Goal: Task Accomplishment & Management: Use online tool/utility

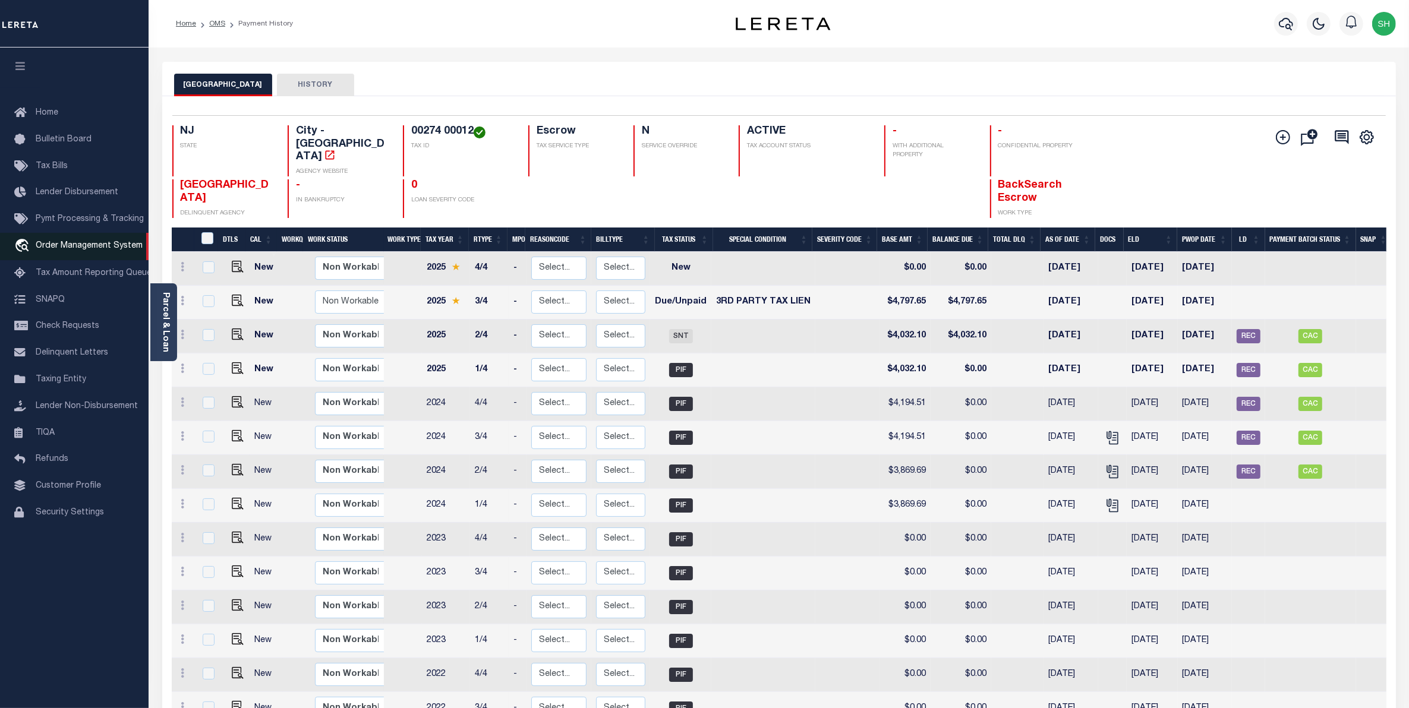
click at [85, 247] on span "Order Management System" at bounding box center [89, 246] width 107 height 8
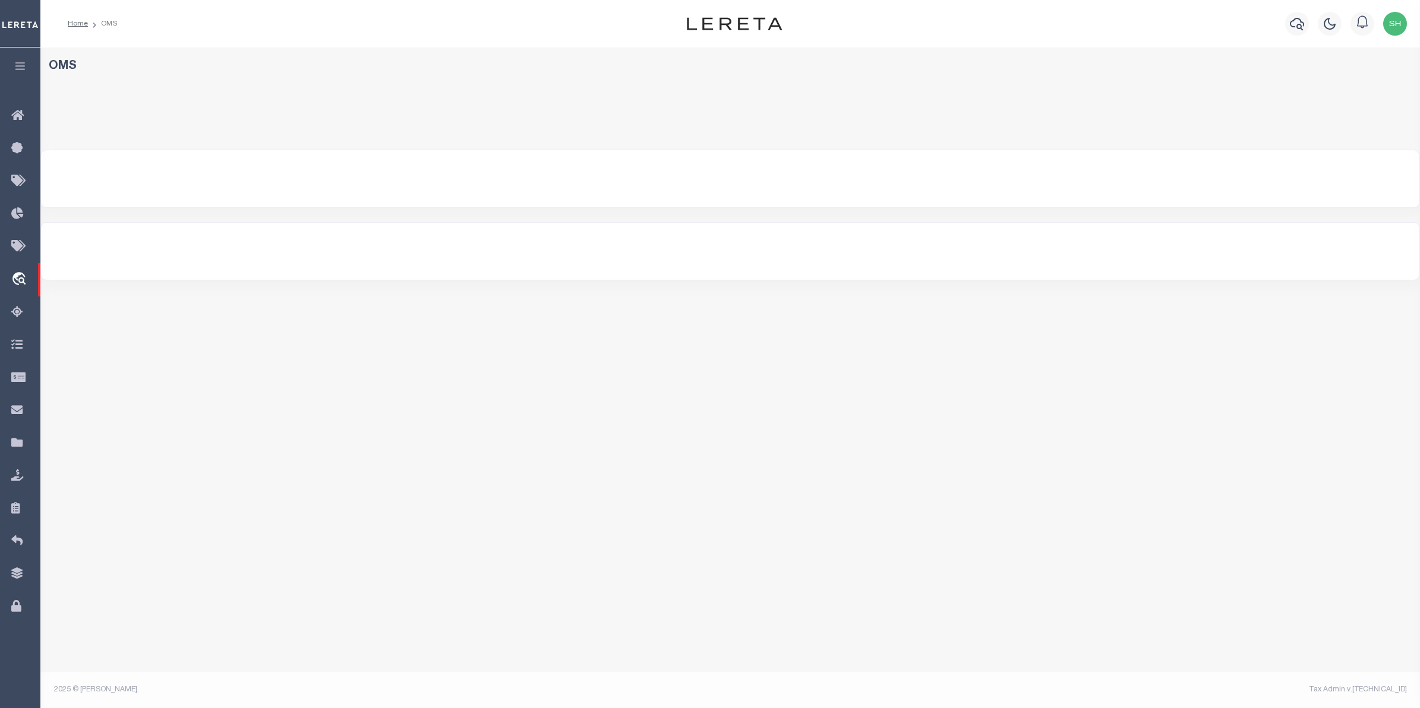
select select "200"
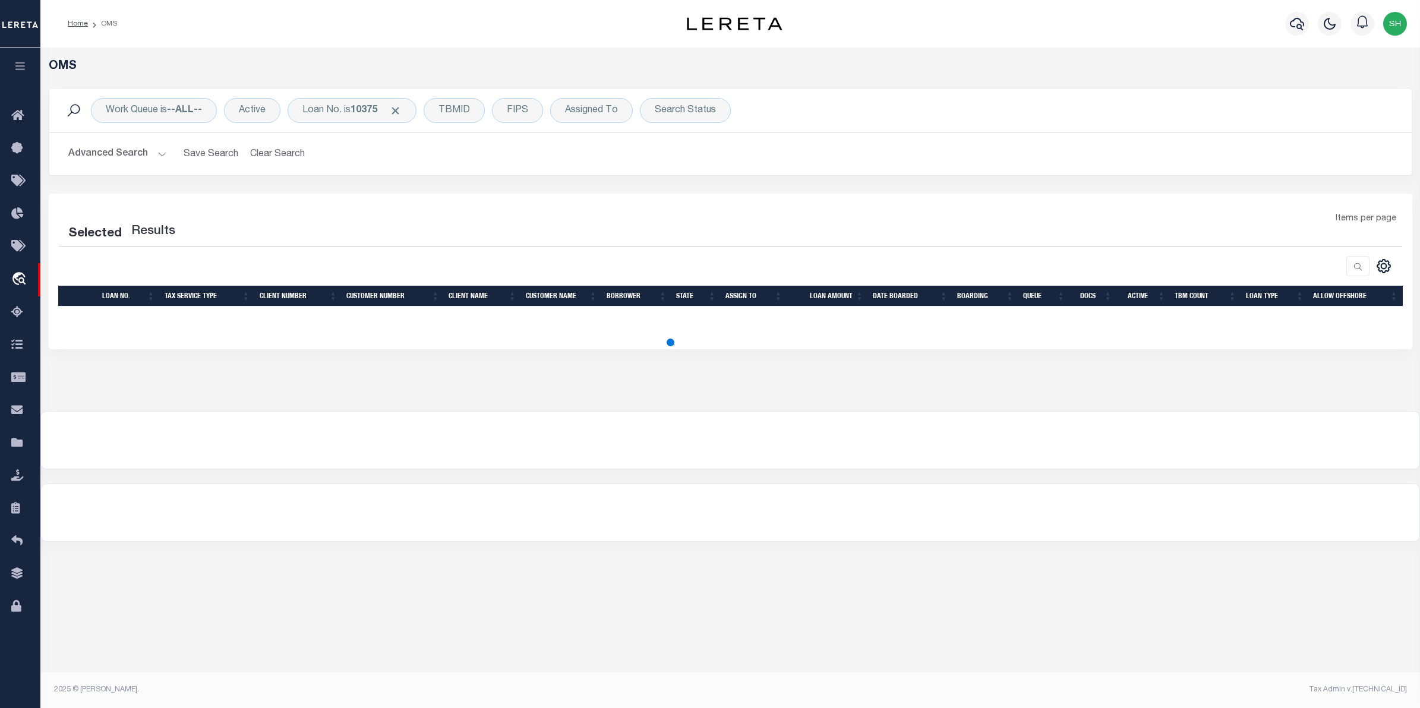
select select "200"
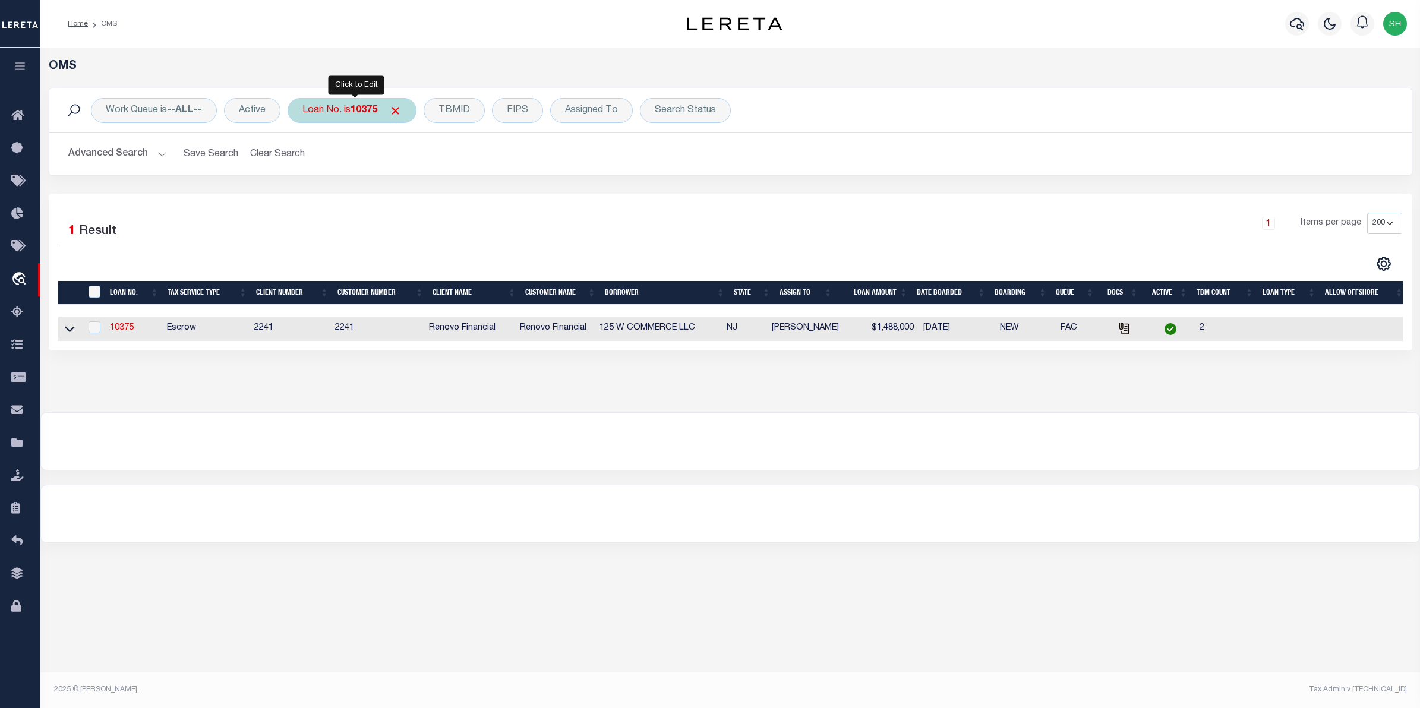
click at [353, 119] on div "Loan No. is 10375" at bounding box center [352, 110] width 129 height 25
type input "175000321"
click at [466, 196] on input "Apply" at bounding box center [460, 195] width 35 height 20
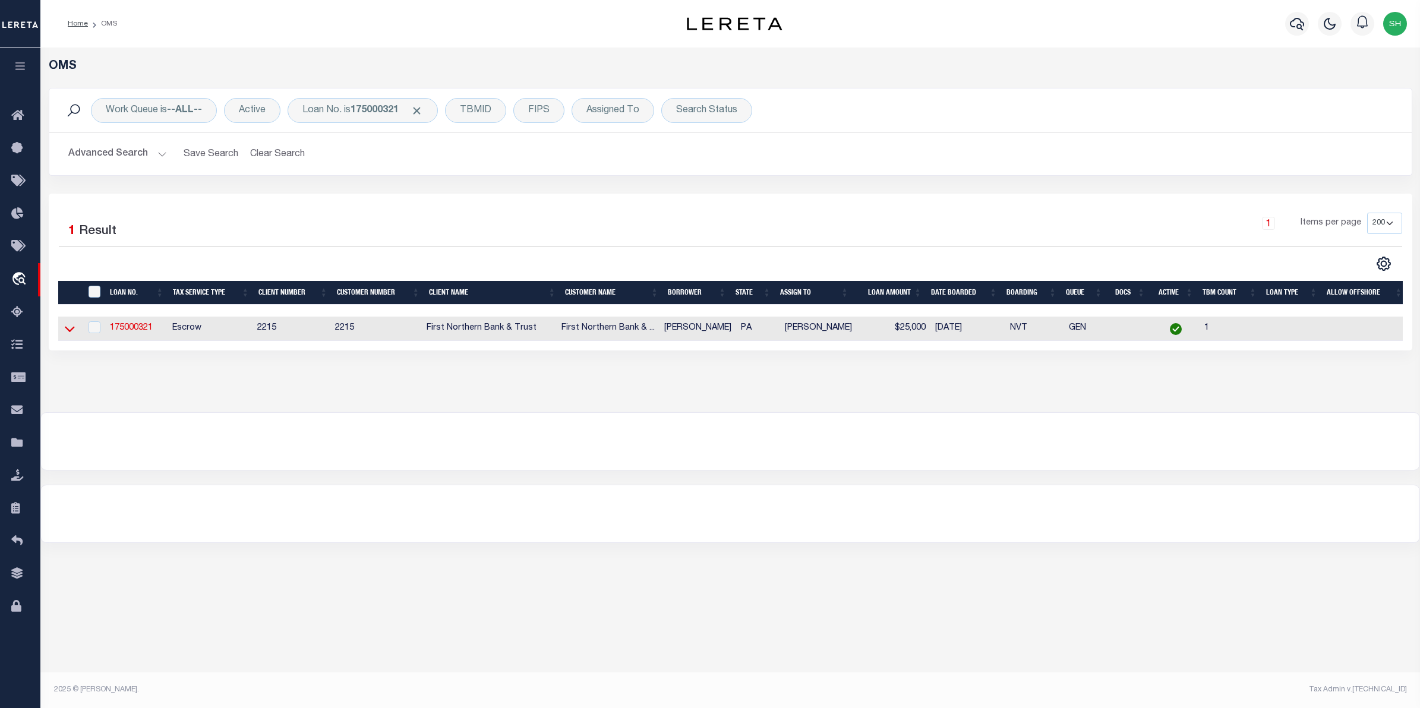
click at [71, 327] on icon at bounding box center [70, 329] width 10 height 12
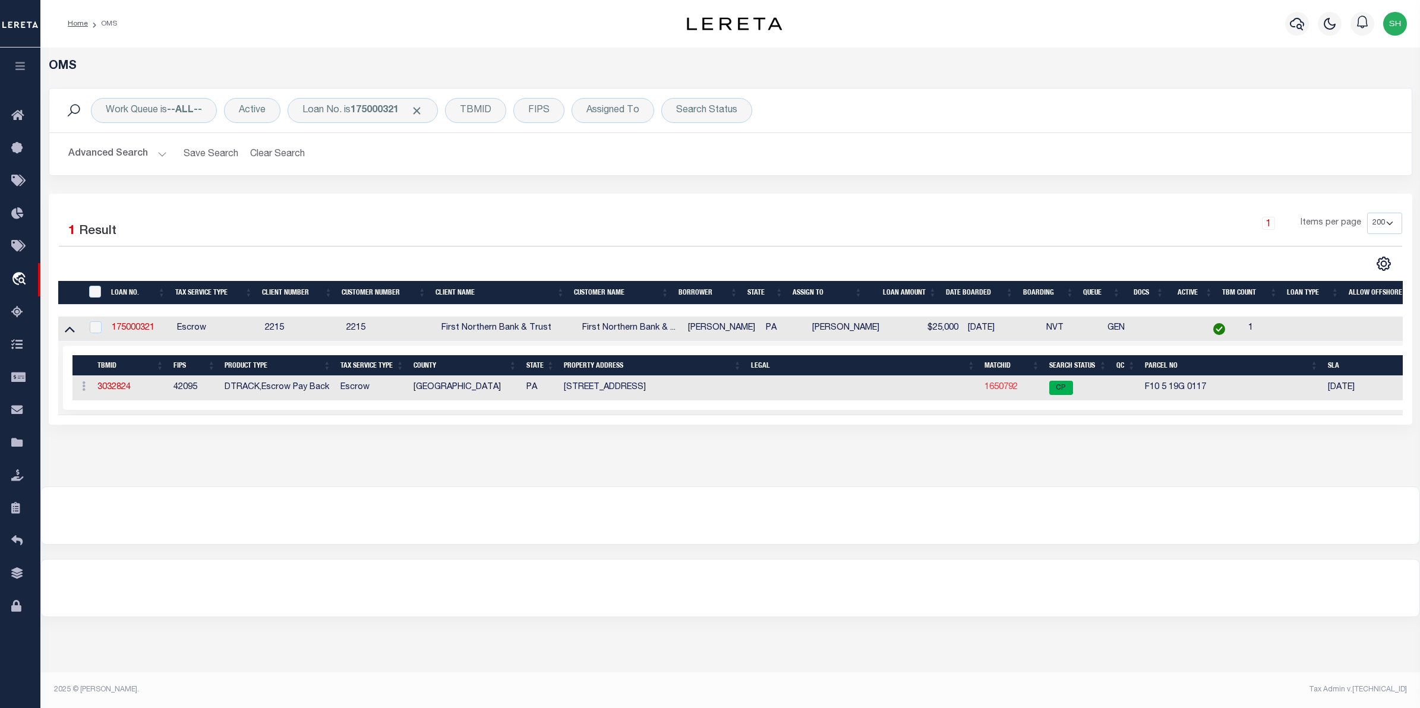
click at [986, 390] on link "1650792" at bounding box center [1000, 387] width 33 height 8
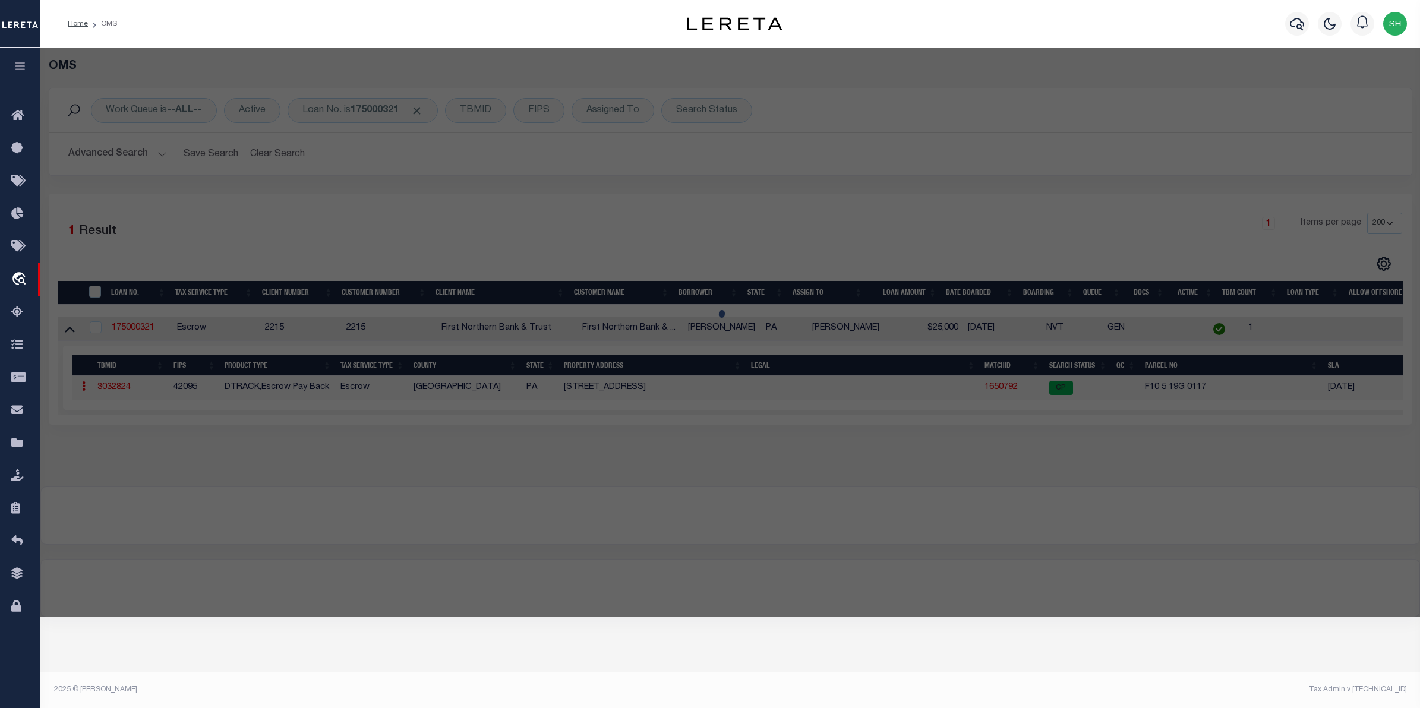
checkbox input "false"
select select "CP"
type input "FOLK JESSICA L & PATRICK O,"
select select
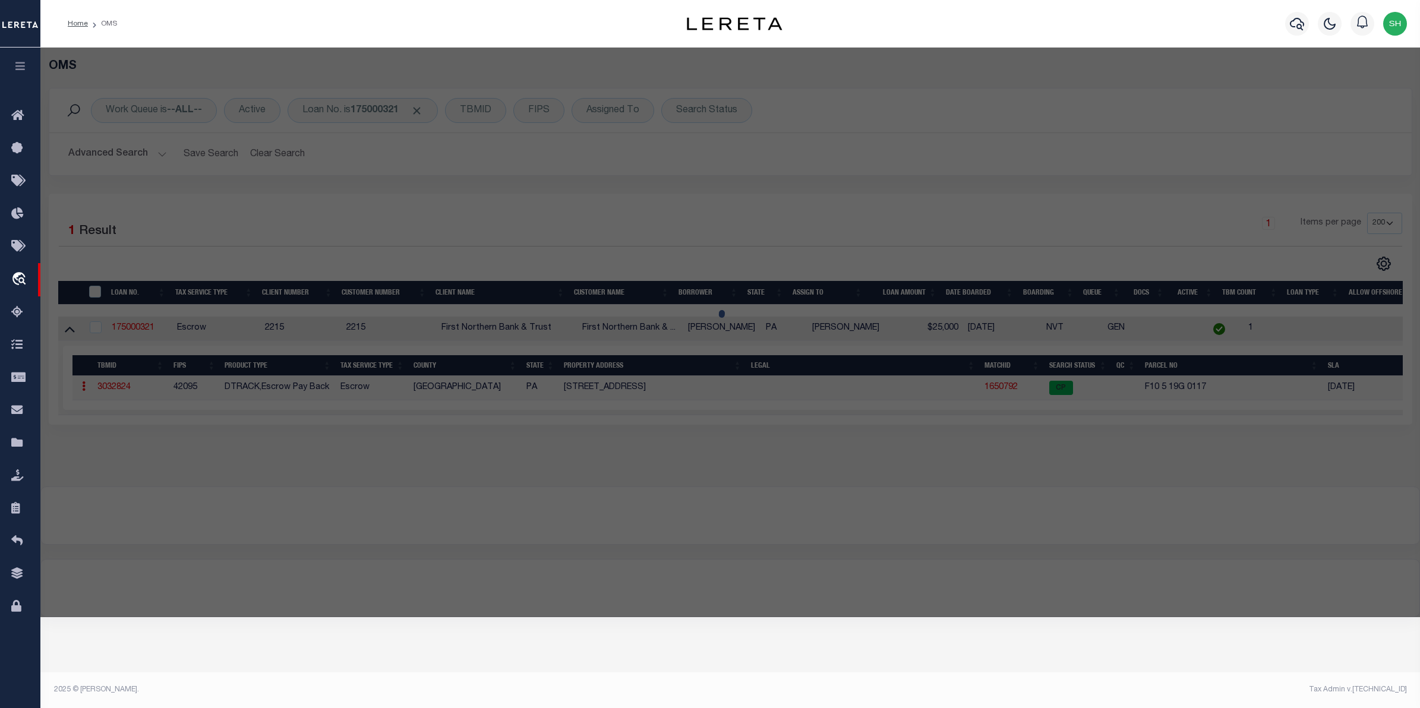
type input "9395 SPRING BROOK DR"
checkbox input "false"
type input "PA"
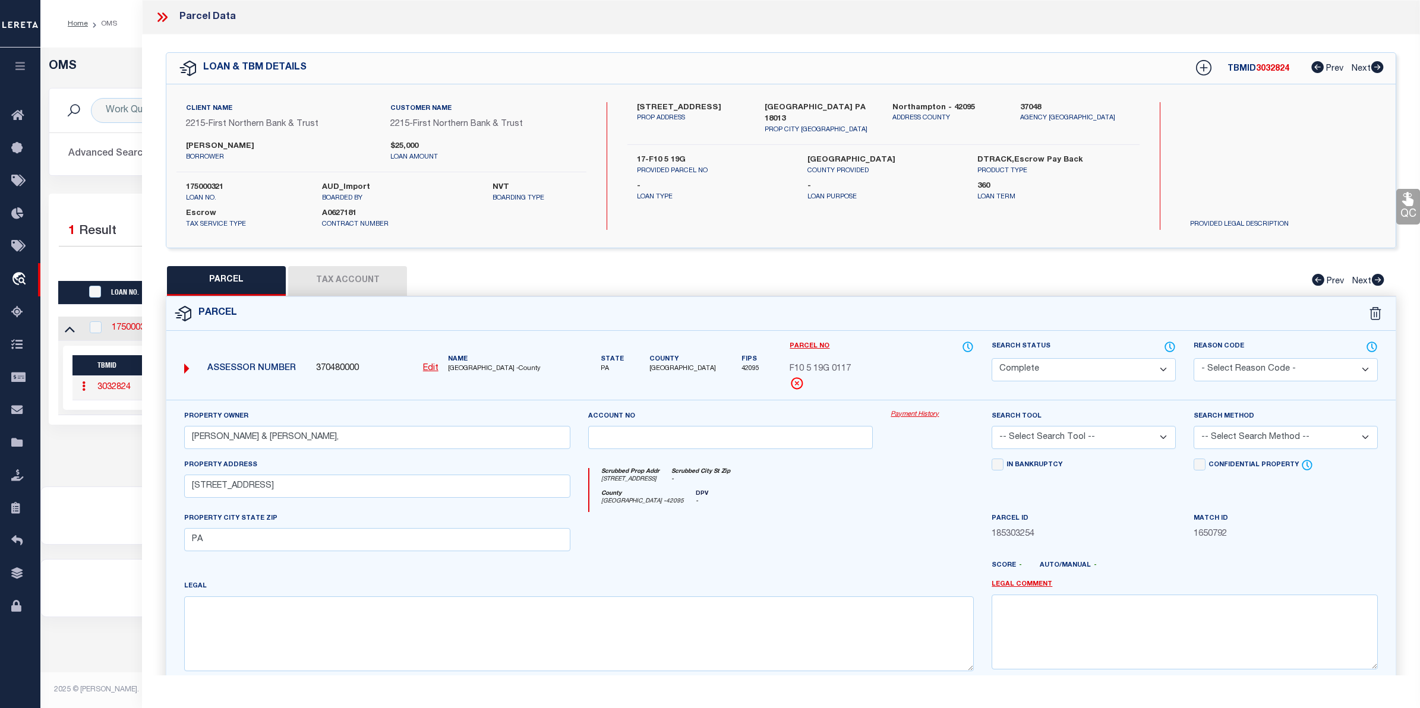
click at [925, 416] on link "Payment History" at bounding box center [932, 415] width 83 height 10
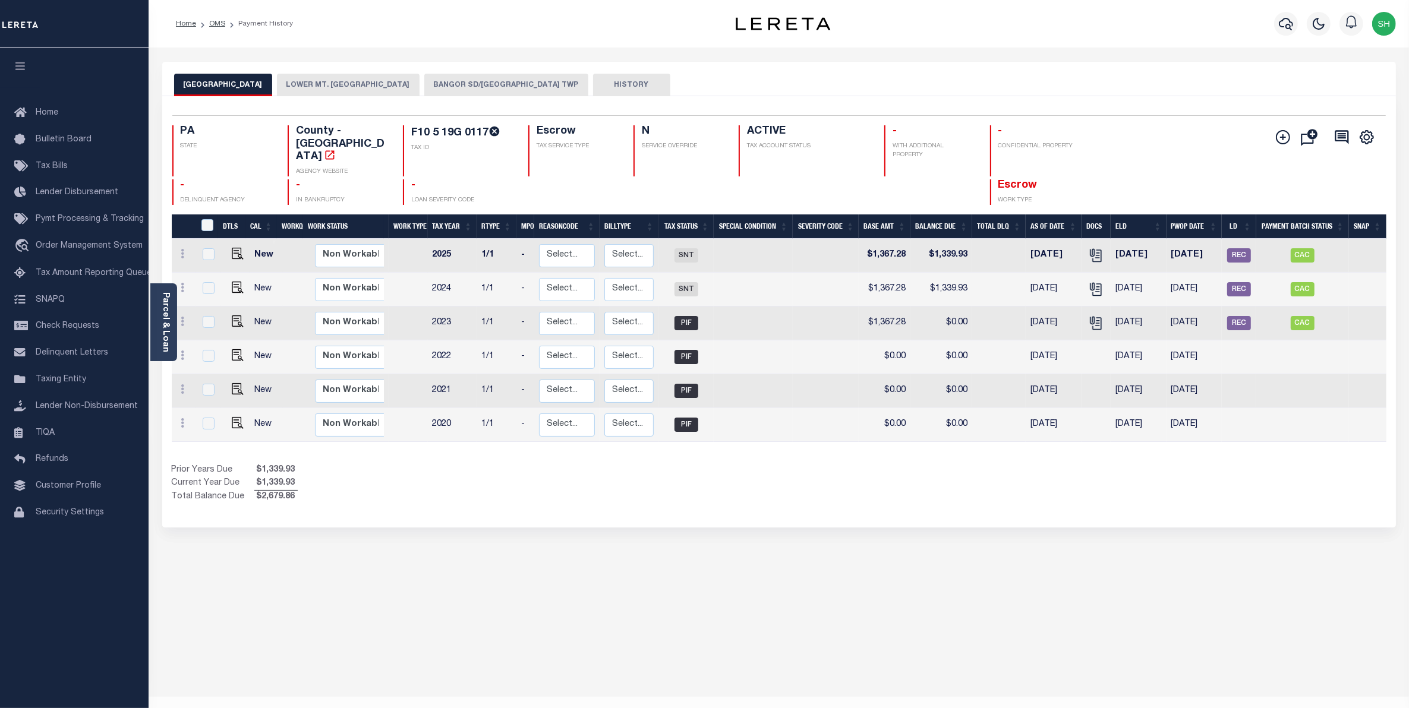
click at [468, 90] on button "BANGOR SD/LOWER MT BETHEL TWP" at bounding box center [506, 85] width 164 height 23
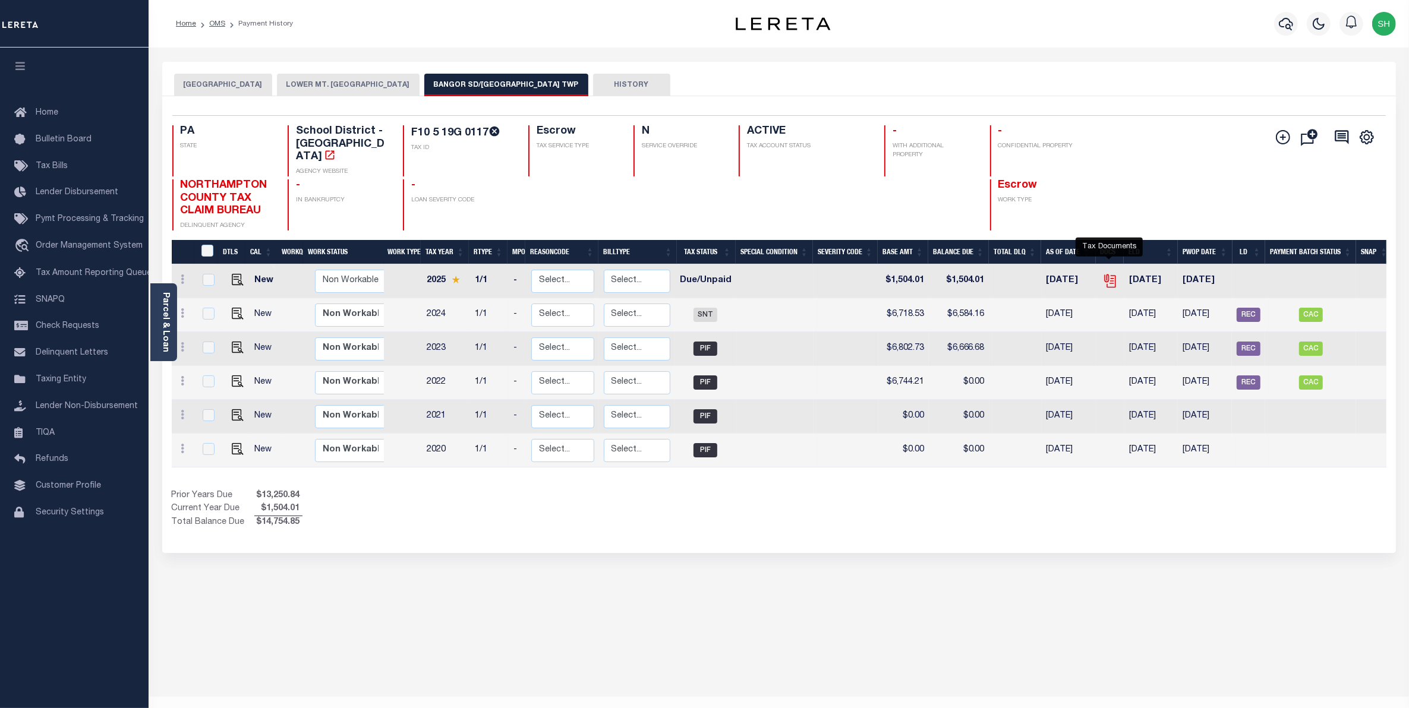
click at [1113, 273] on icon "" at bounding box center [1109, 280] width 15 height 15
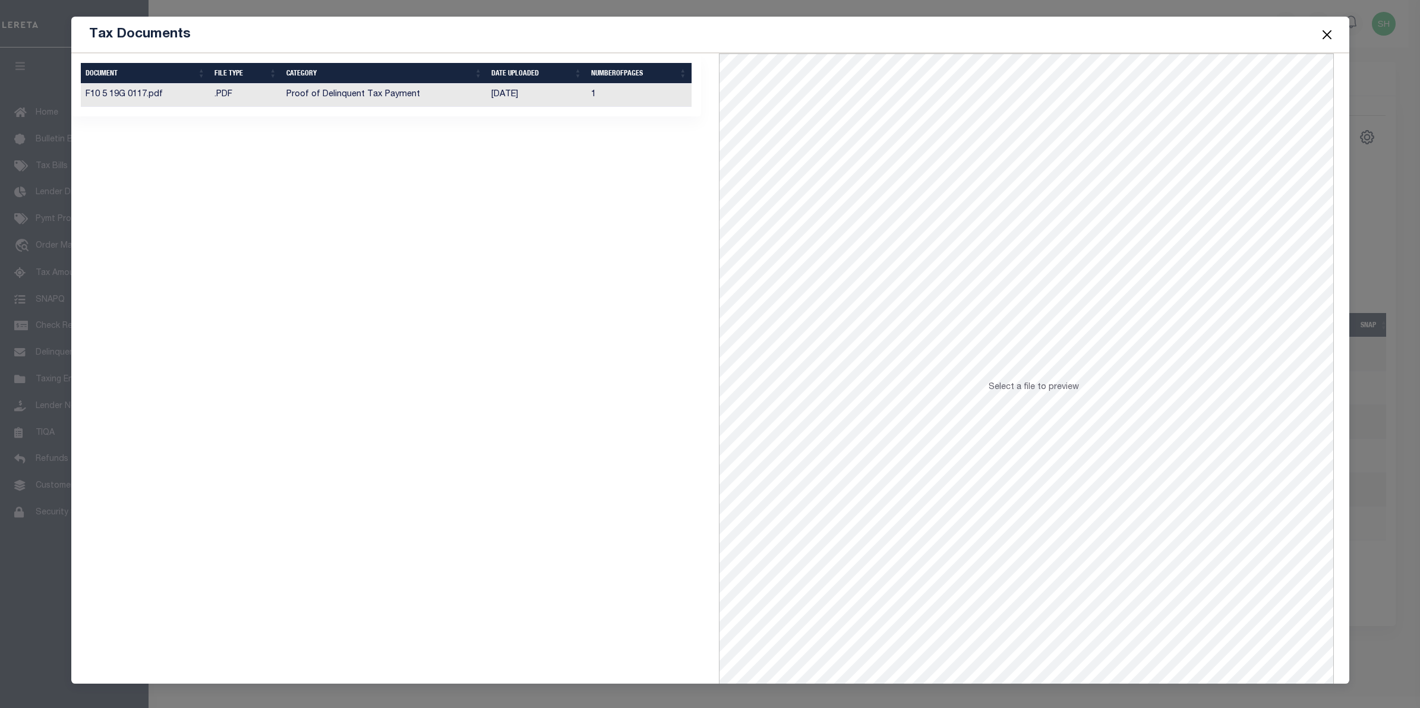
click at [407, 105] on td "Proof of Delinquent Tax Payment" at bounding box center [385, 95] width 206 height 23
click at [1333, 33] on button "Close" at bounding box center [1326, 34] width 15 height 15
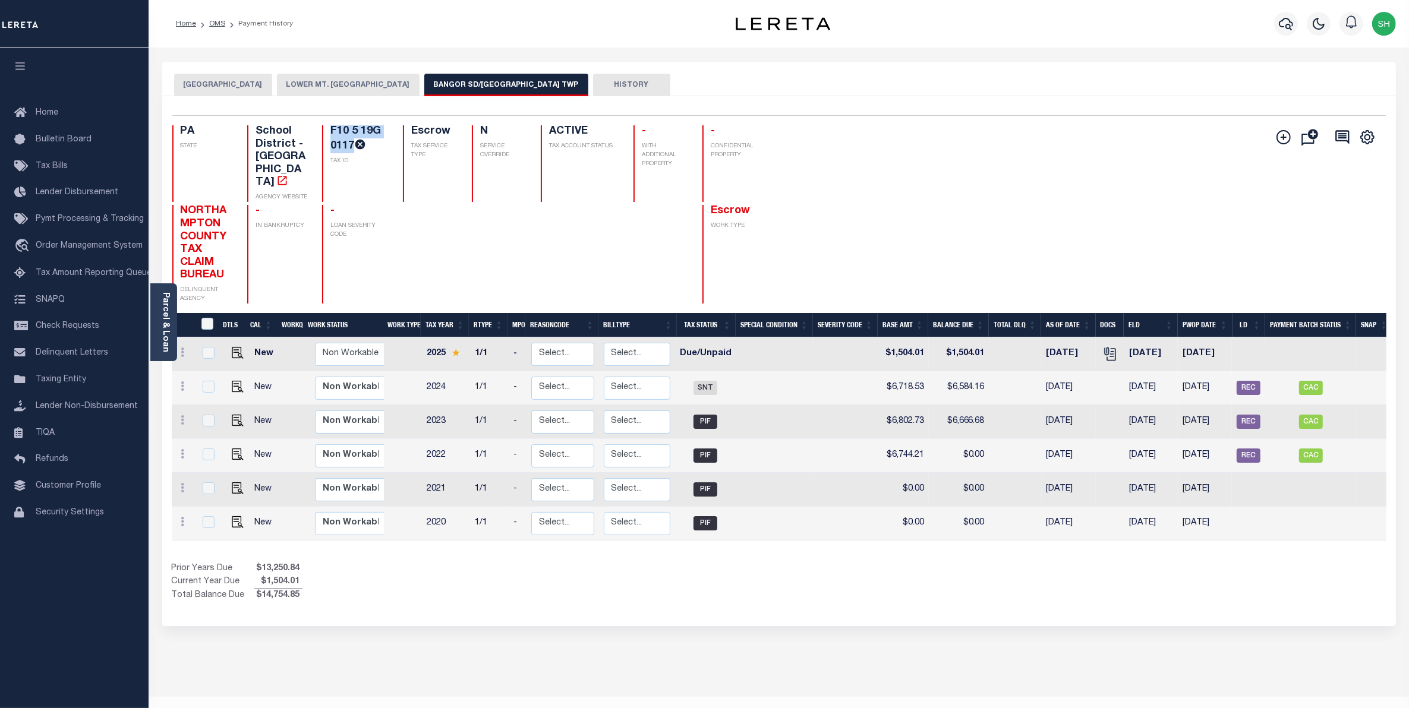
drag, startPoint x: 351, startPoint y: 144, endPoint x: 326, endPoint y: 122, distance: 33.7
click at [326, 122] on div "Selected 6 Results 1 Items per page 25 50 100 PA STATE School District - PA AGE…" at bounding box center [779, 209] width 1232 height 188
copy h4 "F10 5 19G 0117"
click at [177, 349] on link at bounding box center [182, 354] width 13 height 10
click at [165, 321] on link "Parcel & Loan" at bounding box center [165, 322] width 8 height 60
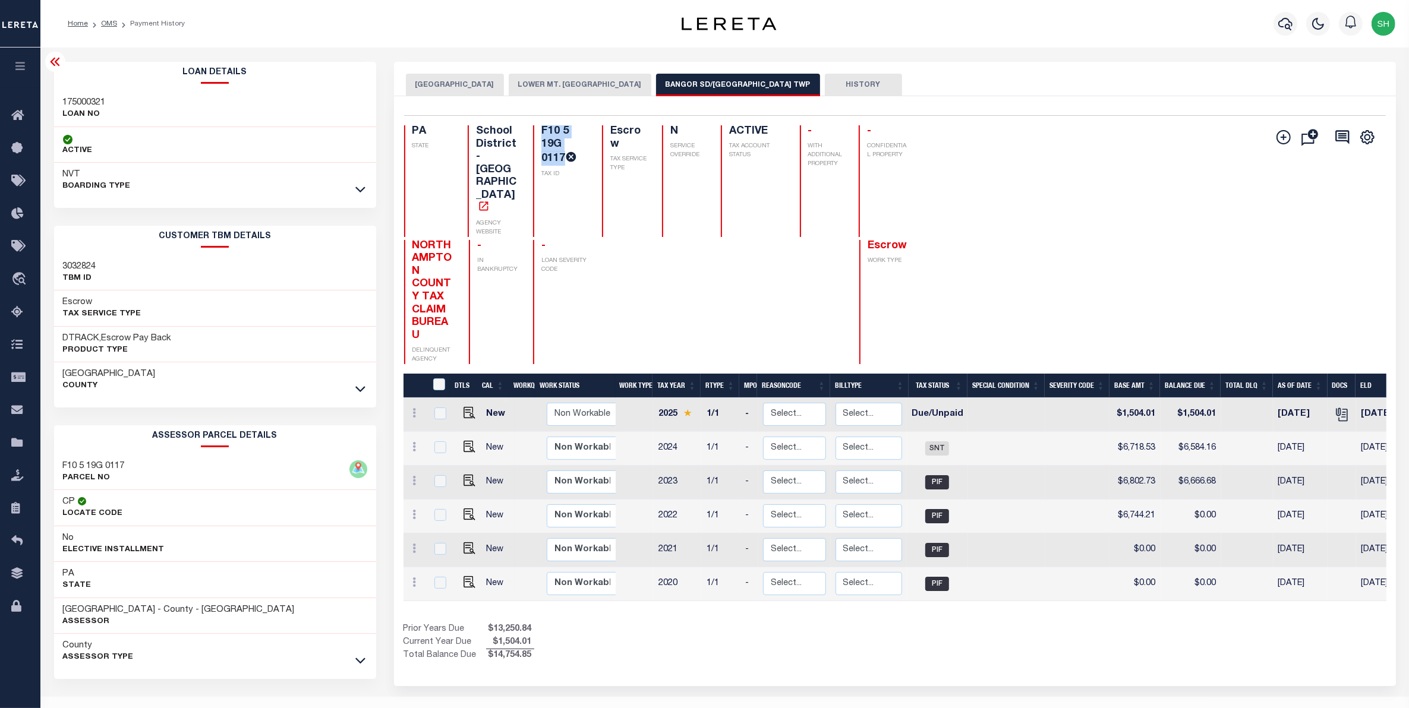
click at [366, 663] on link at bounding box center [360, 660] width 14 height 8
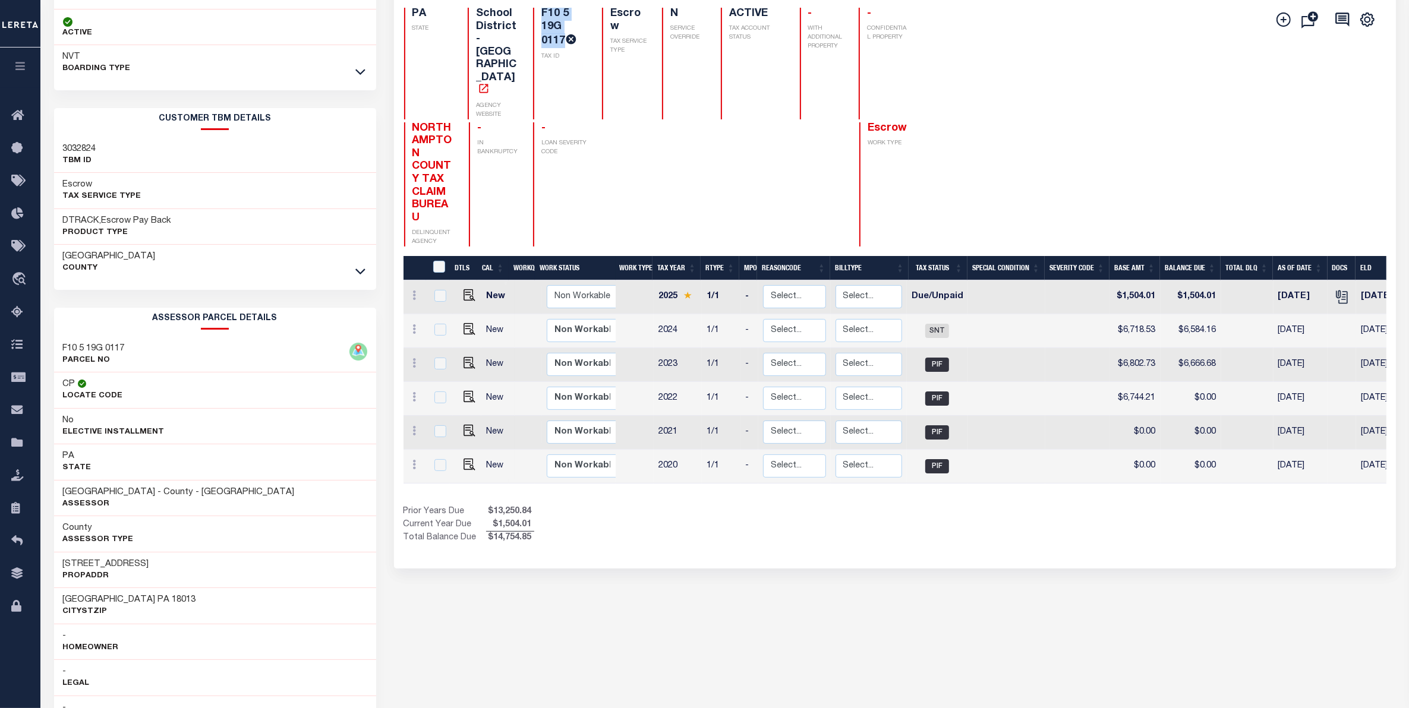
scroll to position [149, 0]
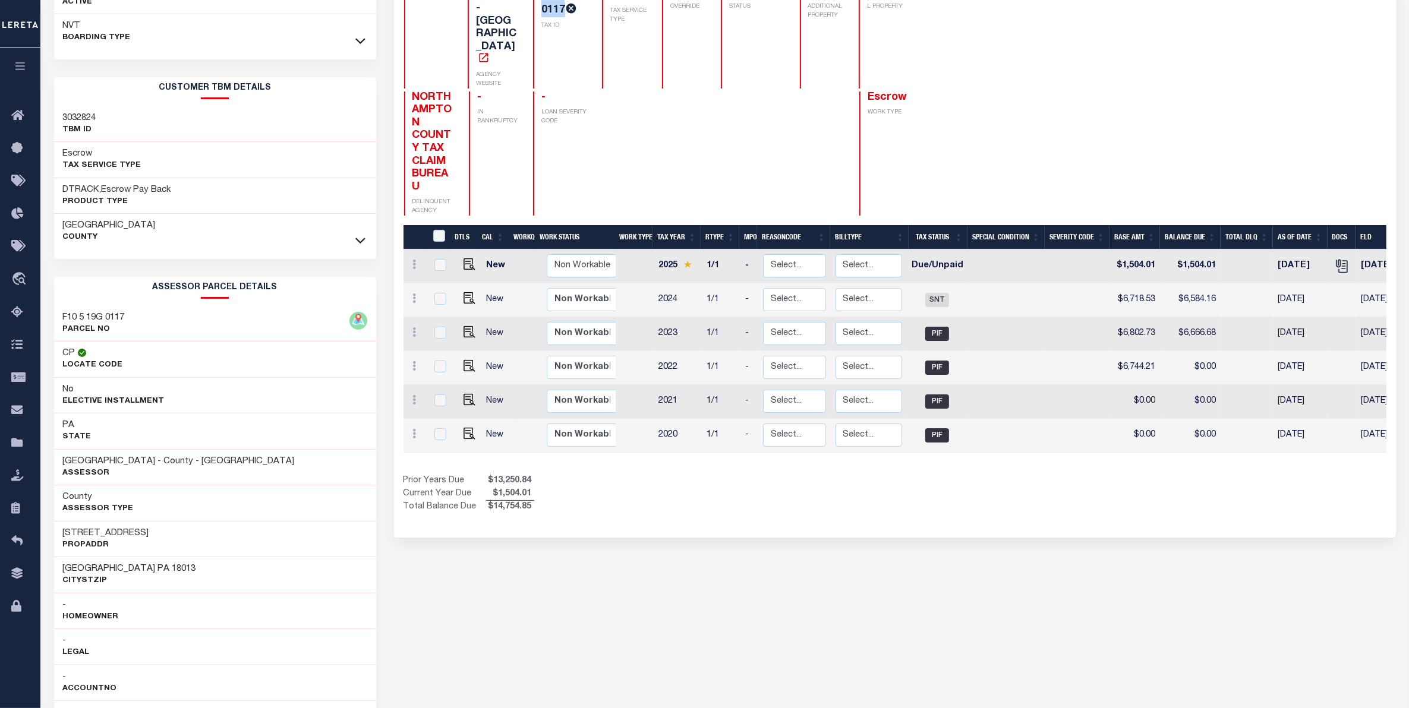
drag, startPoint x: 153, startPoint y: 532, endPoint x: 52, endPoint y: 526, distance: 101.2
click at [52, 526] on div "Loan Details 175000321 LOAN NO NVT" at bounding box center [215, 500] width 340 height 1174
drag, startPoint x: 98, startPoint y: 542, endPoint x: 81, endPoint y: 532, distance: 19.8
click at [81, 532] on h3 "[STREET_ADDRESS]" at bounding box center [106, 534] width 86 height 12
drag, startPoint x: 162, startPoint y: 538, endPoint x: 66, endPoint y: 535, distance: 96.3
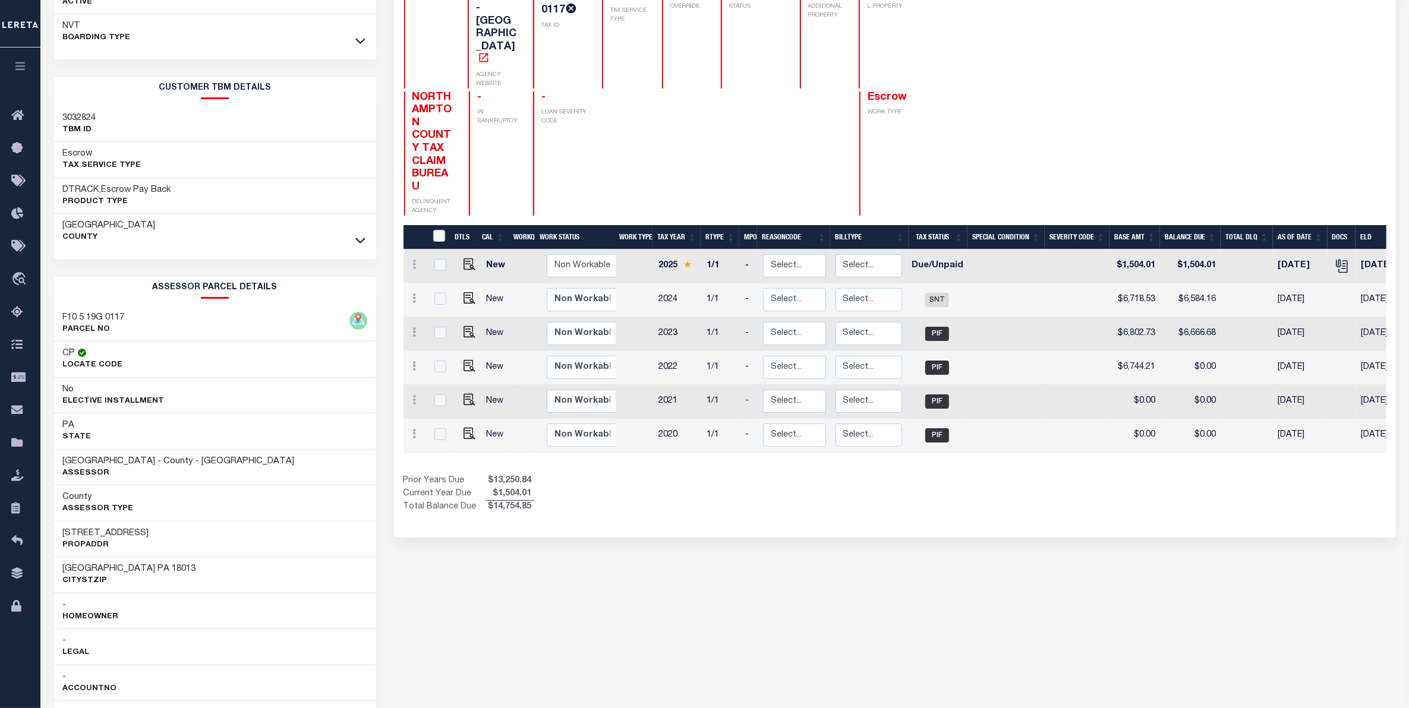
click at [66, 535] on div "9395 Spring Brook DR PropAddr" at bounding box center [215, 539] width 322 height 36
click at [165, 542] on div "9395 Spring Brook DR PropAddr" at bounding box center [215, 539] width 322 height 36
drag, startPoint x: 165, startPoint y: 536, endPoint x: 52, endPoint y: 535, distance: 113.5
click at [52, 535] on div "Loan Details 175000321 LOAN NO NVT" at bounding box center [215, 500] width 340 height 1174
copy h3 "9395 Spring Brook DR"
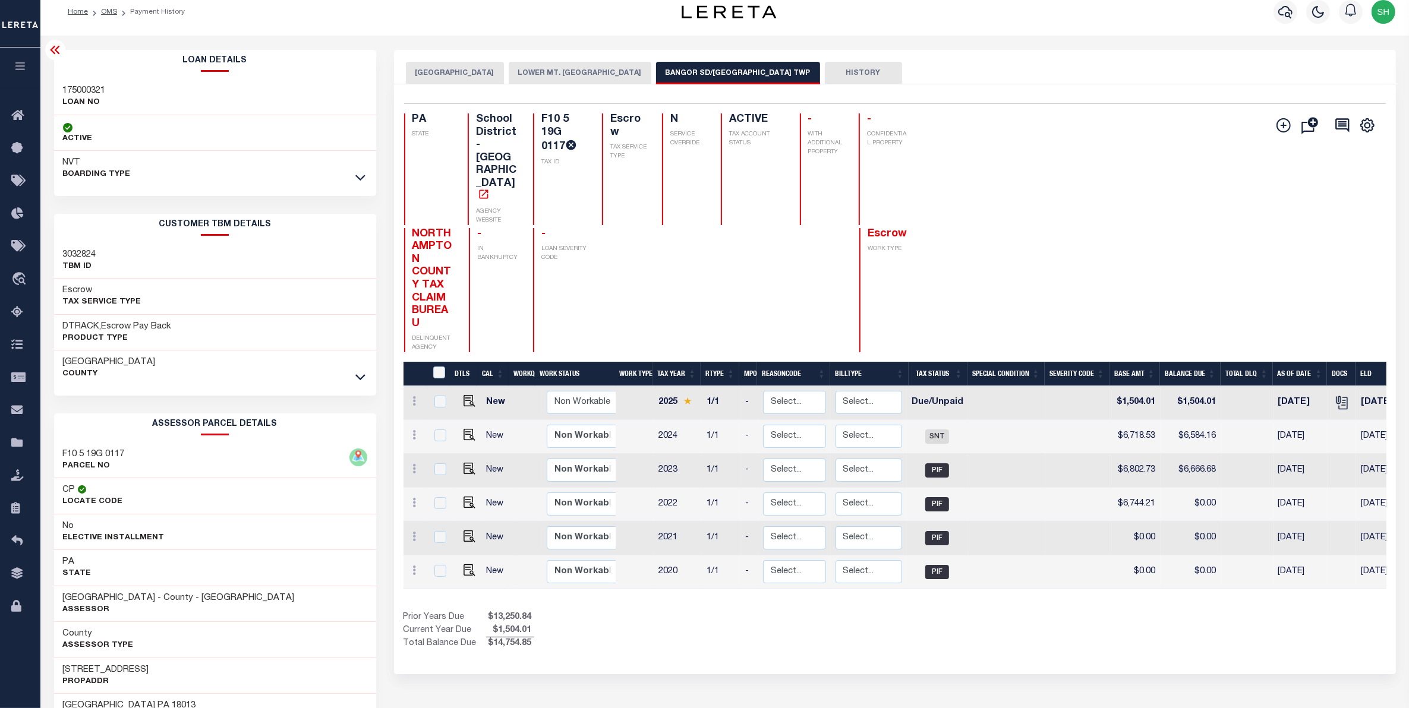
scroll to position [0, 0]
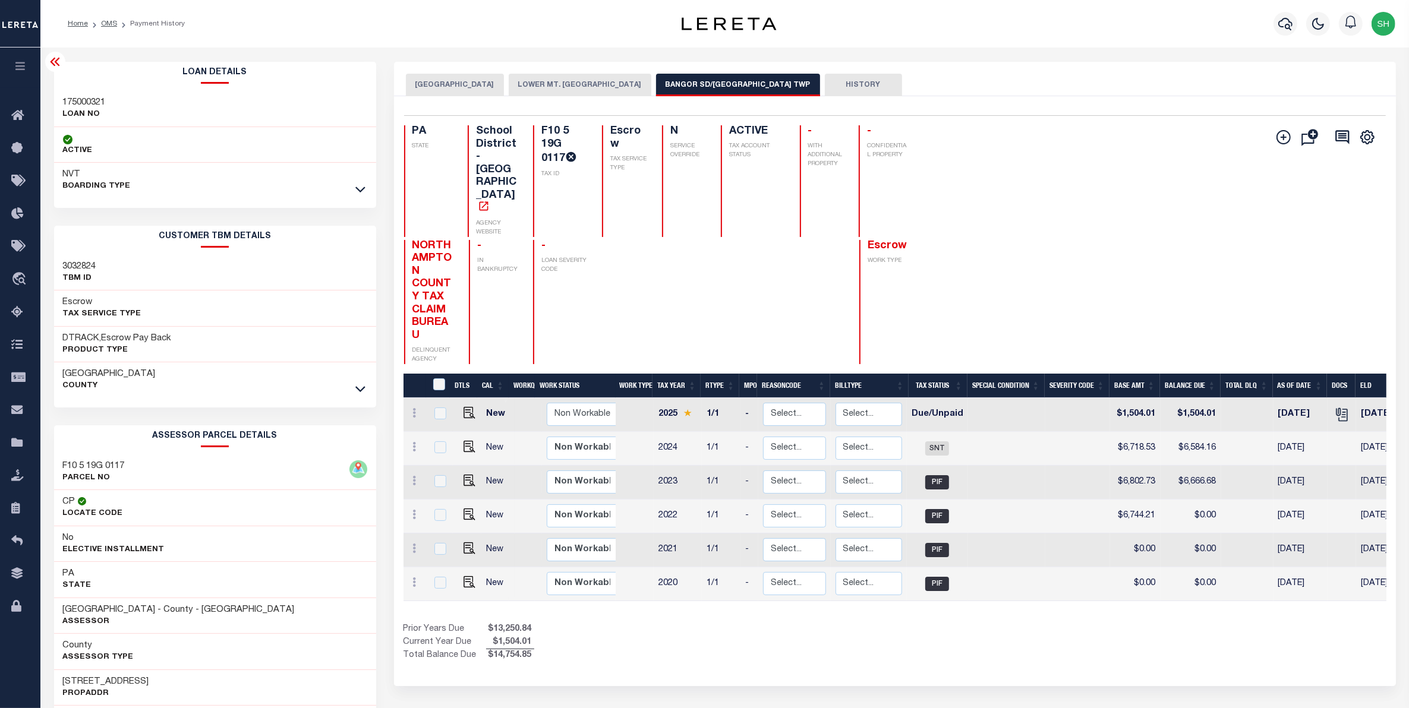
click at [626, 687] on div "NORTHAMPTON COUNTY LOWER MT. BETHEL TOWNSHIP BANGOR SD/LOWER MT BETHEL TWP HIST…" at bounding box center [895, 649] width 1020 height 1174
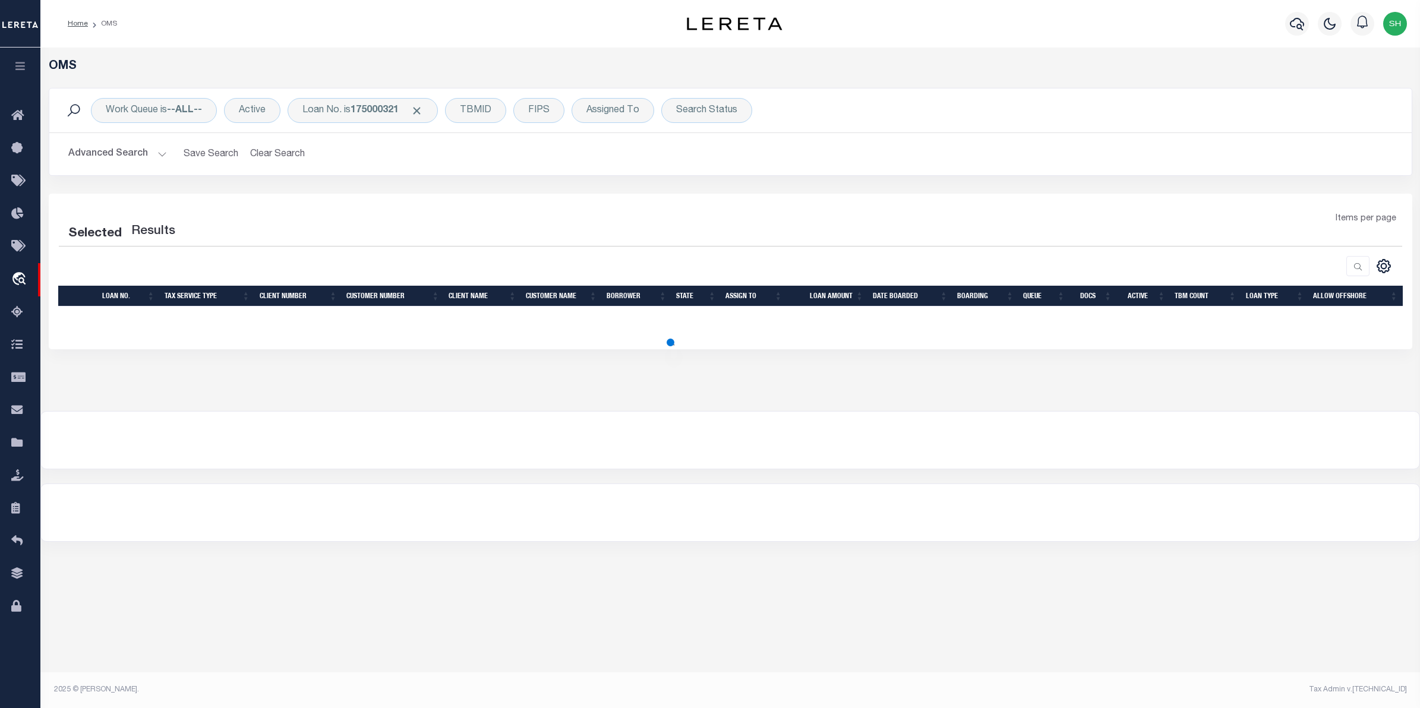
select select "200"
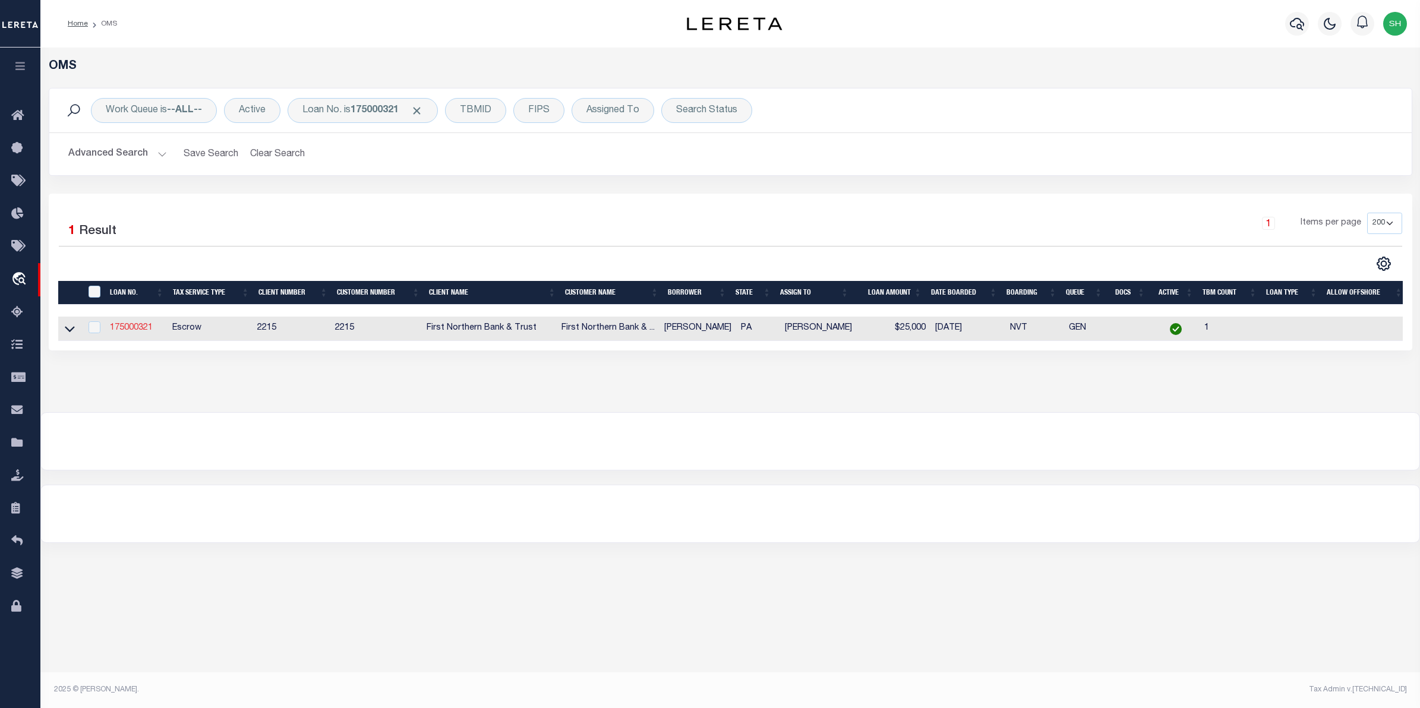
click at [143, 331] on link "175000321" at bounding box center [131, 328] width 43 height 8
type input "175000321"
type input "[PERSON_NAME]"
select select
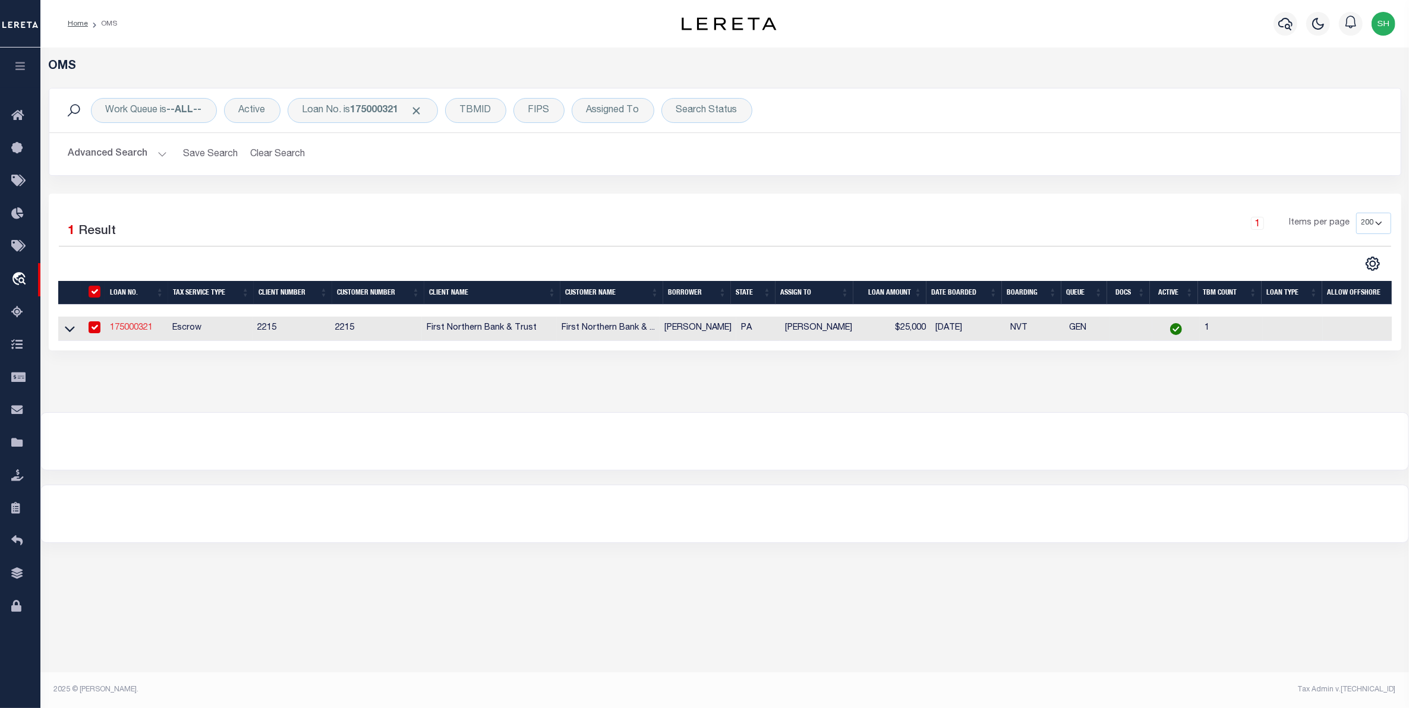
select select "Escrow"
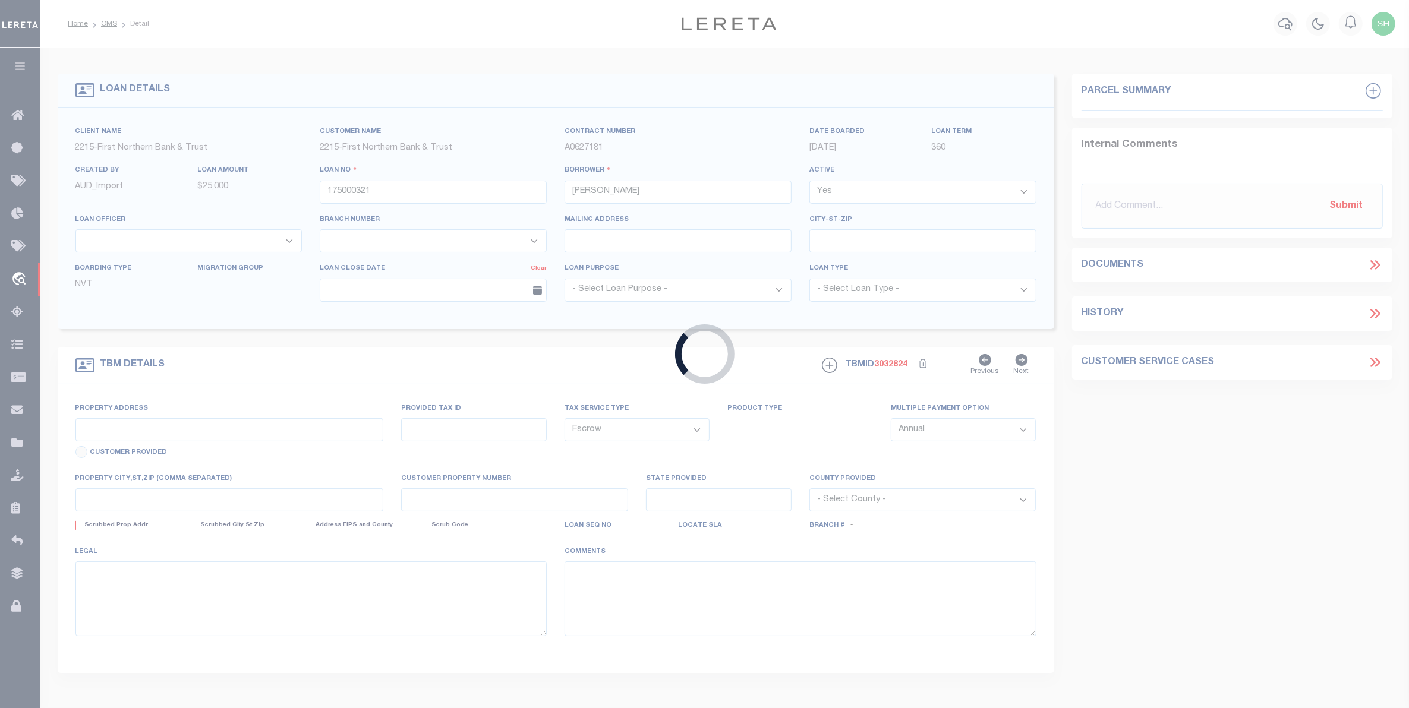
type input "[STREET_ADDRESS]"
type input "17-F10 5 19G"
select select
type input "Bangor PA 18013"
type input "PA"
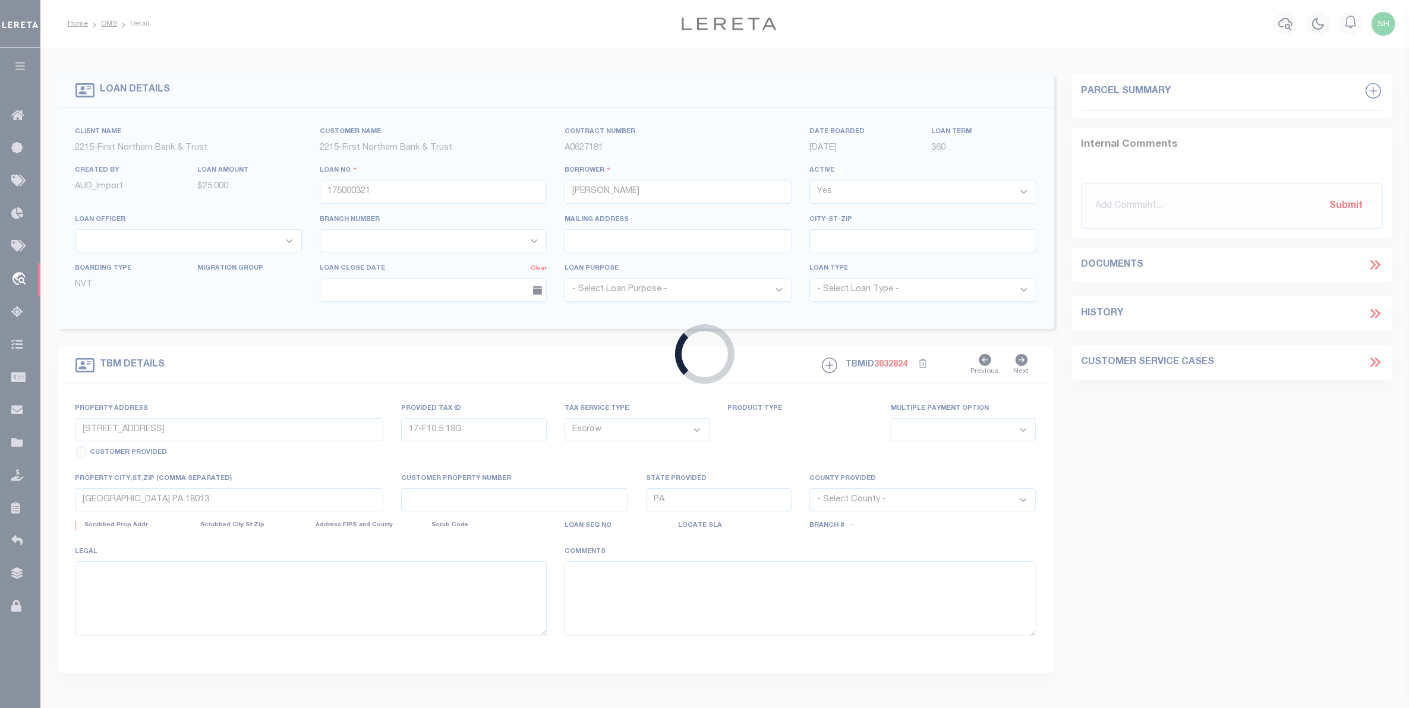
select select
type textarea "Liability subject to parcel provided"
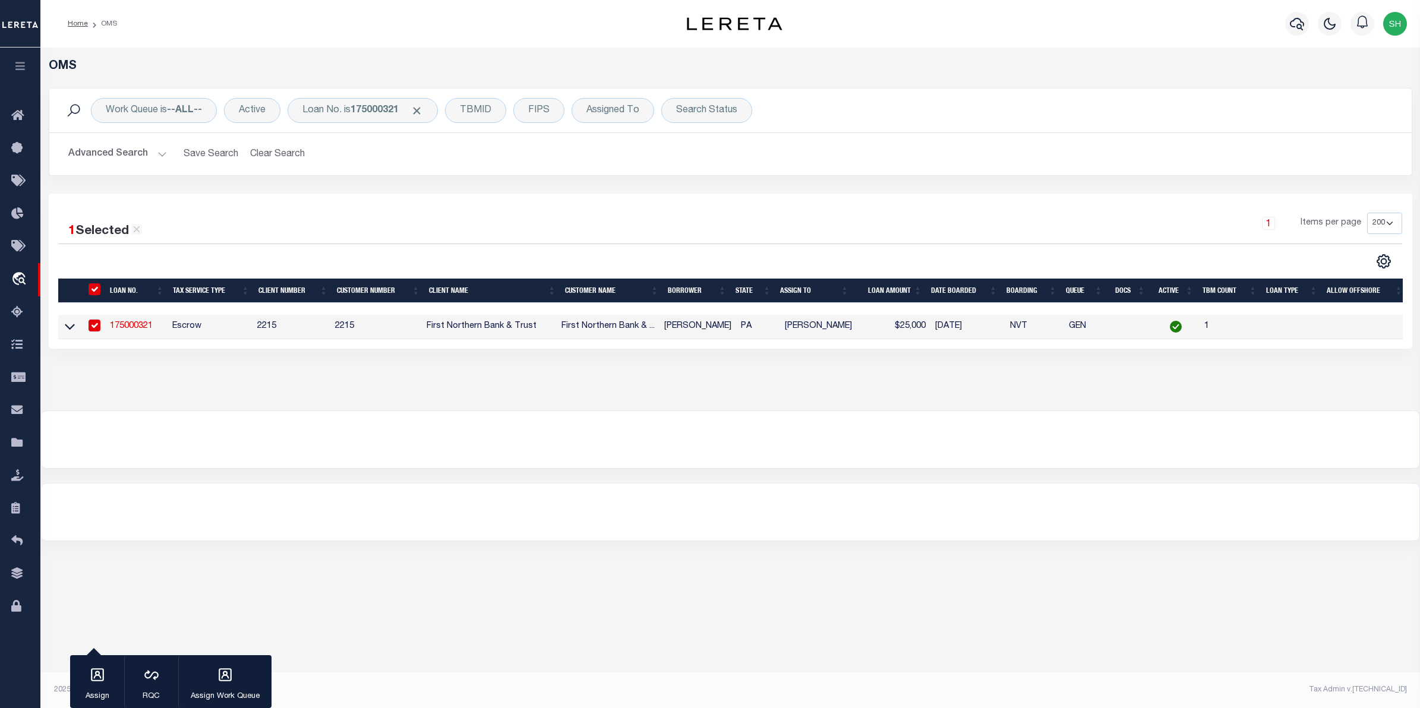
click at [116, 326] on link "175000321" at bounding box center [131, 326] width 43 height 8
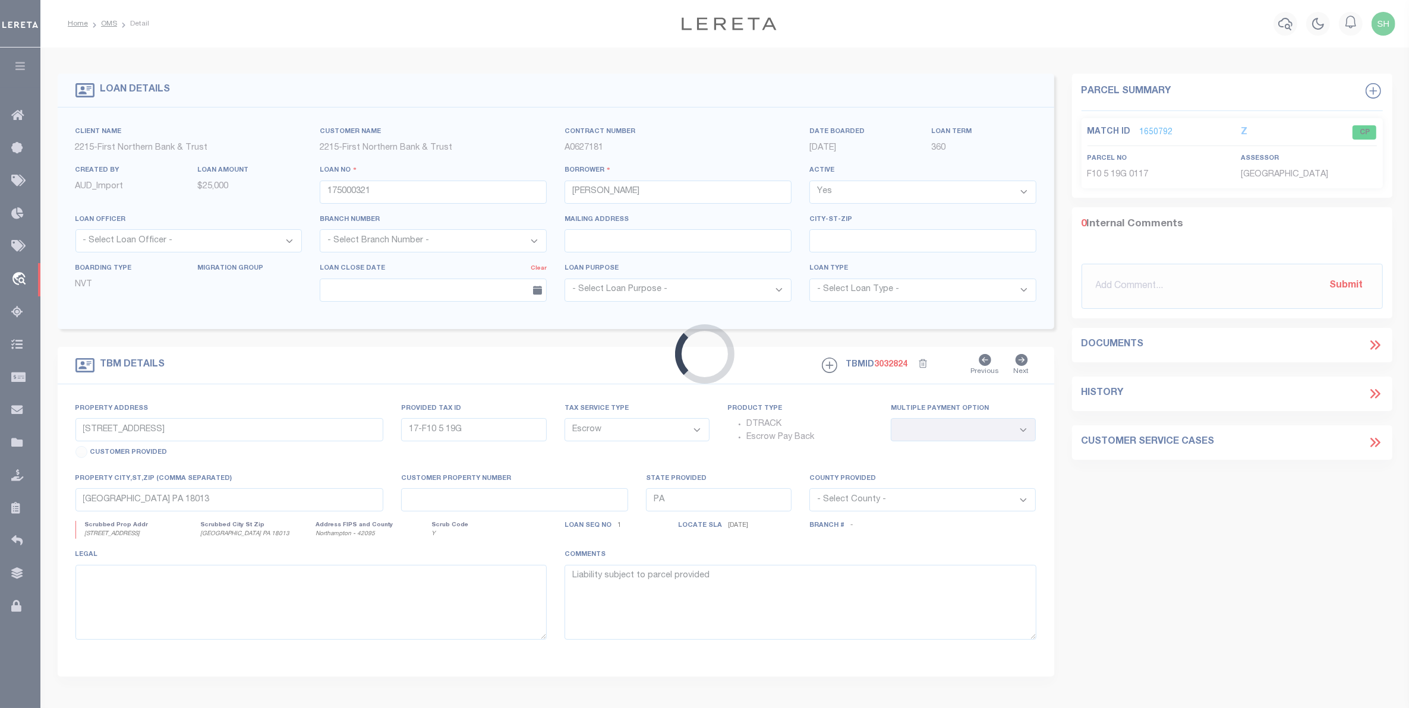
select select
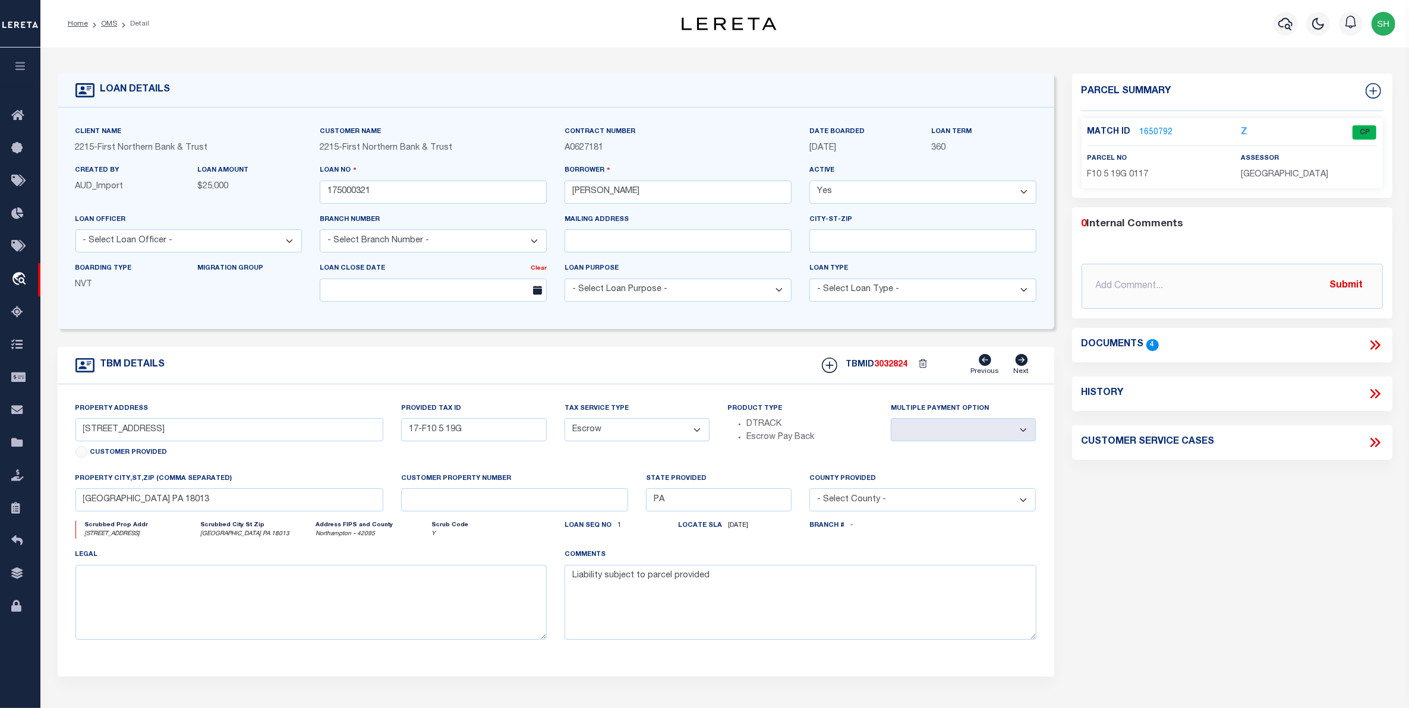
click at [1154, 129] on link "1650792" at bounding box center [1156, 133] width 33 height 12
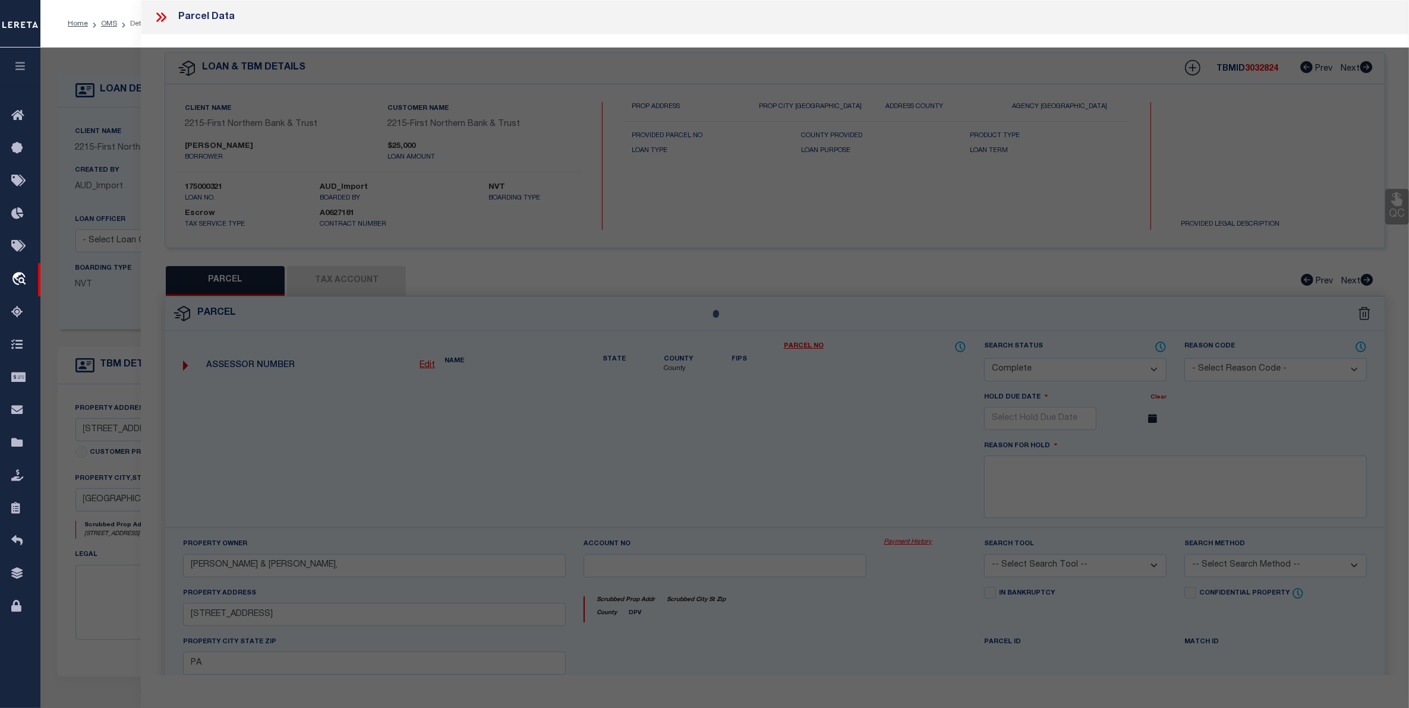
select select "AS"
checkbox input "false"
select select "CP"
type input "FOLK JESSICA L & PATRICK O,"
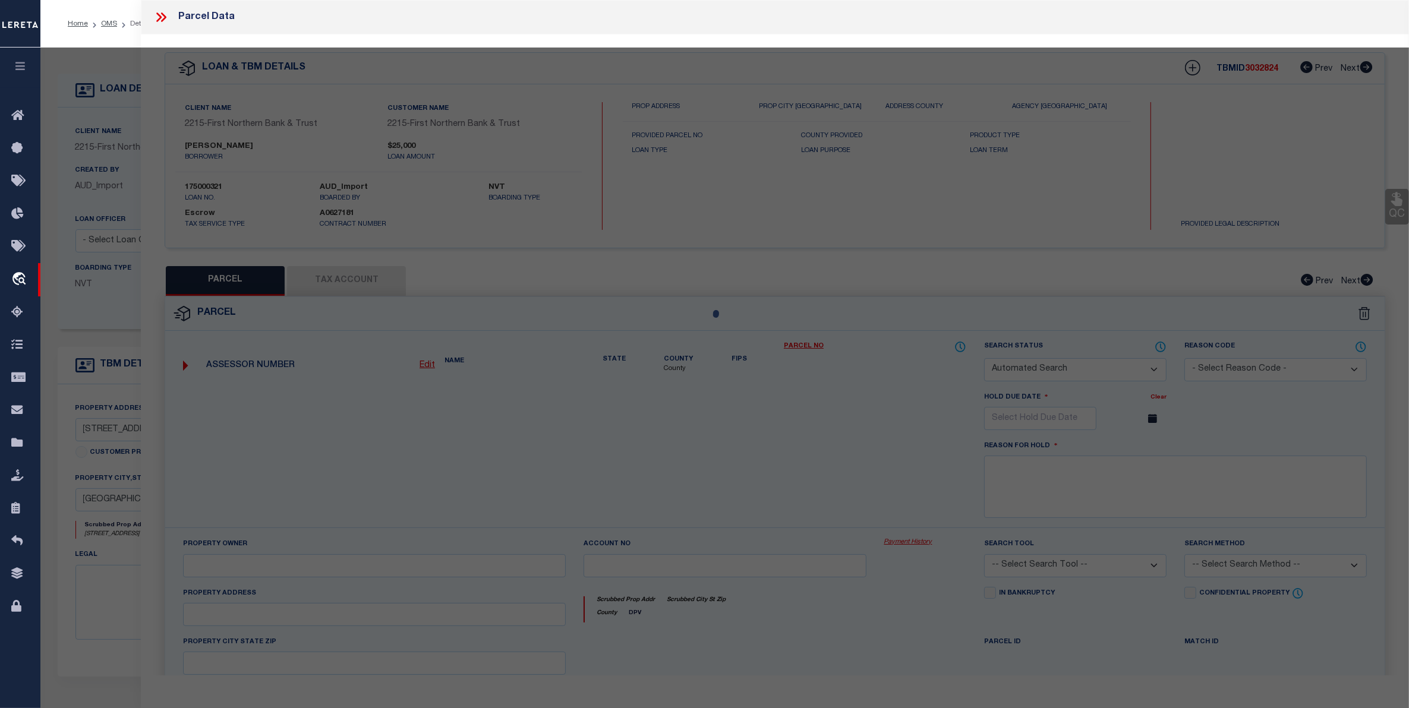
select select
type input "9395 SPRING BROOK DR"
checkbox input "false"
type input "PA"
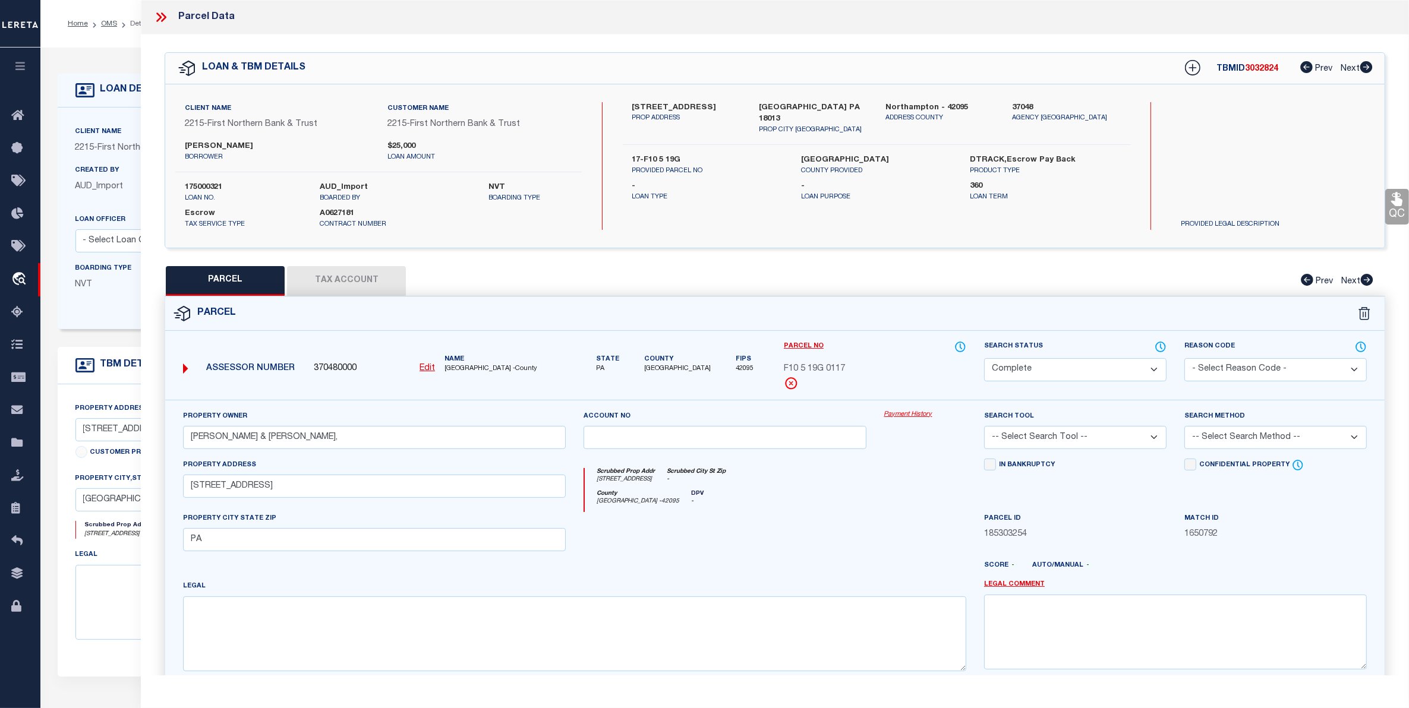
click at [105, 52] on div "LOAN DETAILS Client Name 2215" at bounding box center [724, 403] width 1368 height 711
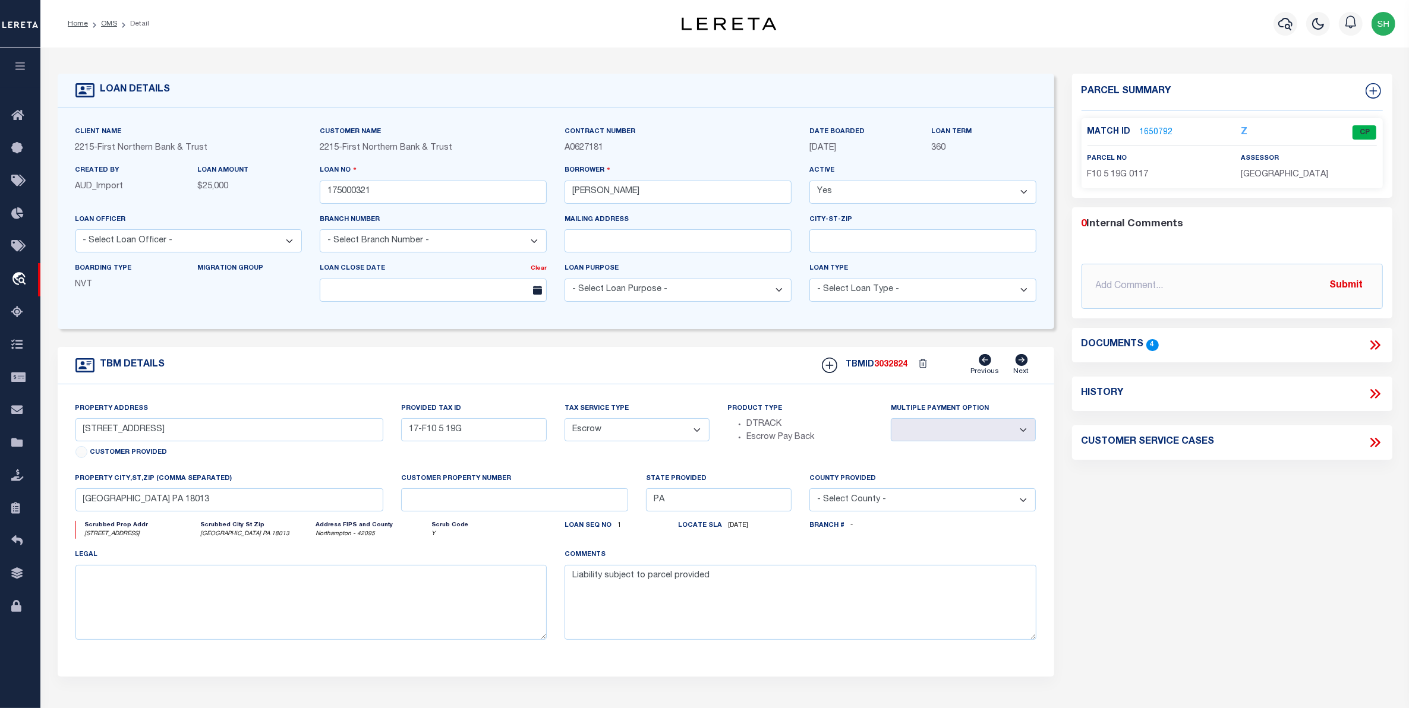
click at [1162, 128] on link "1650792" at bounding box center [1156, 133] width 33 height 12
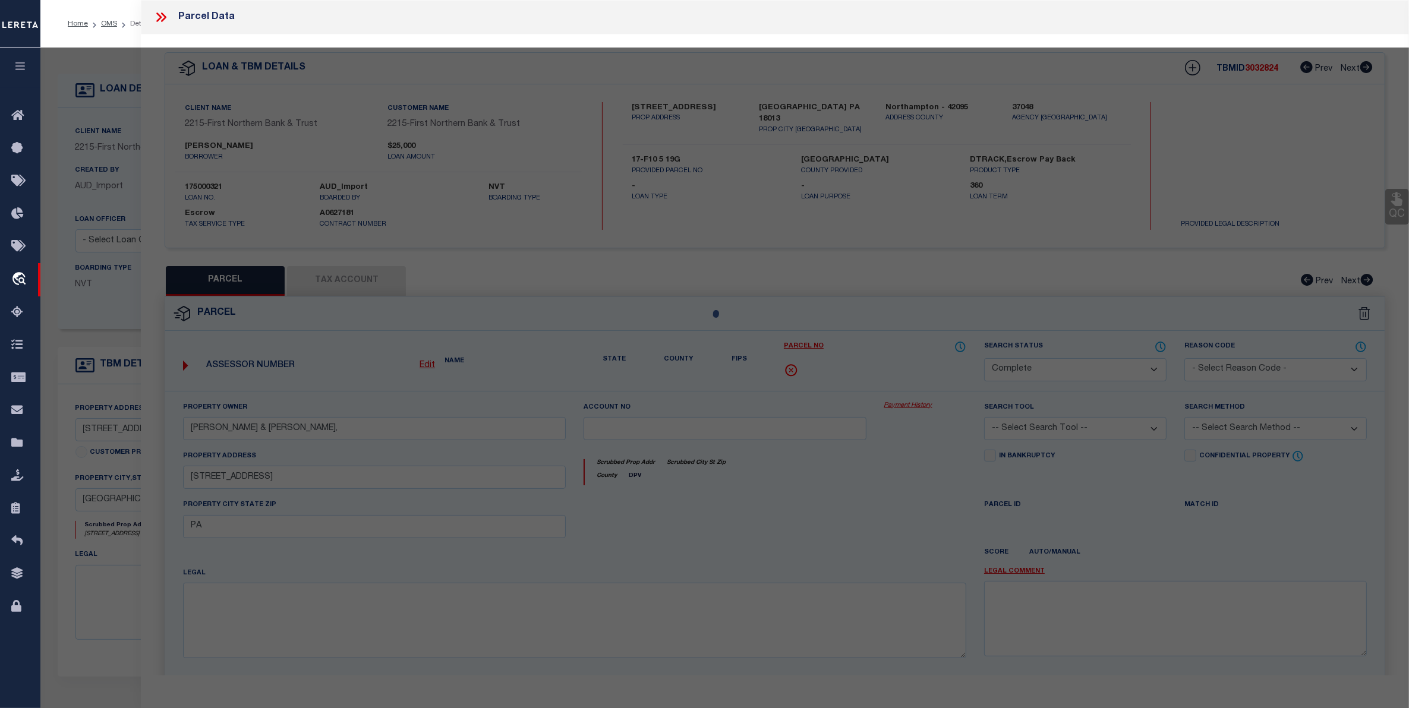
select select "AS"
checkbox input "false"
select select "CP"
type input "FOLK JESSICA L & PATRICK O,"
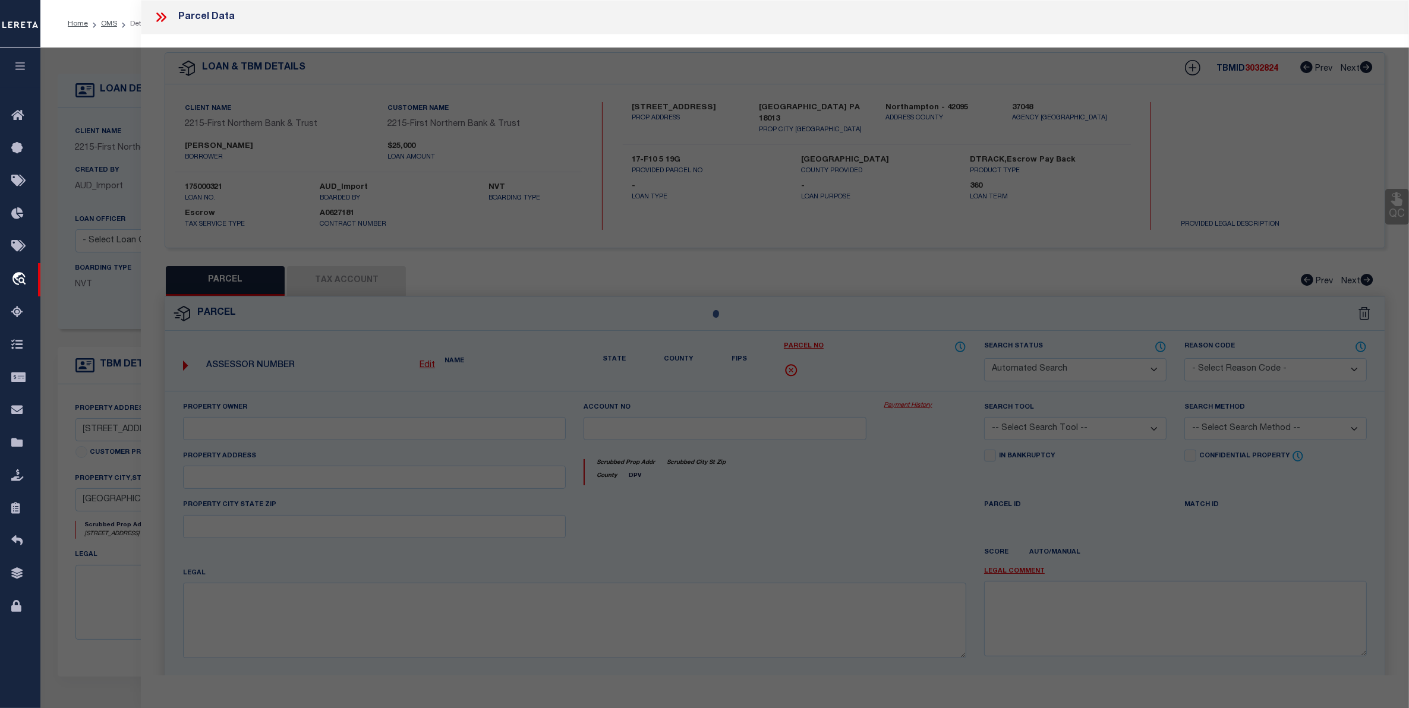
select select
type input "9395 SPRING BROOK DR"
checkbox input "false"
type input "PA"
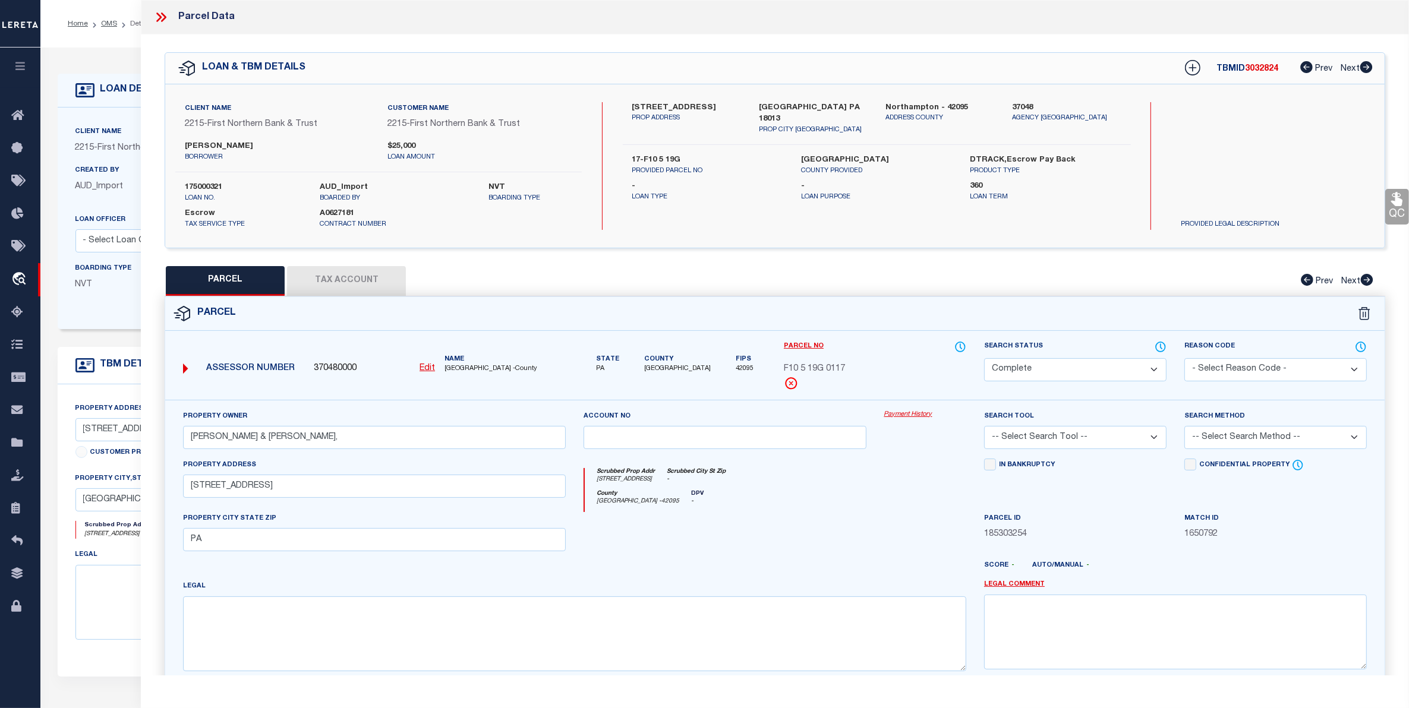
click at [912, 413] on link "Payment History" at bounding box center [925, 415] width 82 height 10
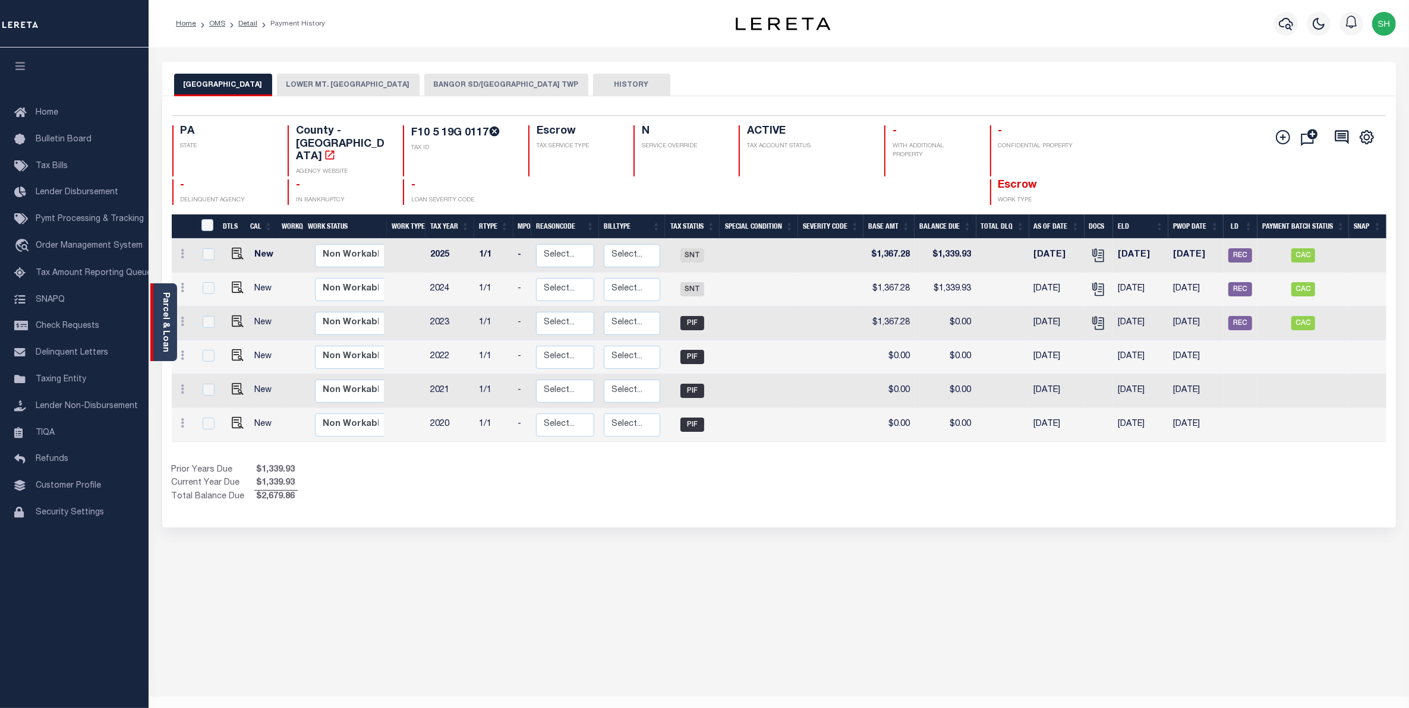
click at [171, 330] on div "Parcel & Loan" at bounding box center [163, 322] width 27 height 78
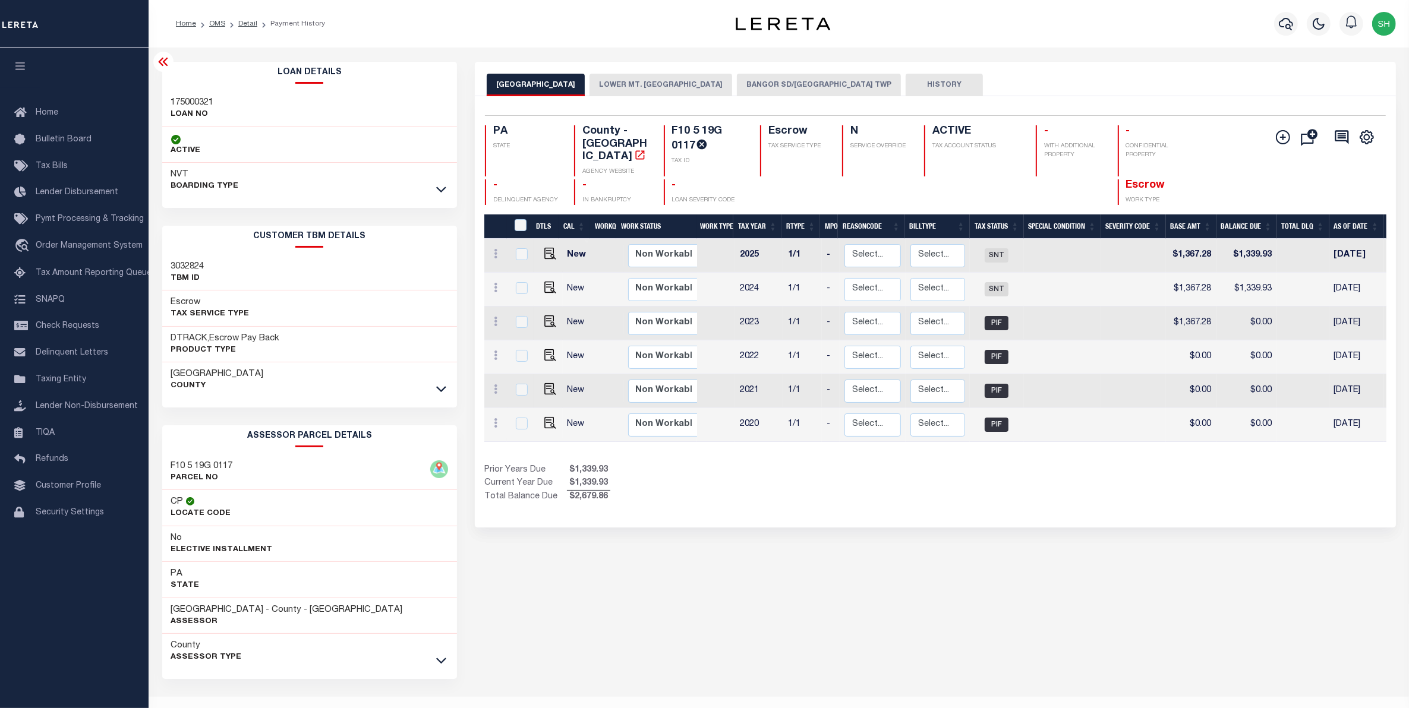
click at [771, 82] on button "BANGOR SD/[GEOGRAPHIC_DATA] TWP" at bounding box center [819, 85] width 164 height 23
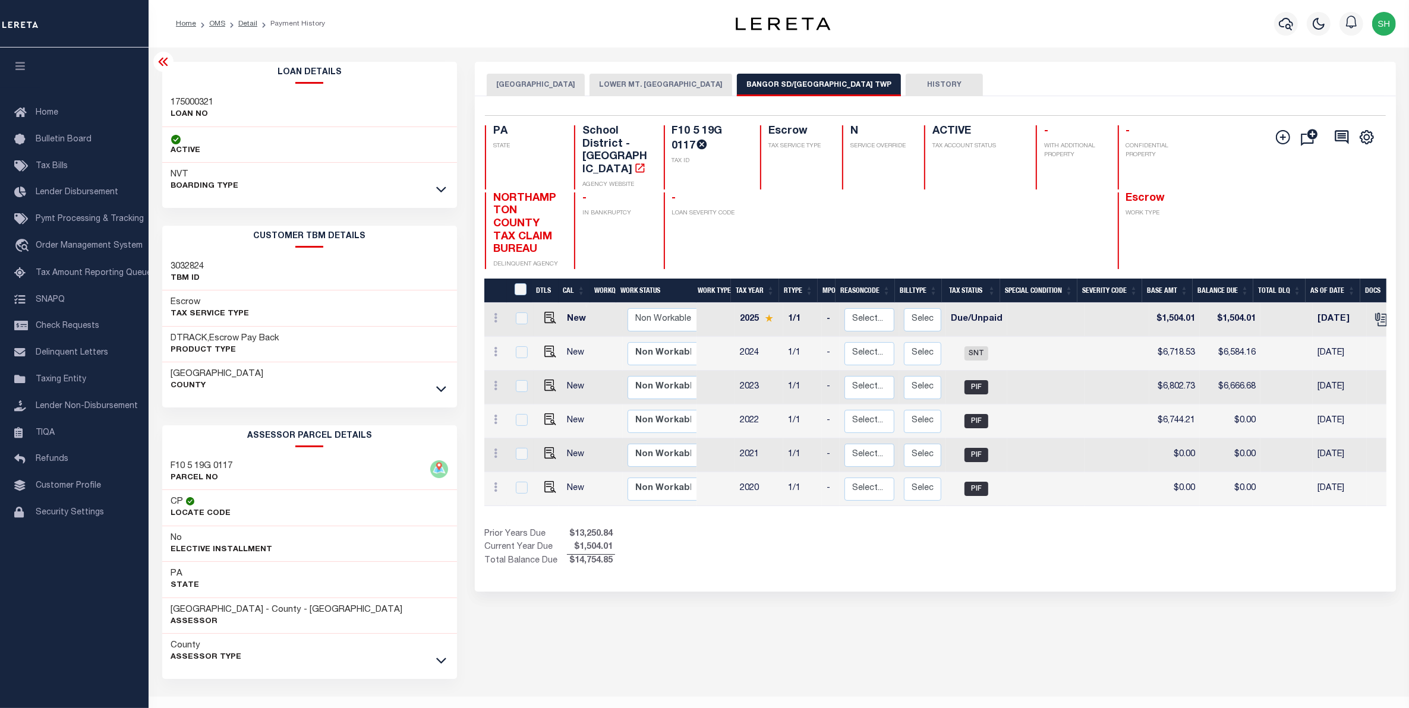
click at [858, 84] on button "BANGOR SD/[GEOGRAPHIC_DATA] TWP" at bounding box center [819, 85] width 164 height 23
drag, startPoint x: 879, startPoint y: 87, endPoint x: 737, endPoint y: 84, distance: 142.6
click at [737, 84] on button "BANGOR SD/[GEOGRAPHIC_DATA] TWP" at bounding box center [819, 85] width 164 height 23
click at [438, 664] on icon at bounding box center [441, 661] width 10 height 6
click at [70, 250] on span "Order Management System" at bounding box center [89, 246] width 107 height 8
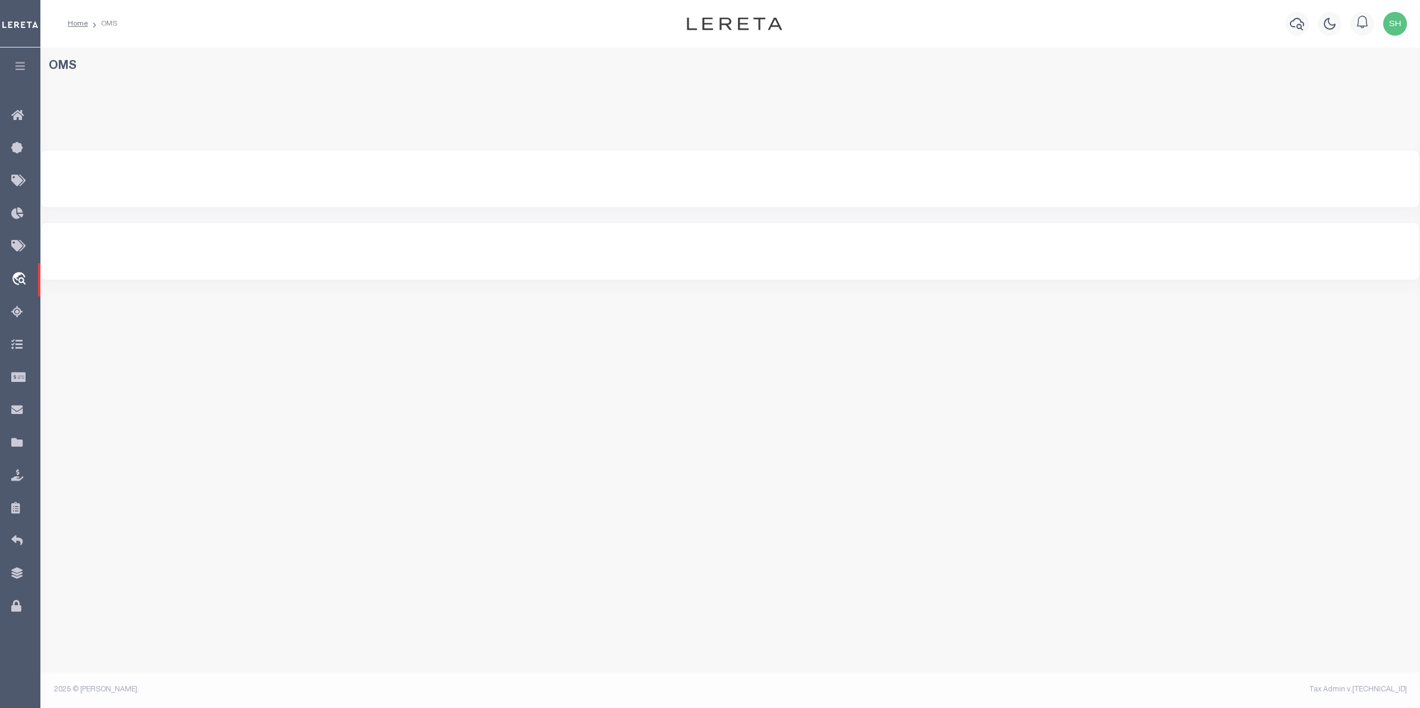
select select "200"
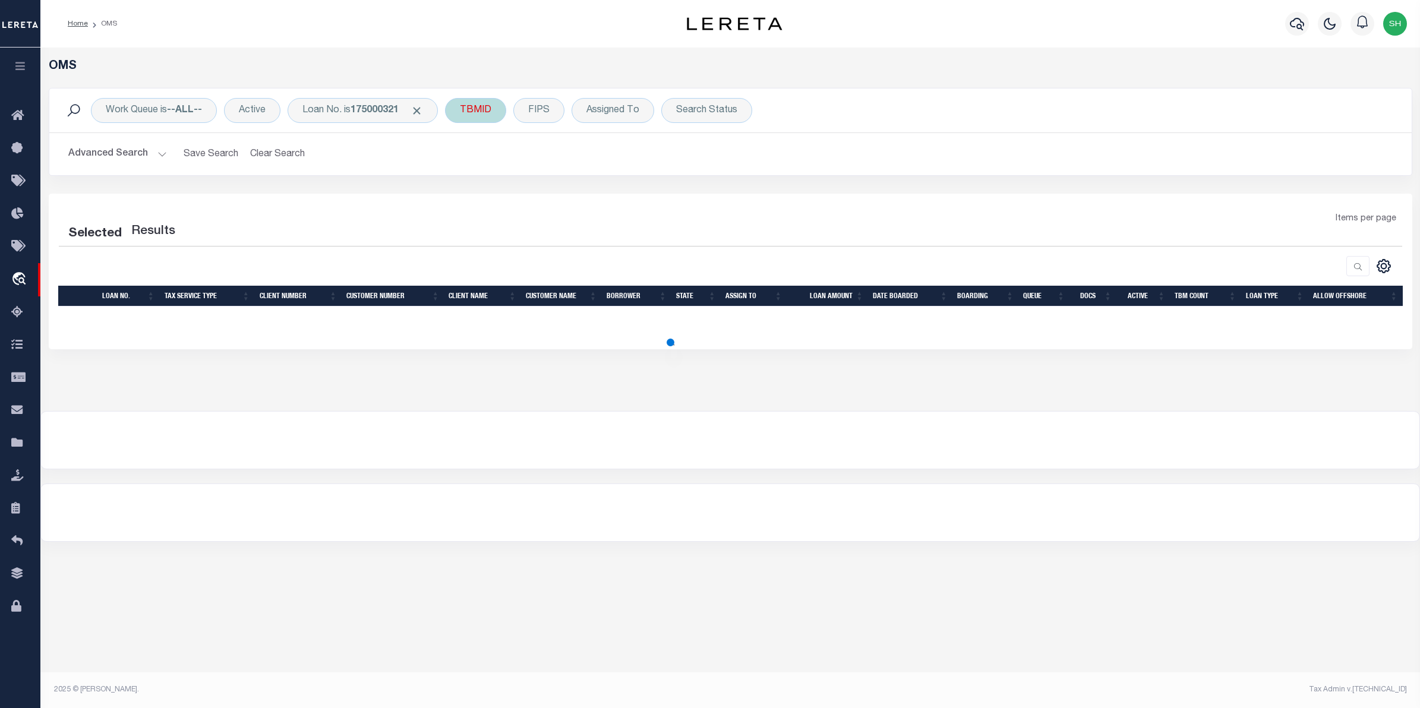
select select "200"
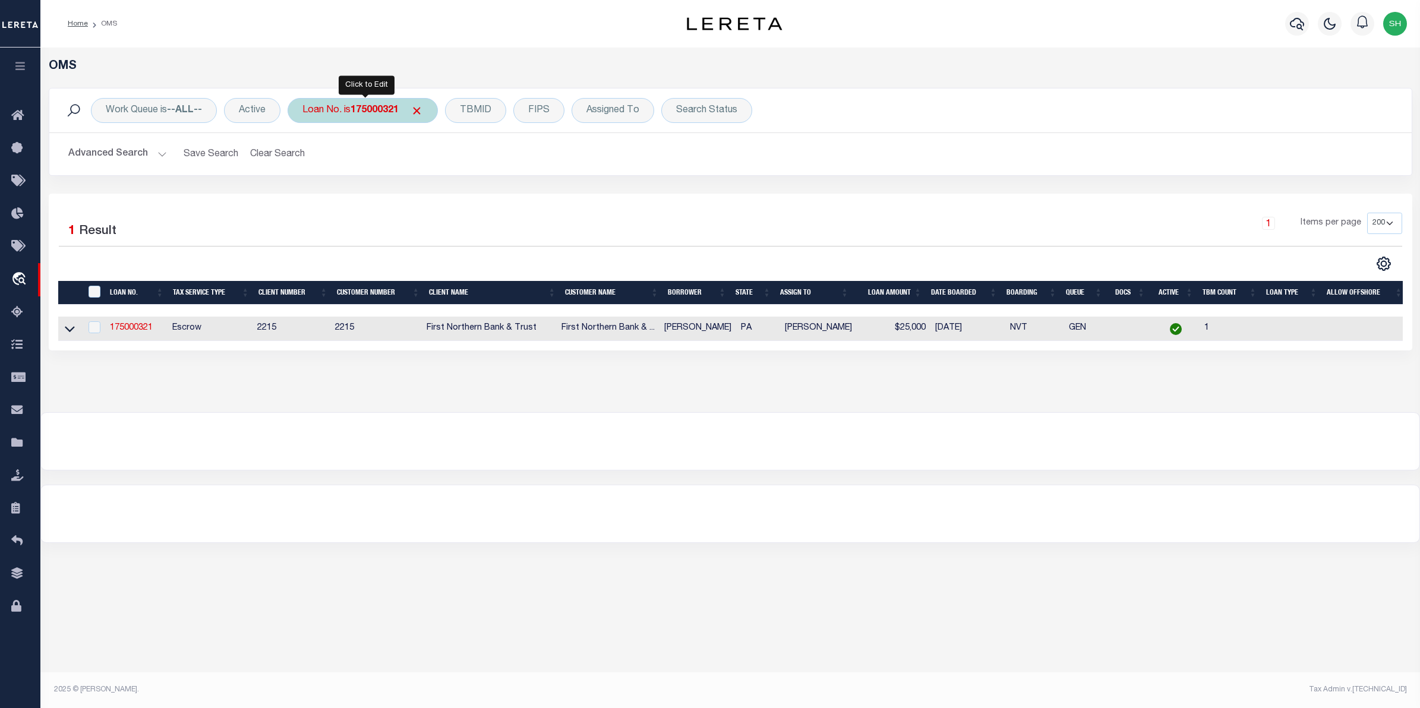
click at [395, 106] on b "175000321" at bounding box center [375, 111] width 48 height 10
type input "175000983"
click at [468, 195] on input "Apply" at bounding box center [460, 195] width 35 height 20
click at [72, 331] on icon at bounding box center [70, 330] width 10 height 6
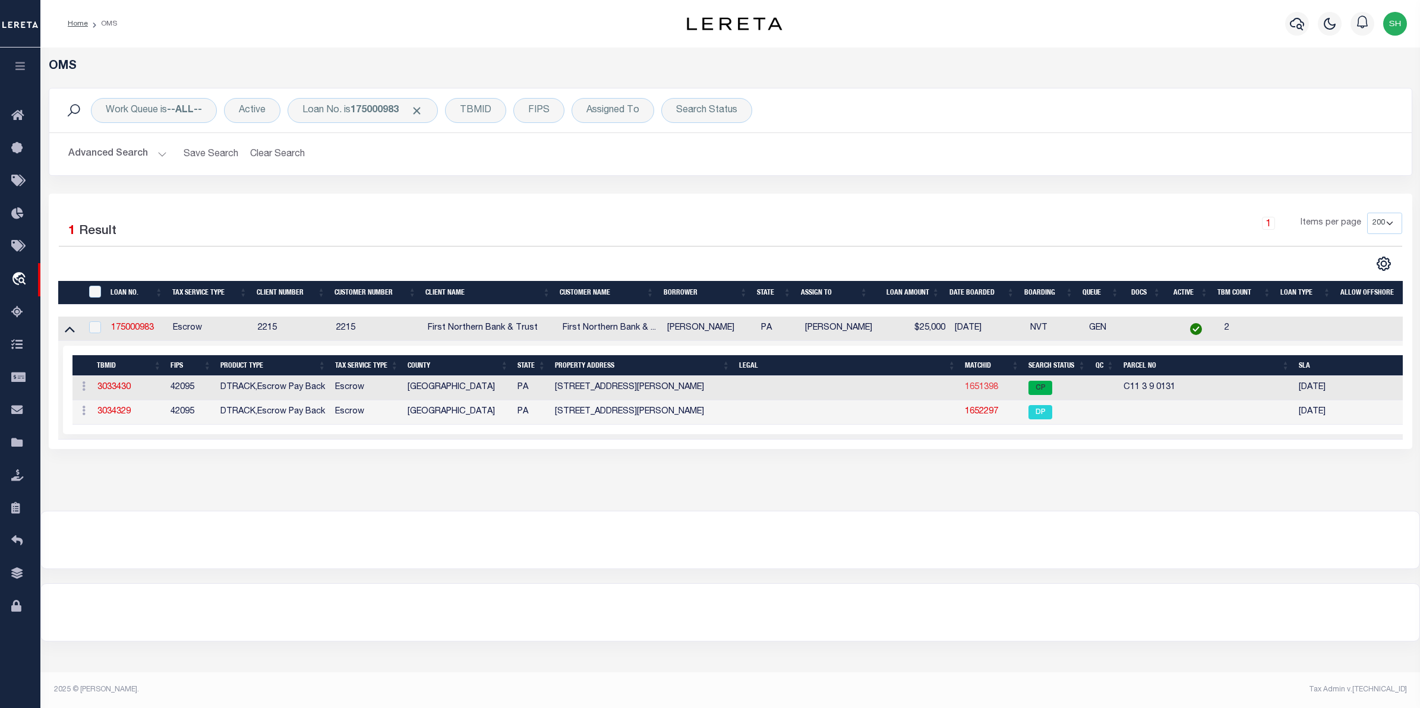
click at [974, 388] on link "1651398" at bounding box center [981, 387] width 33 height 8
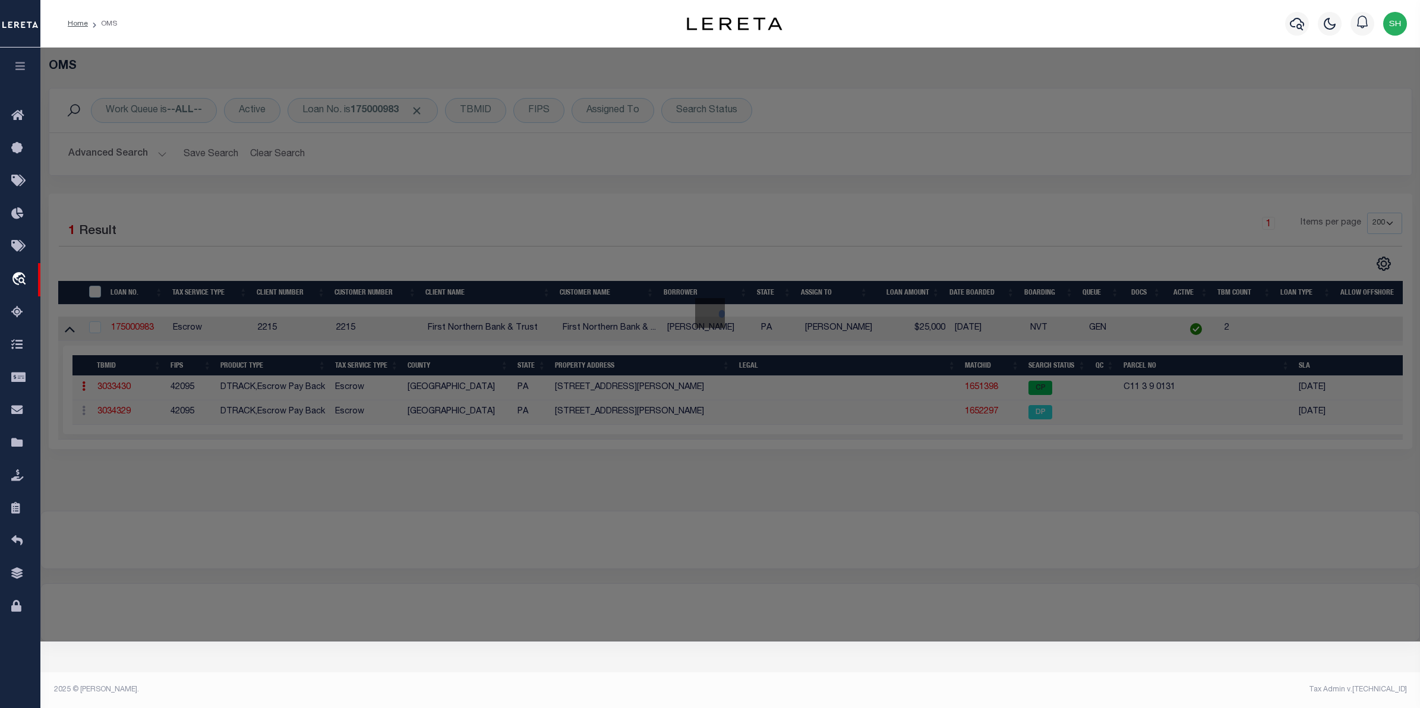
checkbox input "false"
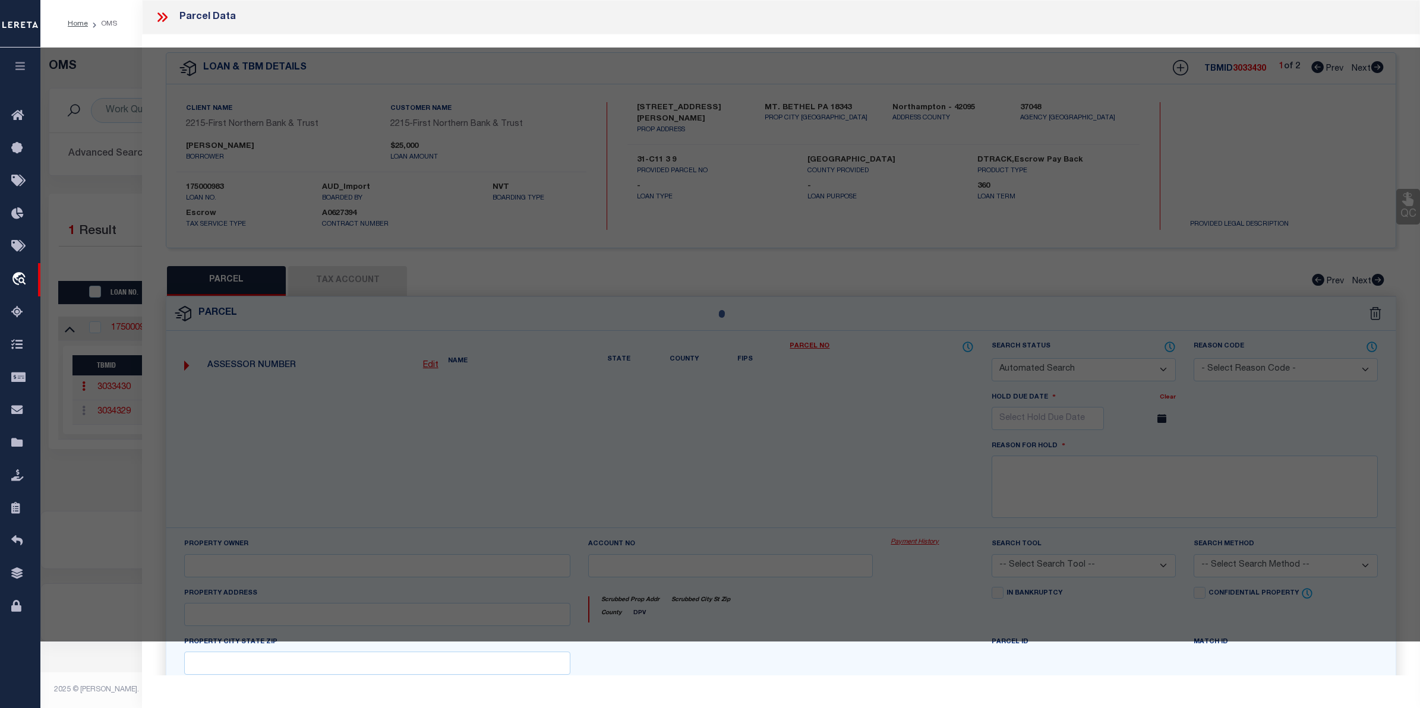
select select "CP"
type input "MOUSLEY KELLY RENEE & WILLIAM S,"
select select "AGF"
select select "ADD"
type input "[STREET_ADDRESS][PERSON_NAME]"
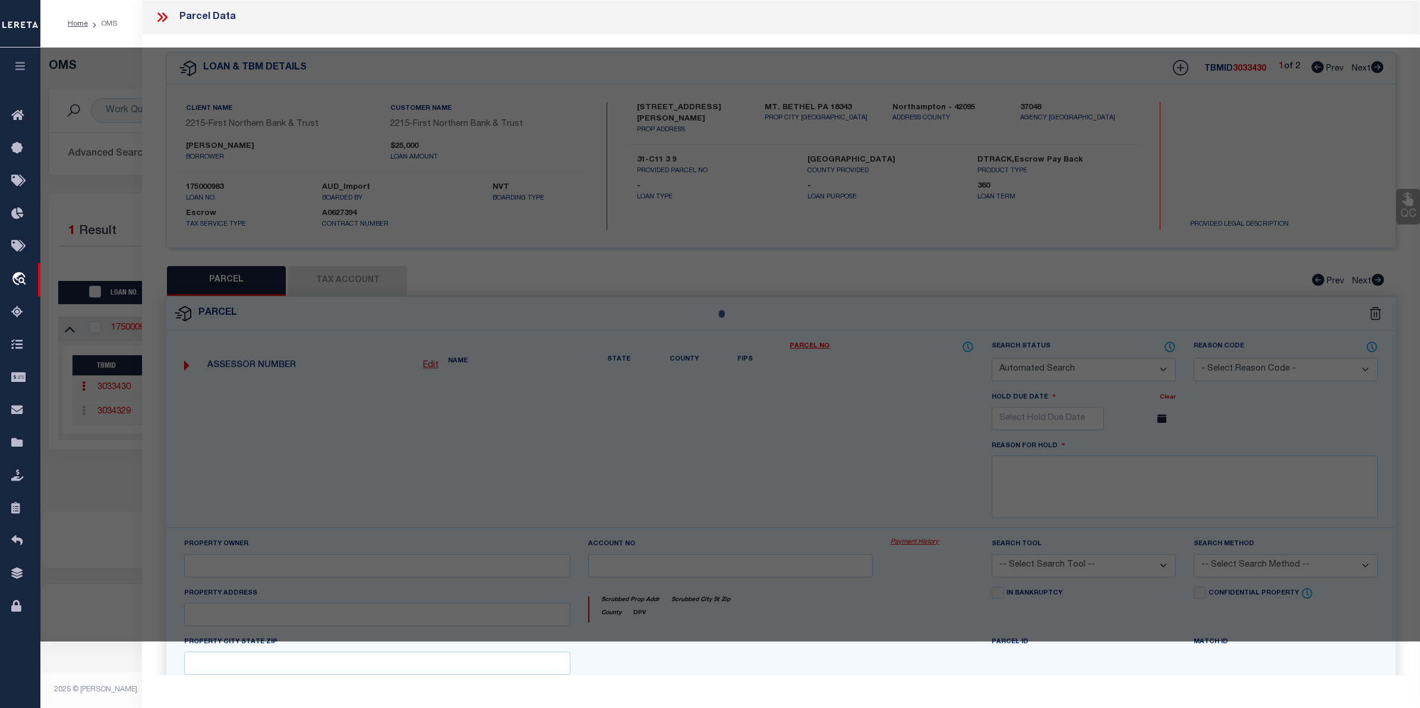
type input "PA"
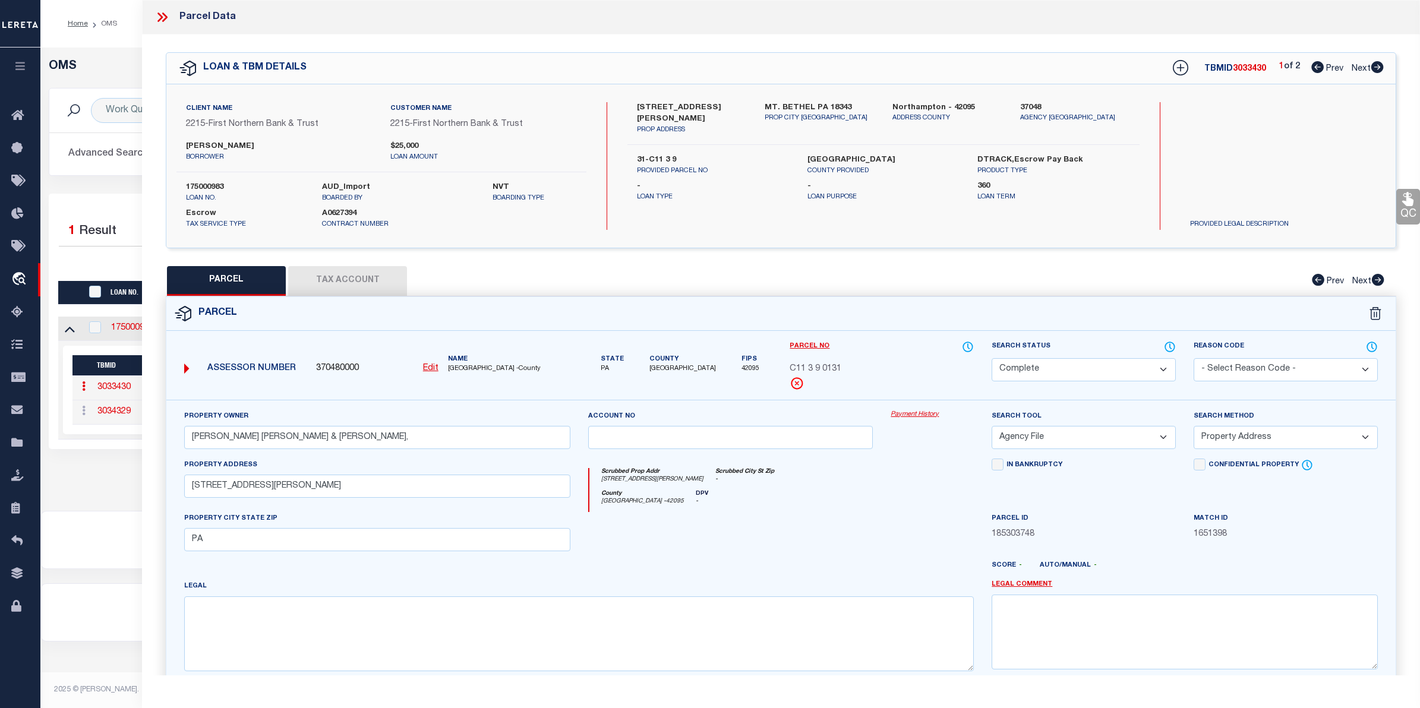
click at [898, 416] on link "Payment History" at bounding box center [932, 415] width 83 height 10
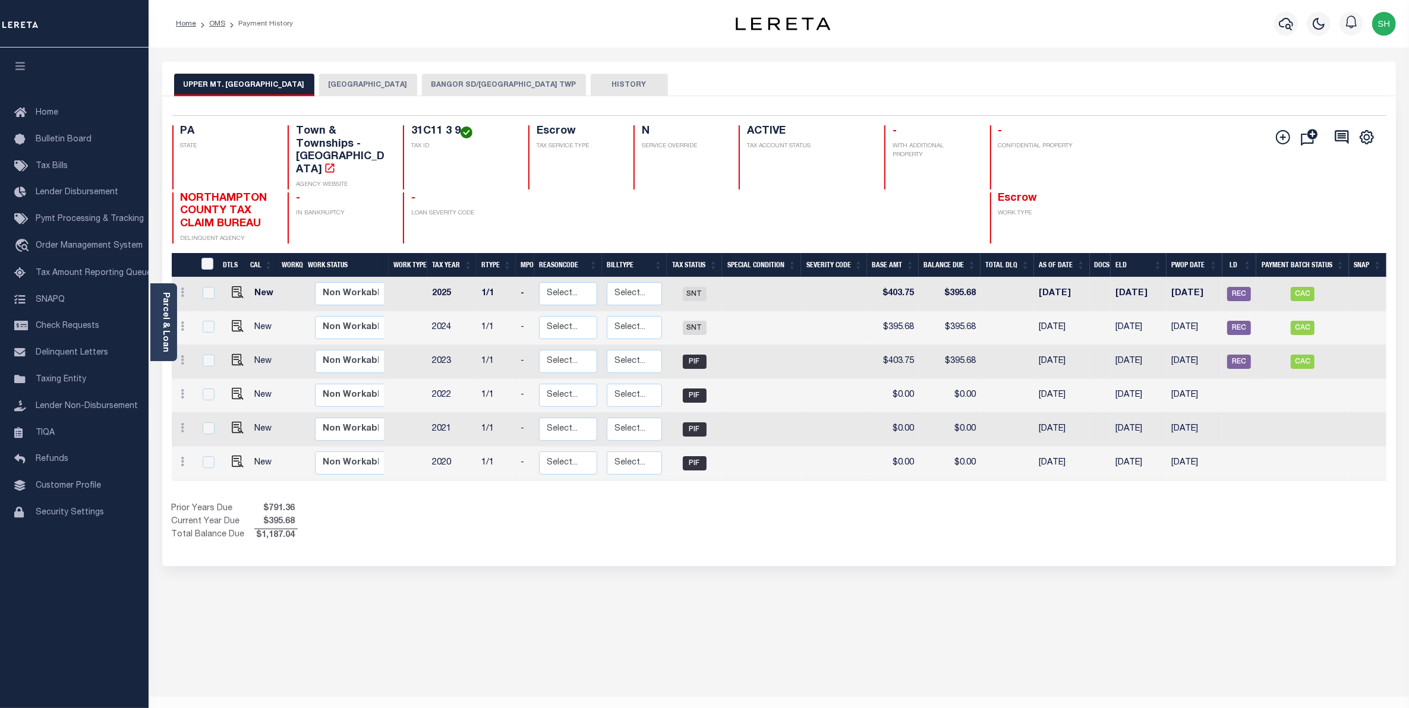
click at [468, 88] on button "BANGOR SD/[GEOGRAPHIC_DATA] TWP" at bounding box center [504, 85] width 164 height 23
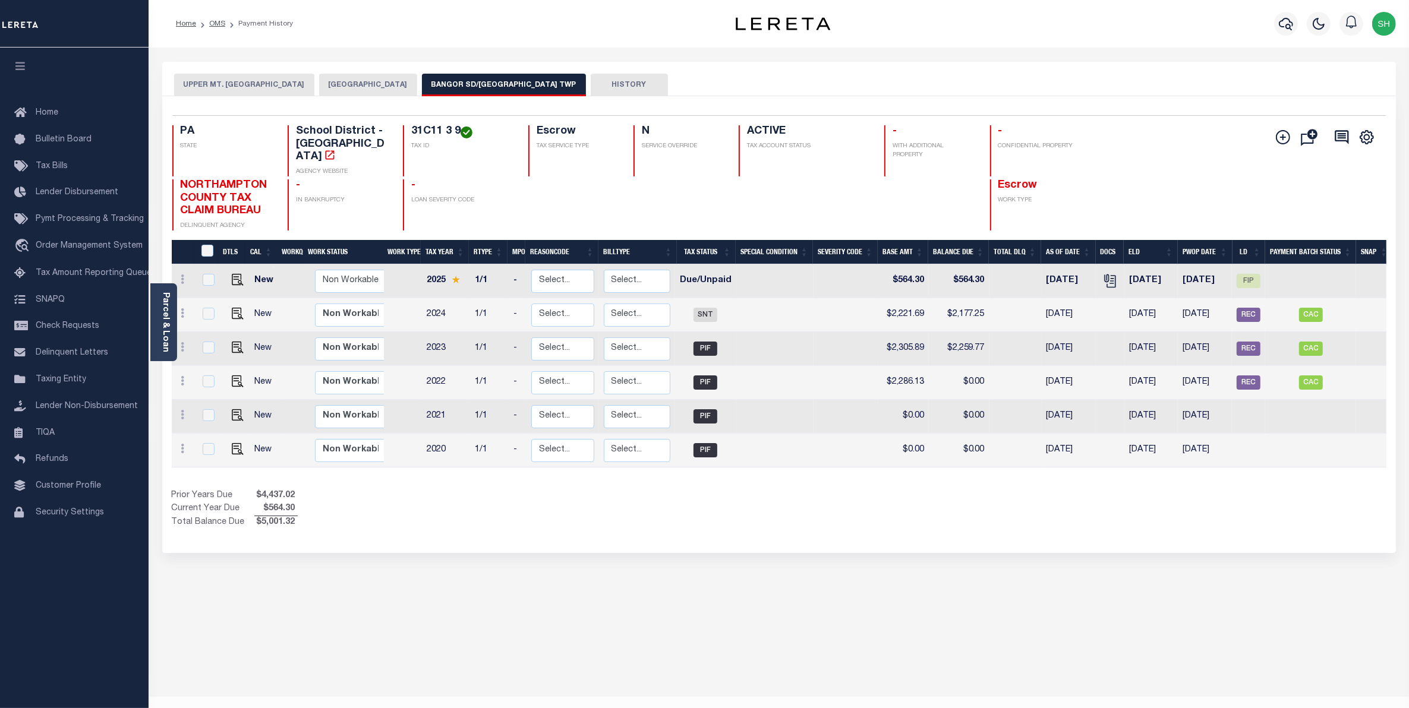
click at [192, 81] on button "UPPER MT. [GEOGRAPHIC_DATA]" at bounding box center [244, 85] width 140 height 23
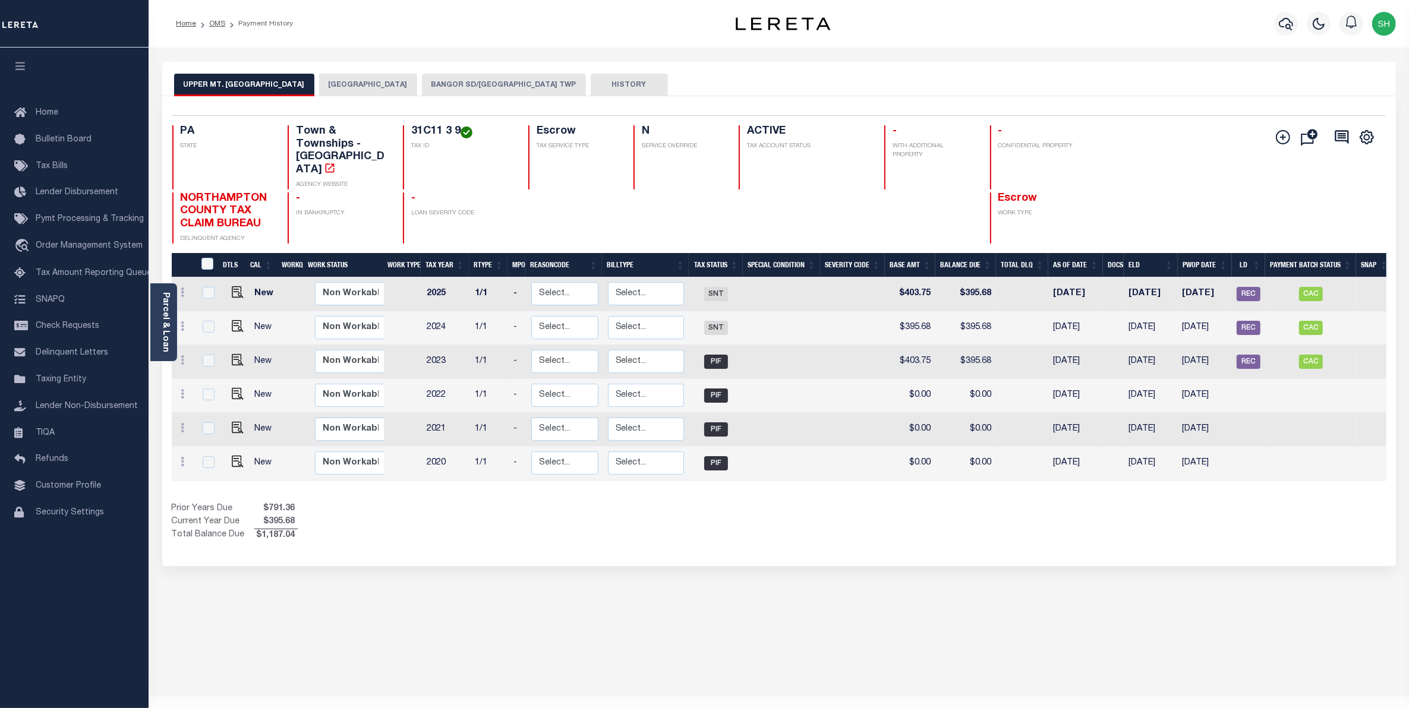
click at [520, 81] on button "BANGOR SD/[GEOGRAPHIC_DATA] TWP" at bounding box center [504, 85] width 164 height 23
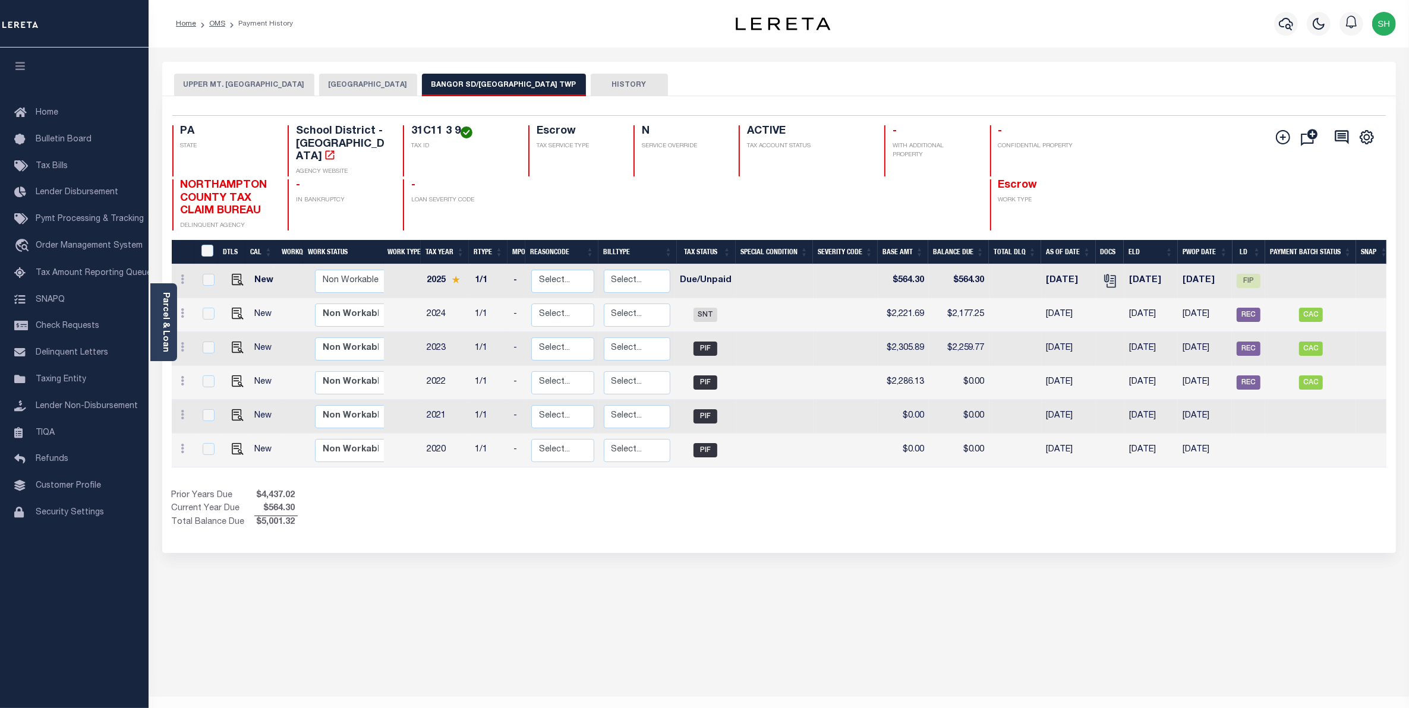
click at [383, 90] on button "[GEOGRAPHIC_DATA]" at bounding box center [368, 85] width 98 height 23
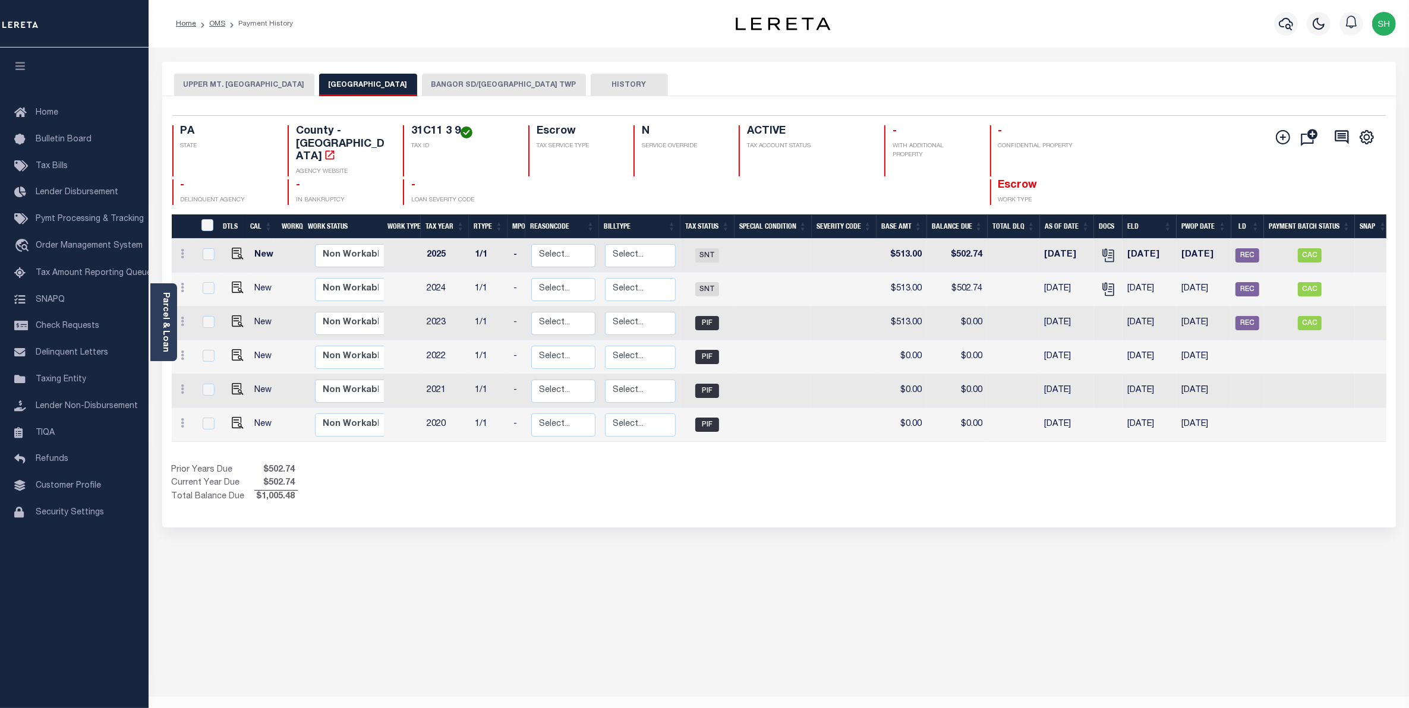
click at [476, 83] on button "BANGOR SD/[GEOGRAPHIC_DATA] TWP" at bounding box center [504, 85] width 164 height 23
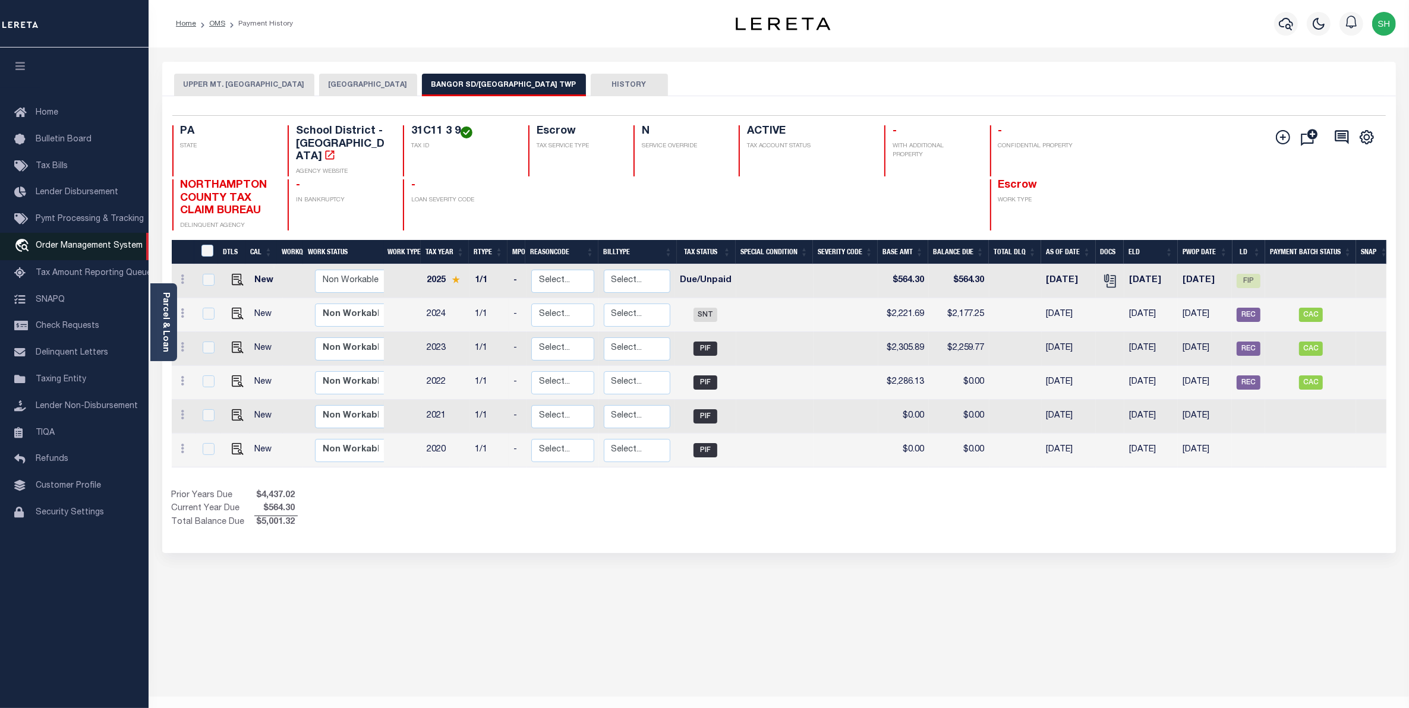
click at [64, 247] on span "Order Management System" at bounding box center [89, 246] width 107 height 8
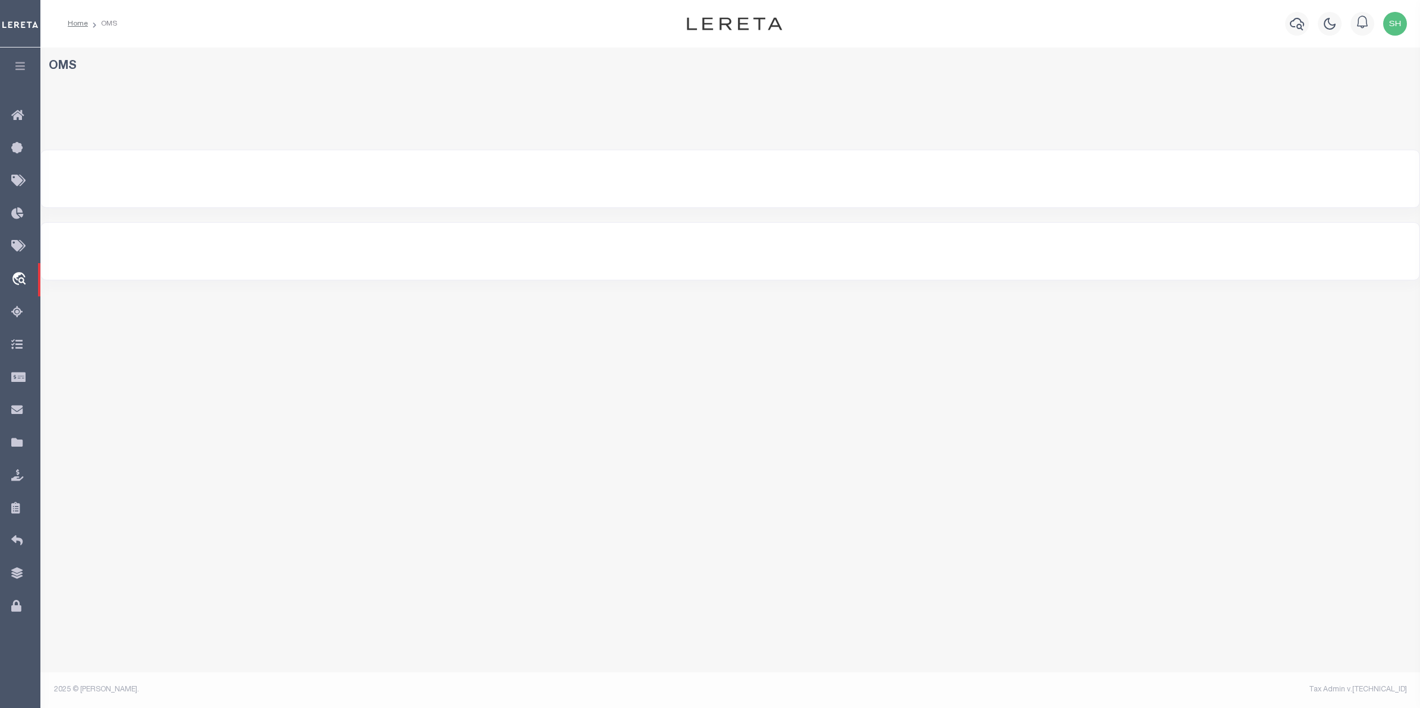
select select "200"
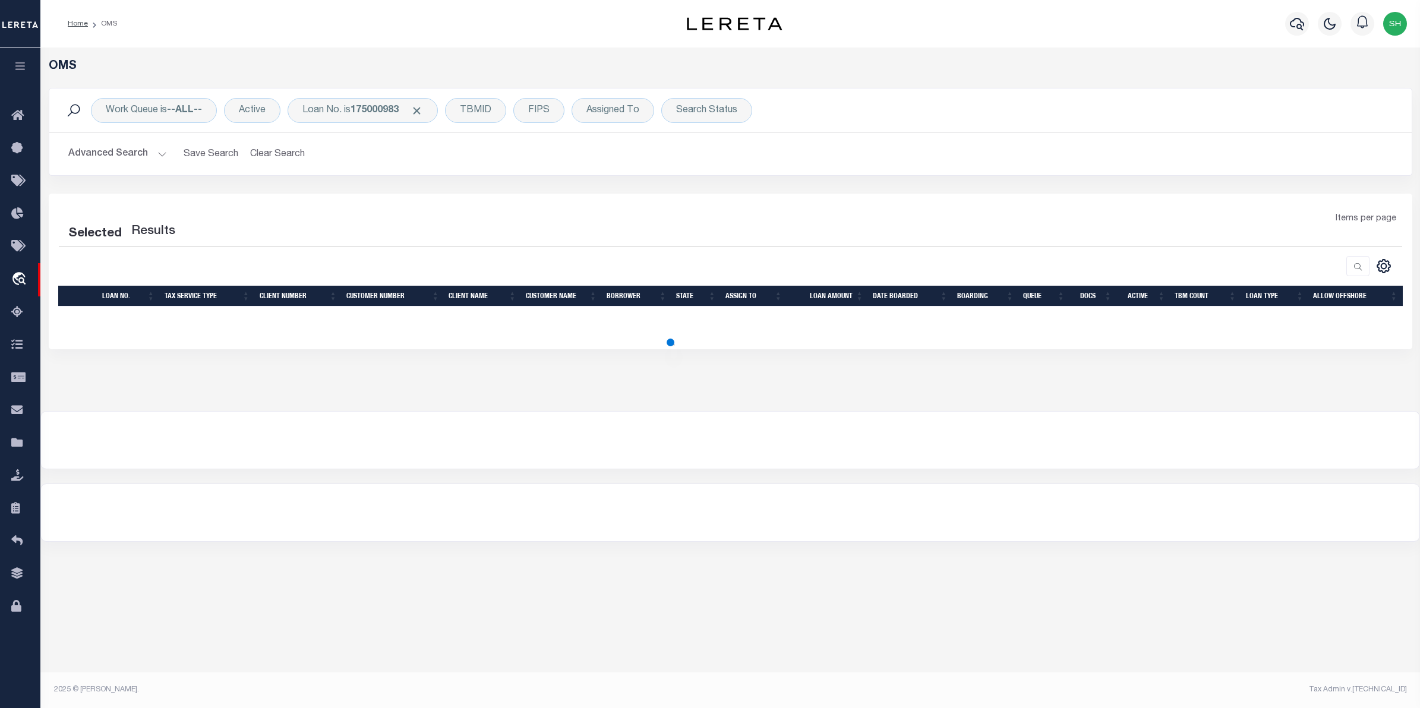
select select "200"
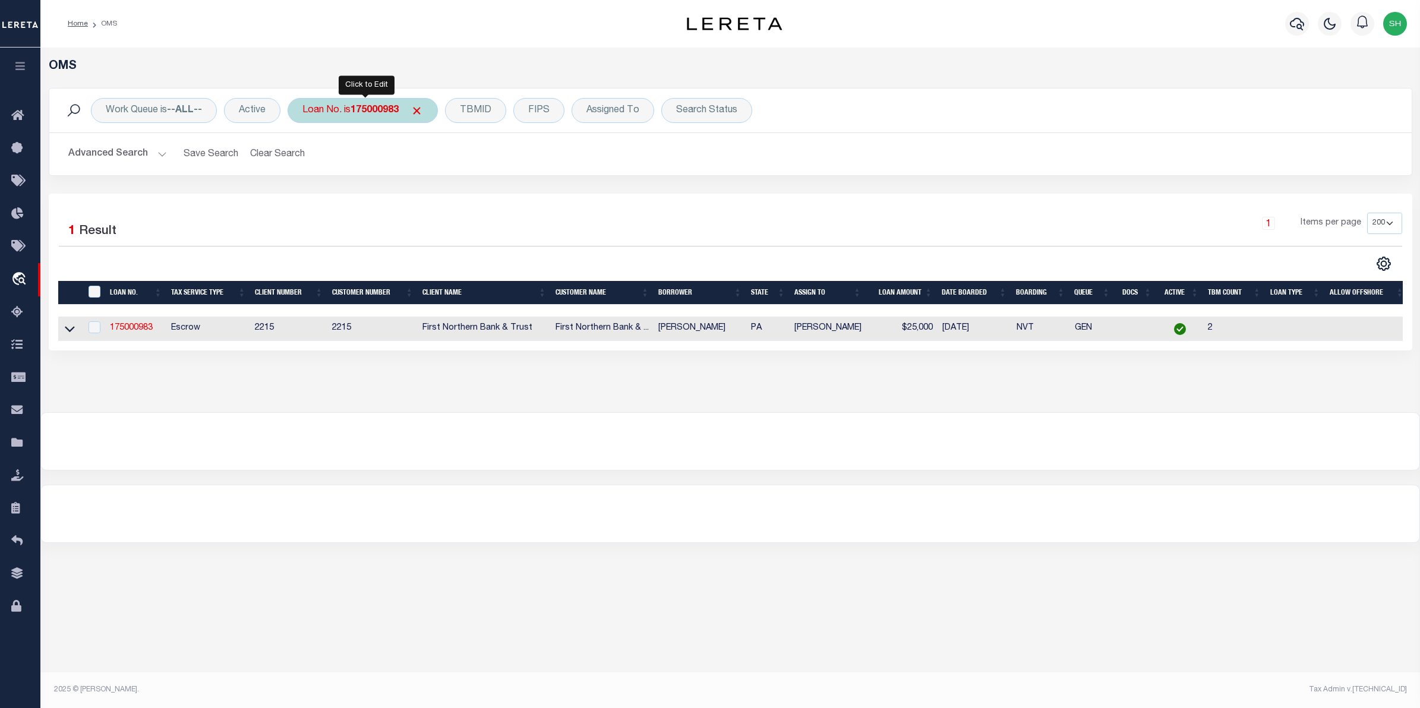
click at [370, 111] on b "175000983" at bounding box center [375, 111] width 48 height 10
type input "4"
type input "8034"
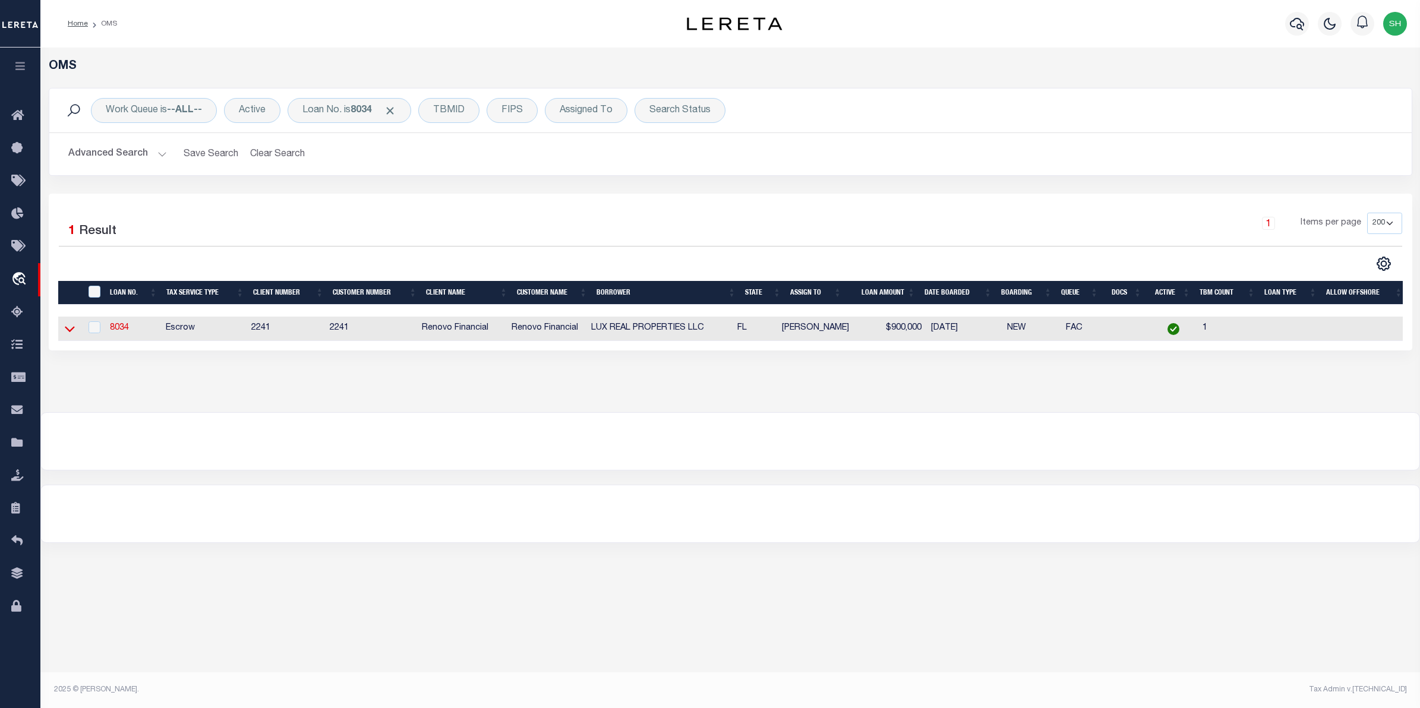
click at [69, 331] on icon at bounding box center [70, 329] width 10 height 12
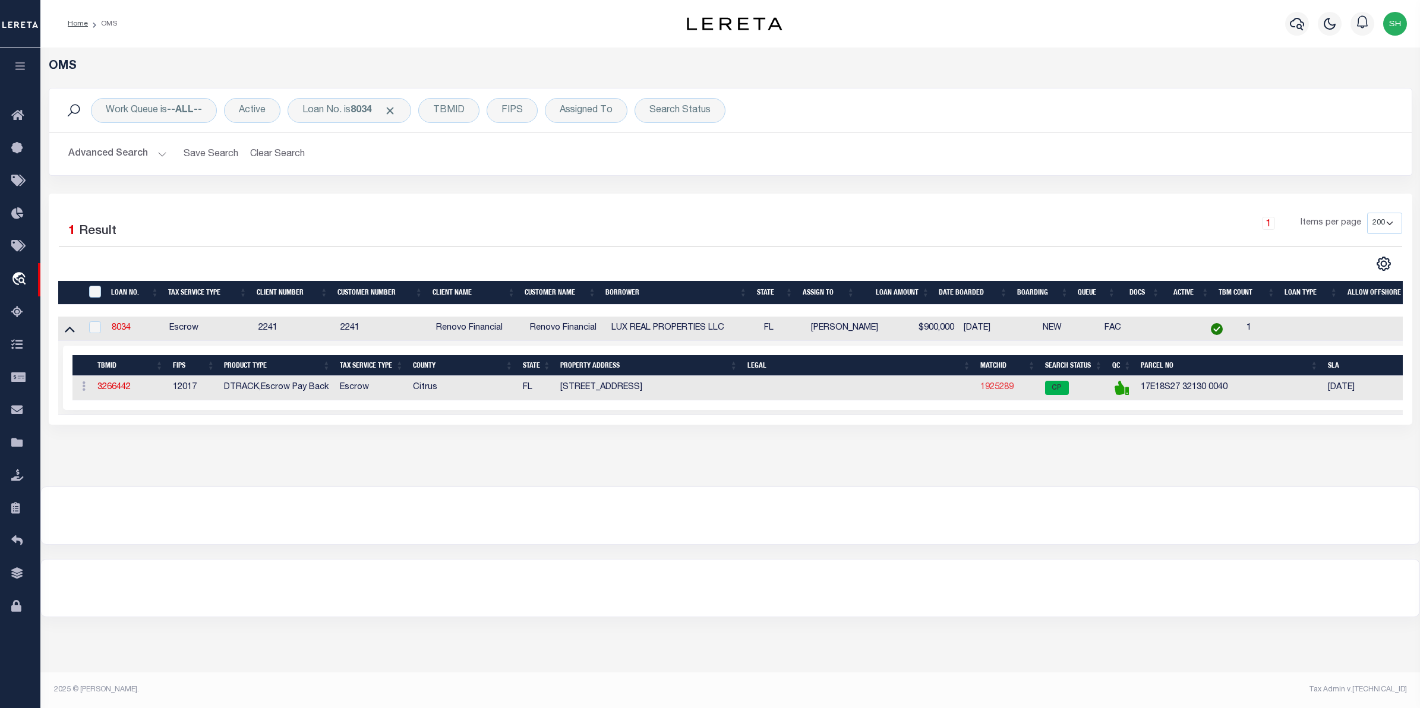
click at [1006, 390] on link "1925289" at bounding box center [996, 387] width 33 height 8
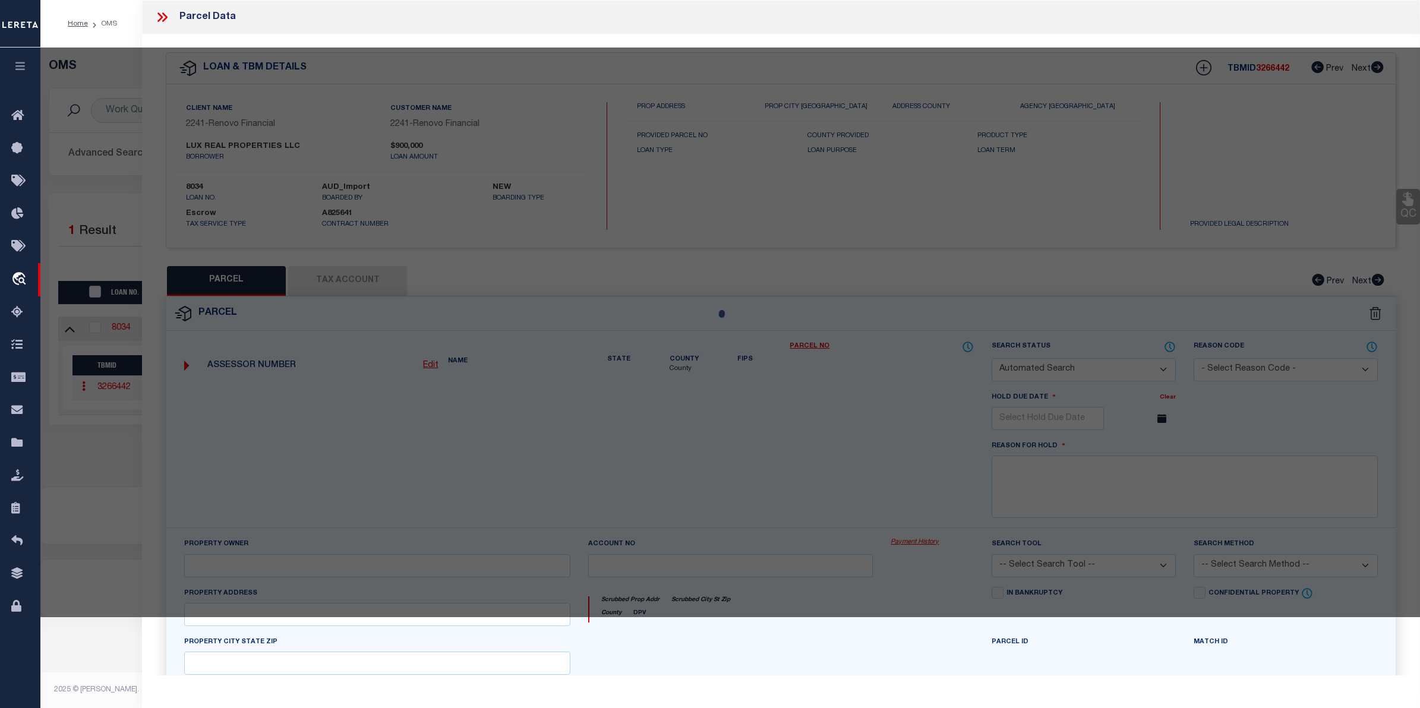
checkbox input "false"
select select "CP"
type input "LUX PORTFOLIO2 LLC"
select select
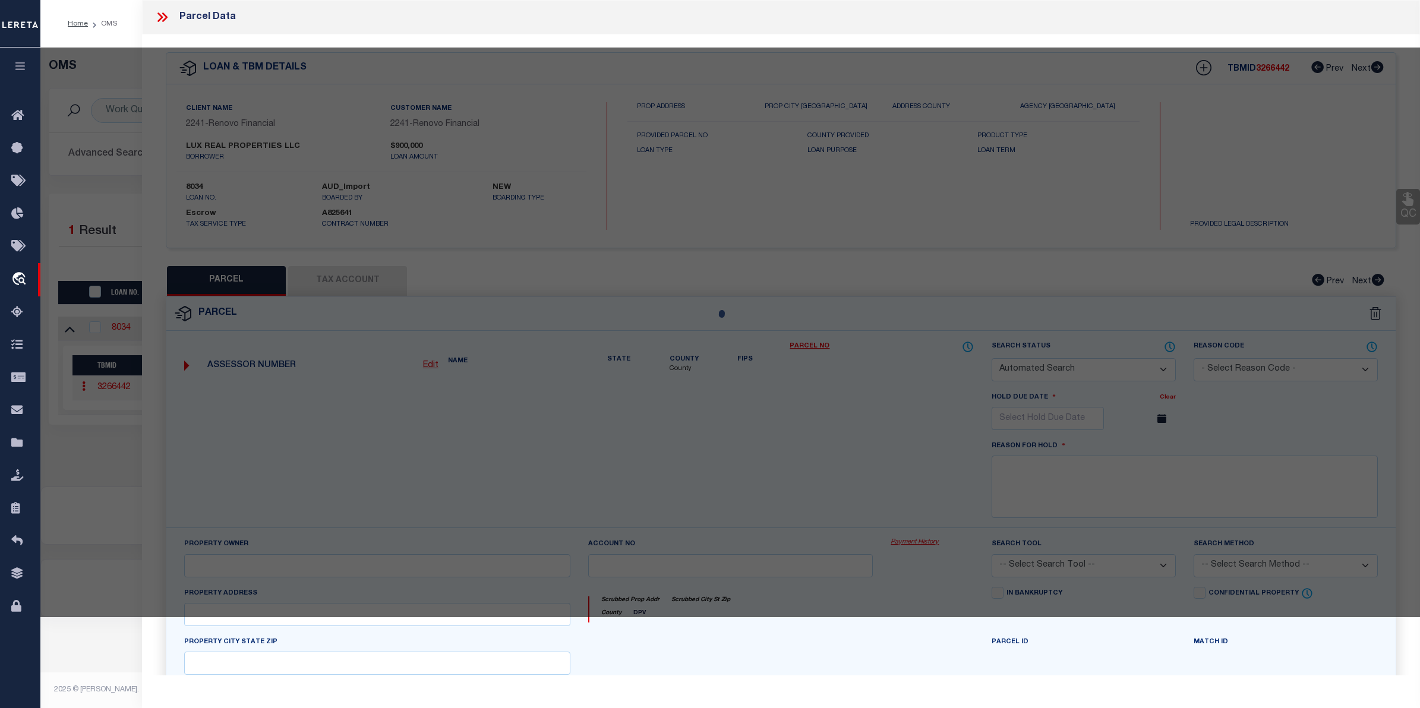
type input "8570 W MAYO DR"
checkbox input "false"
type input "CRYSTAL RIVER FL 34429"
type textarea "BLDG 4: COM AT SE COR OF S1/2 OF N1/2 OF SE1/4 OF SW1/4 SEC27-18-17, TH N 89 DE…"
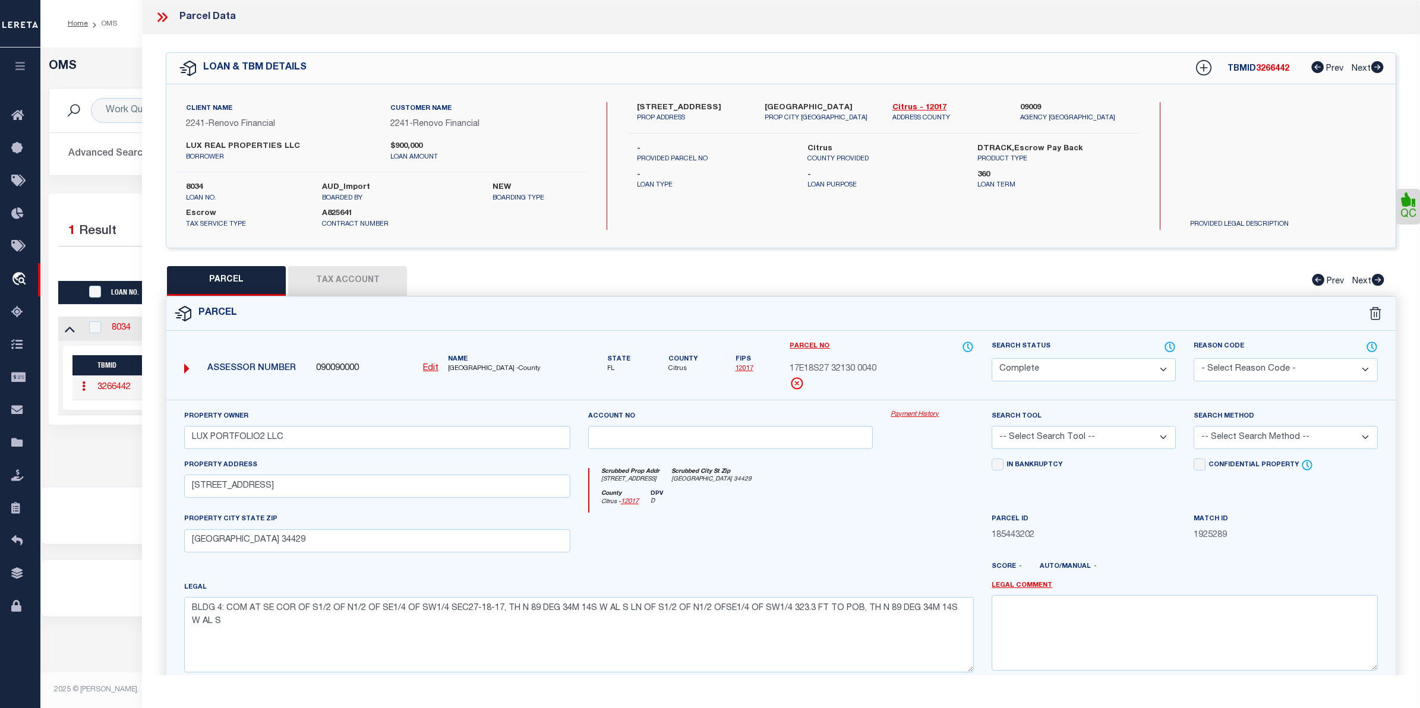
click at [936, 416] on link "Payment History" at bounding box center [932, 415] width 83 height 10
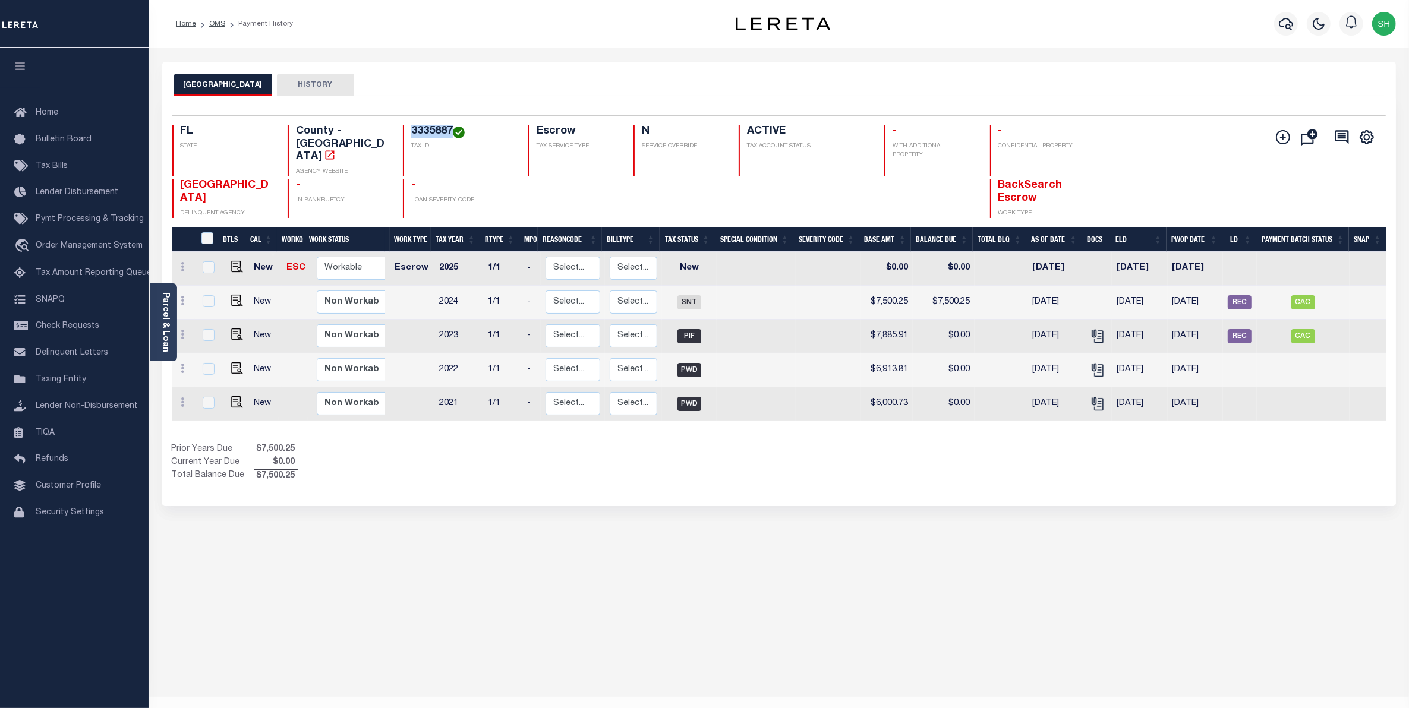
drag, startPoint x: 450, startPoint y: 131, endPoint x: 409, endPoint y: 125, distance: 41.4
click at [409, 125] on div "Selected 5 Results 1 Items per page 25 50 100 FL STATE County - FL AGENCY WEBSI…" at bounding box center [779, 166] width 1232 height 103
copy h4 "3335887"
click at [73, 247] on span "Order Management System" at bounding box center [89, 246] width 107 height 8
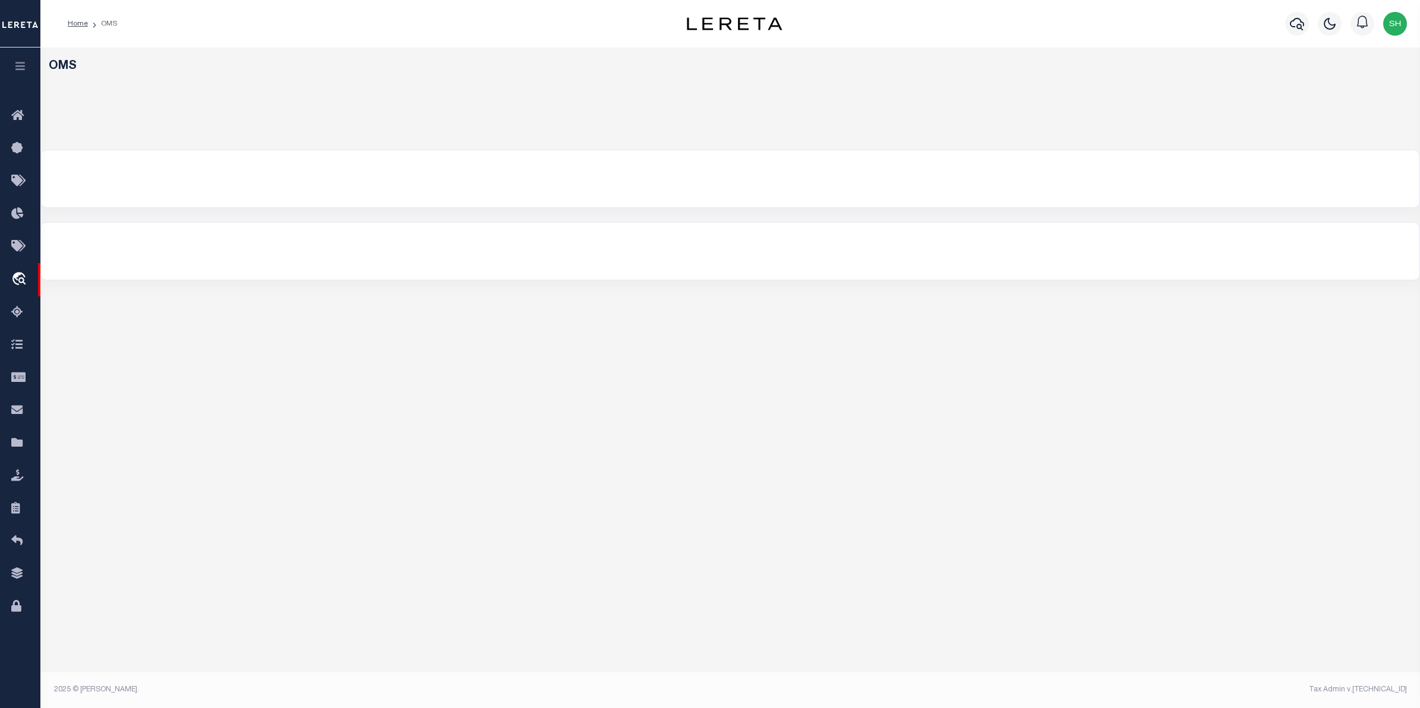
select select "200"
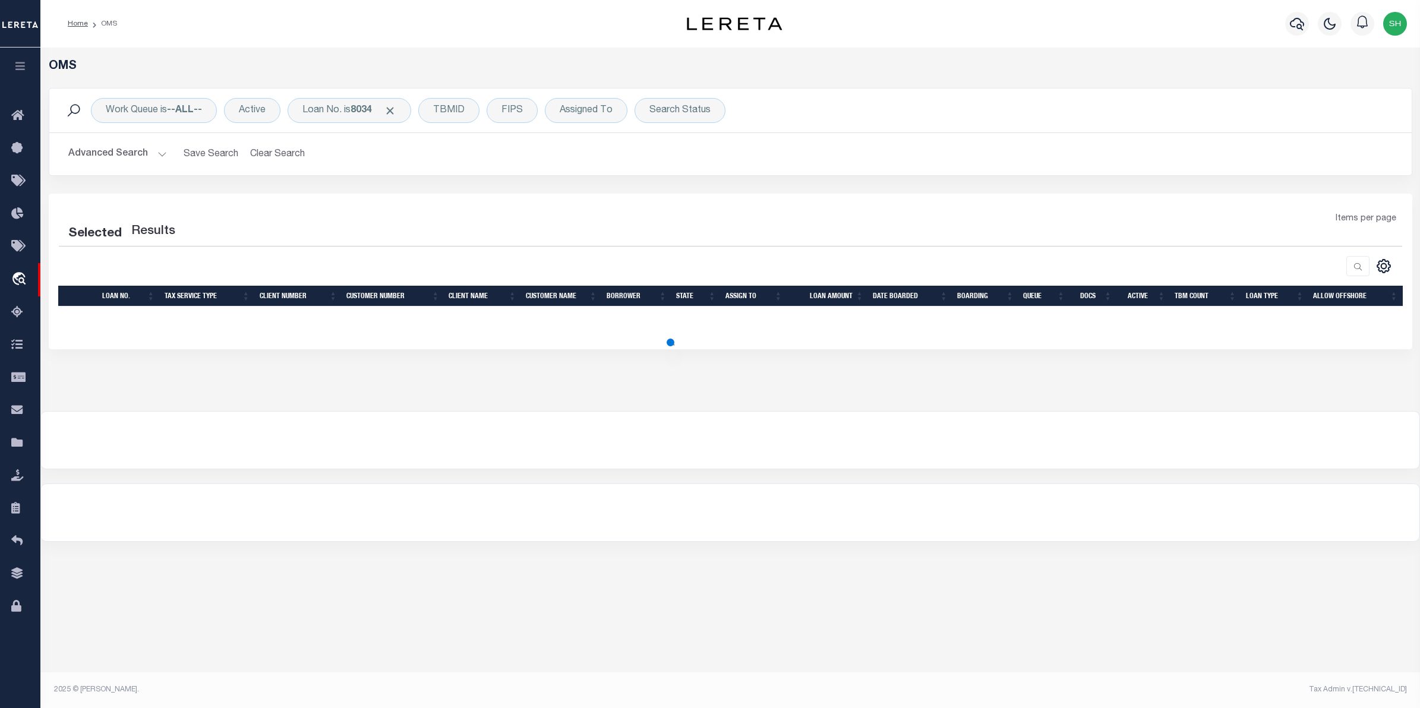
select select "200"
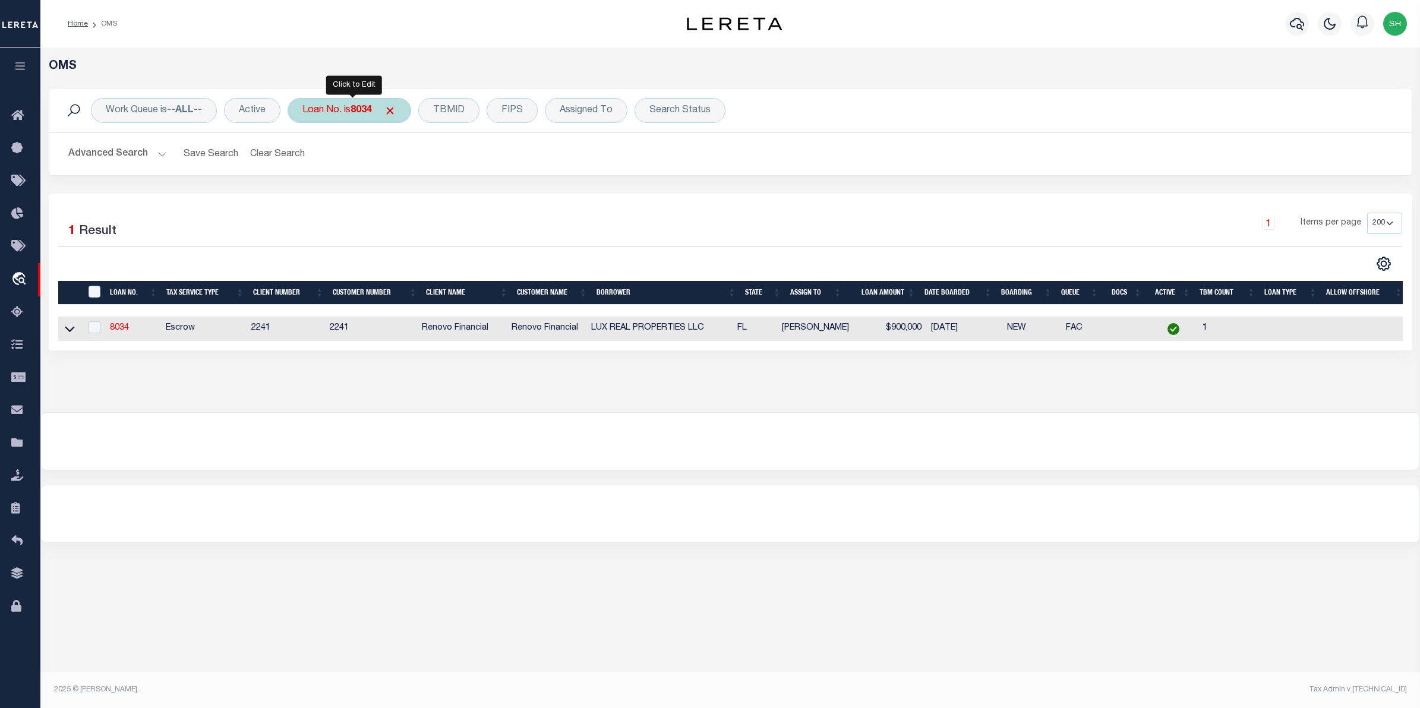
click at [342, 111] on div "Loan No. is 8034" at bounding box center [350, 110] width 124 height 25
type input "9375"
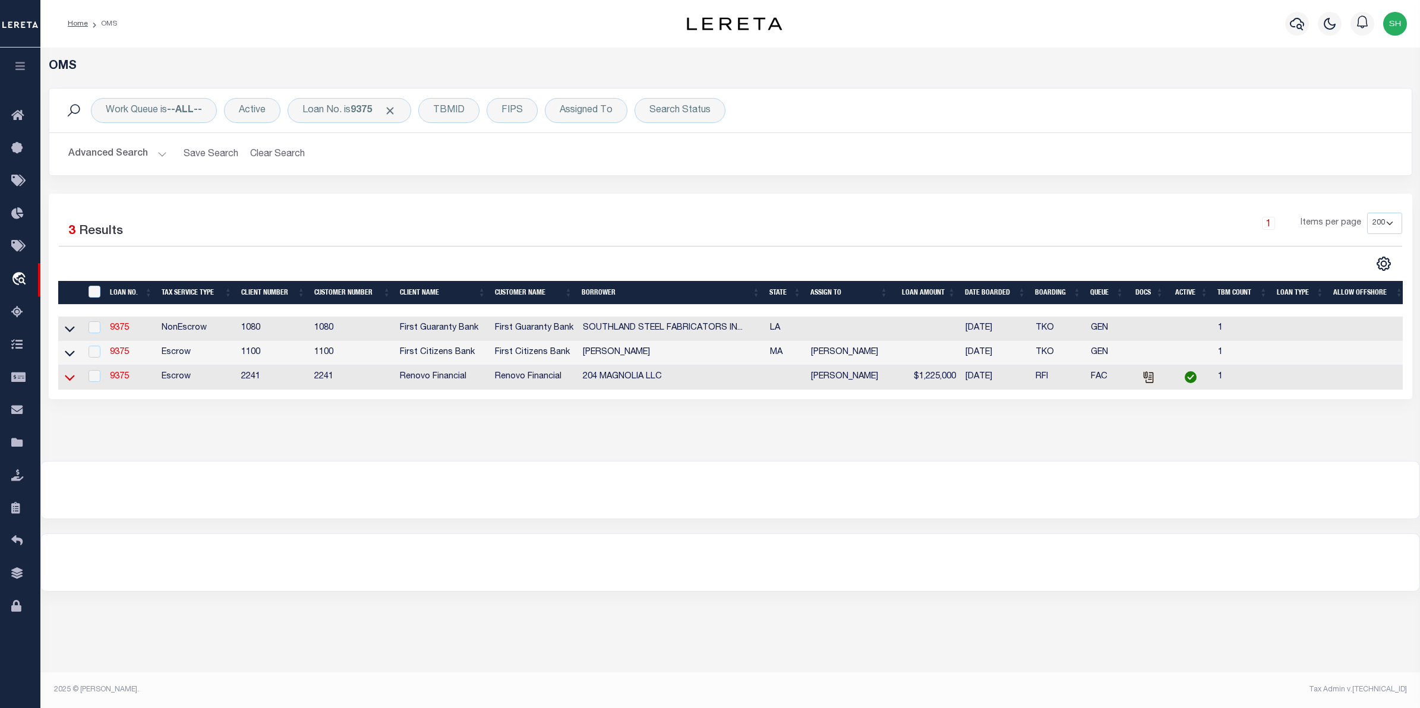
click at [70, 381] on icon at bounding box center [70, 378] width 10 height 6
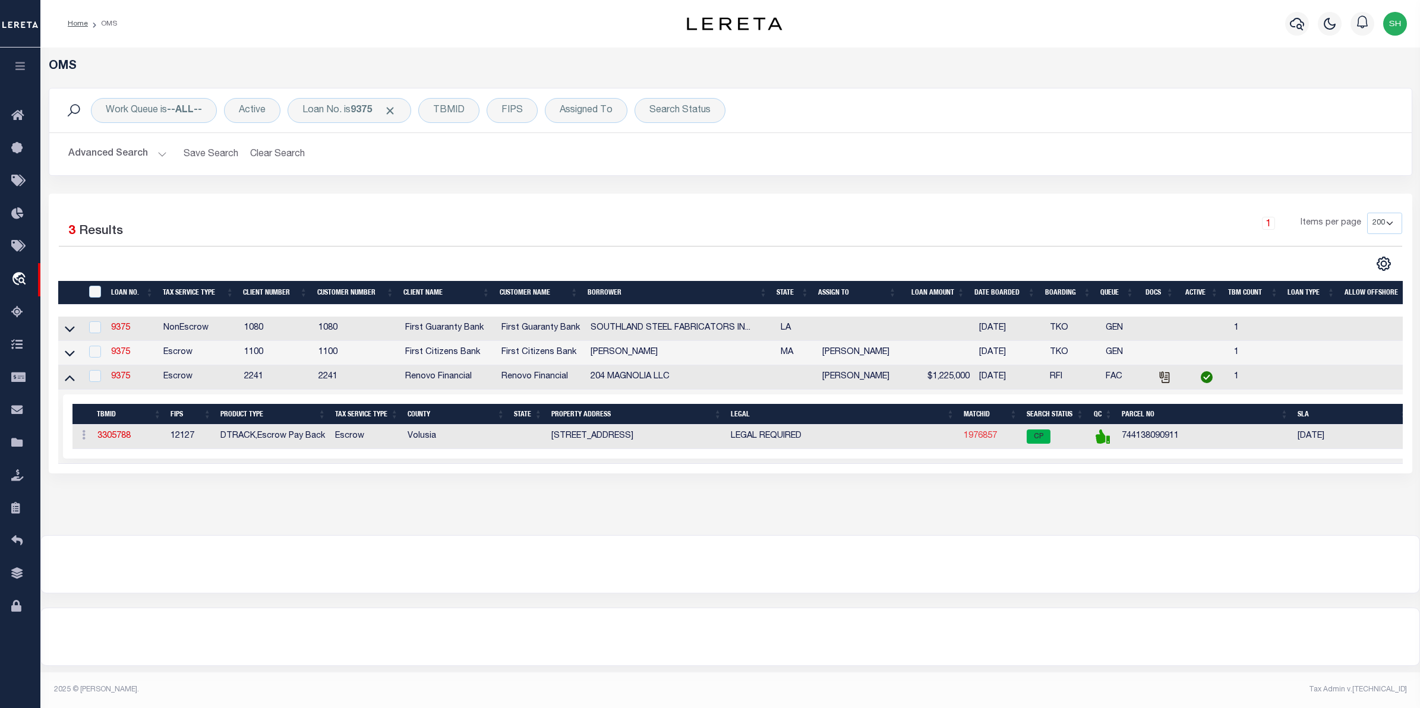
click at [987, 440] on link "1976857" at bounding box center [980, 436] width 33 height 8
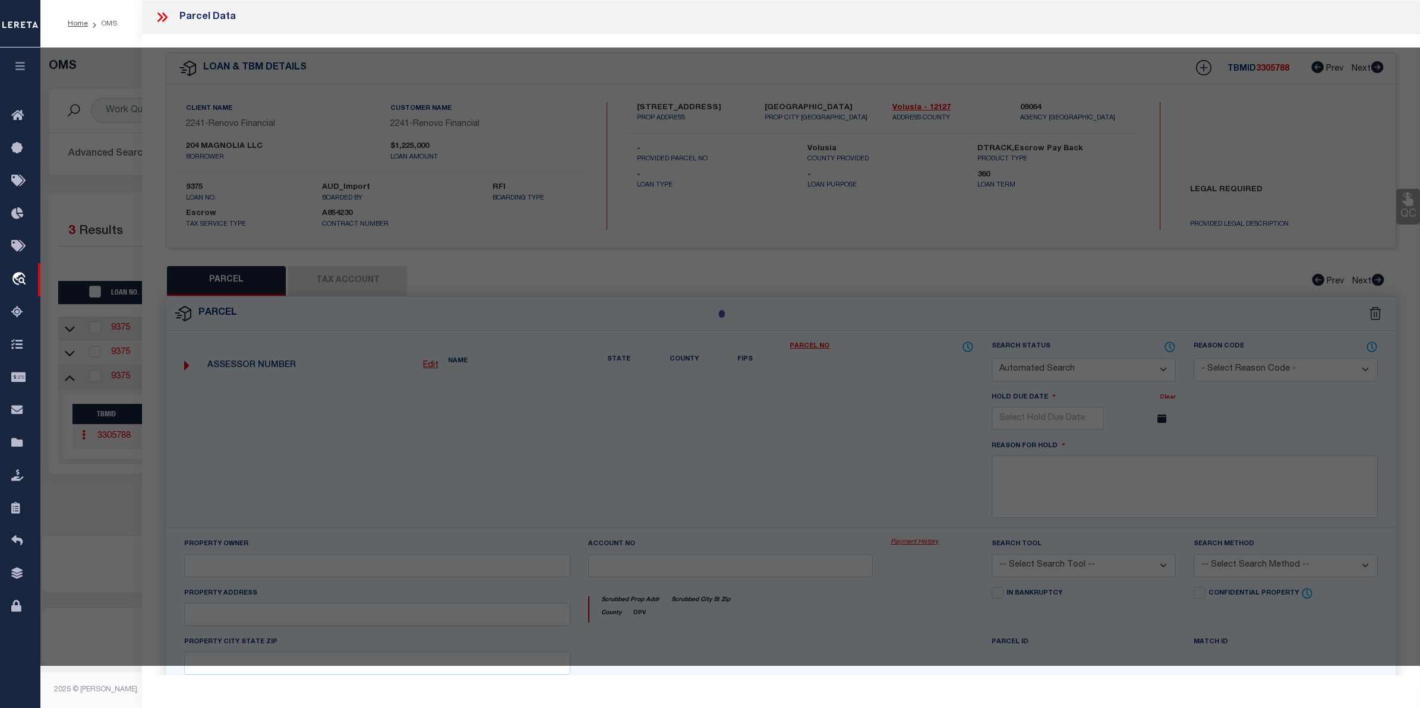
checkbox input "false"
select select "CP"
type input "204 MAGNOLIA LLC"
select select "AGW"
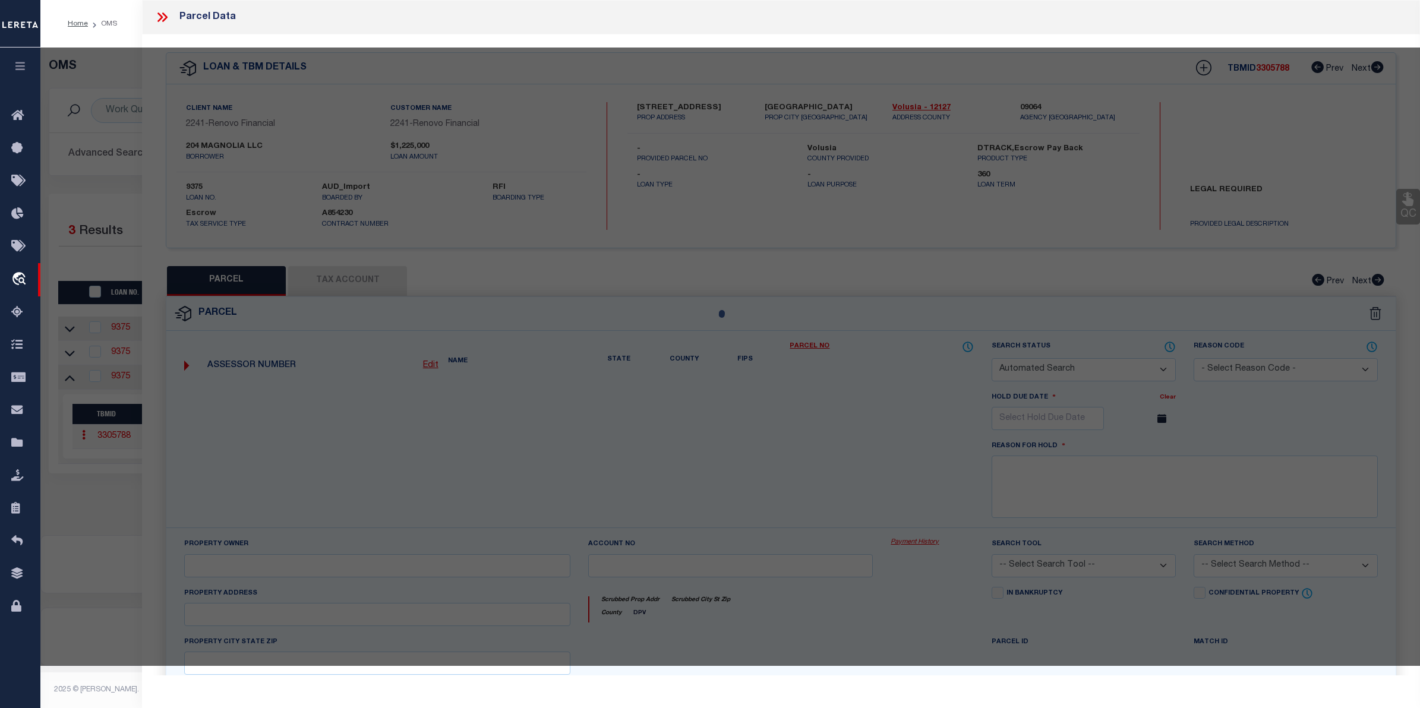
select select
type input "[STREET_ADDRESS]"
checkbox input "false"
type input "[GEOGRAPHIC_DATA] 32168"
type textarea "W 90 FT OF LOT 91 & N 35 FT OF LOT 92 BLK 9 [PERSON_NAME] NEW SMYR"
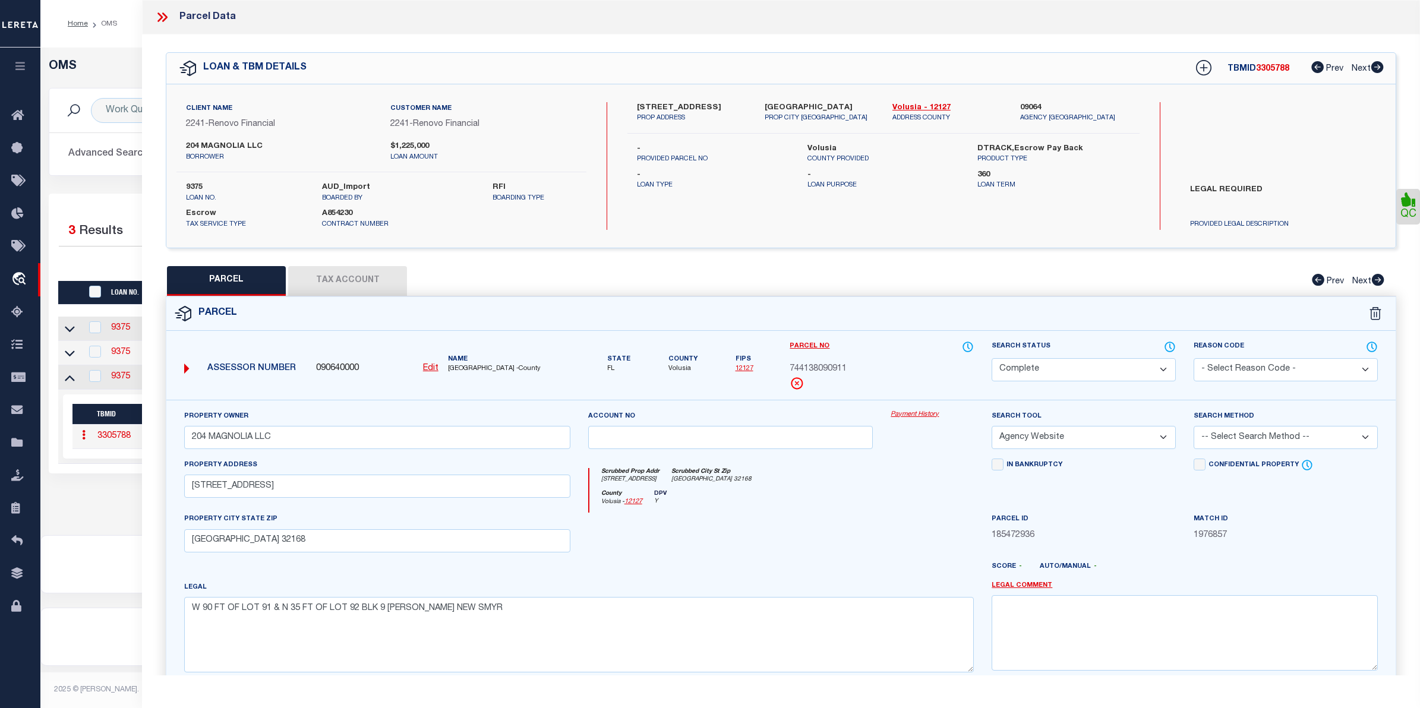
click at [911, 418] on link "Payment History" at bounding box center [932, 415] width 83 height 10
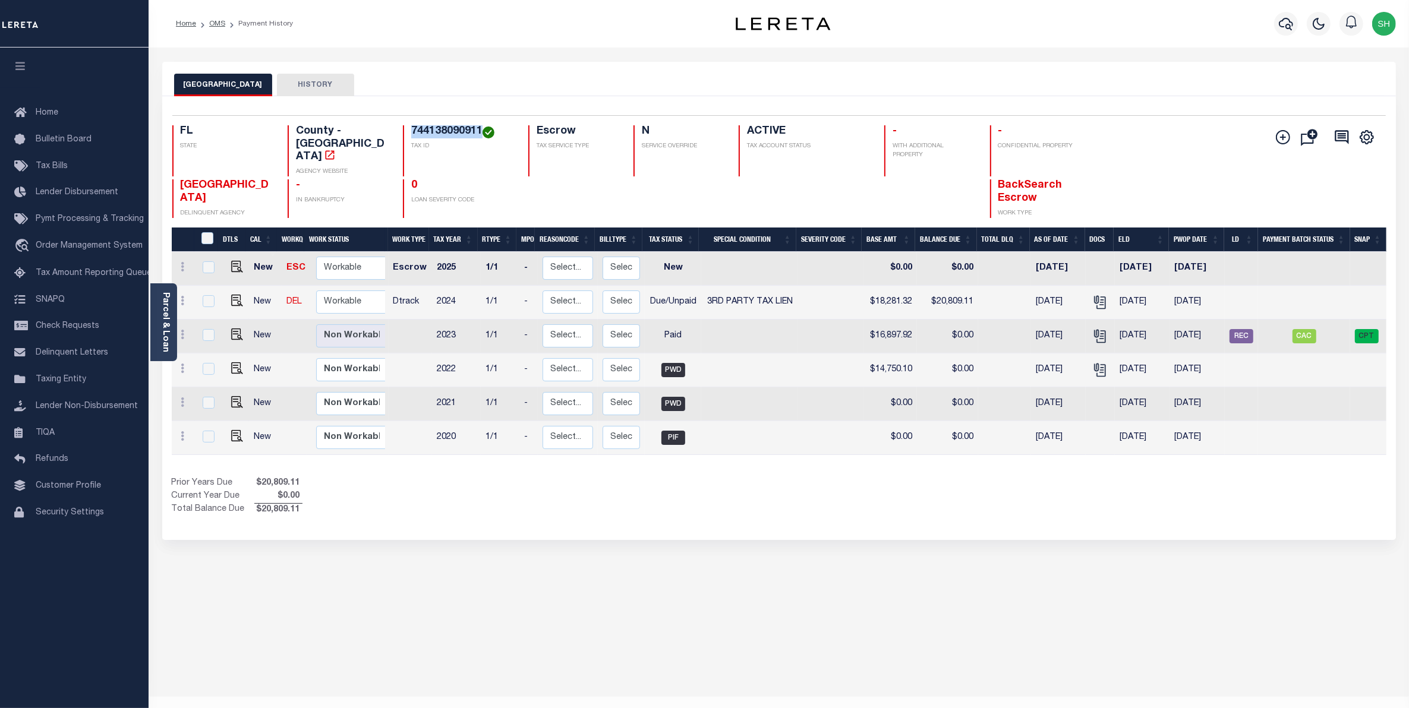
drag, startPoint x: 479, startPoint y: 128, endPoint x: 410, endPoint y: 131, distance: 69.6
click at [408, 130] on div "744138090911 TAX ID" at bounding box center [458, 150] width 111 height 51
copy h4 "744138090911"
click at [623, 183] on div "VOLUSIA COUNTY DELINQUENT AGENCY - IN BANKRUPTCY 0 LOAN SEVERITY CODE BackSearc…" at bounding box center [677, 198] width 1011 height 39
click at [535, 63] on div "VOLUSIA COUNTY HISTORY" at bounding box center [778, 79] width 1233 height 34
